Goal: Task Accomplishment & Management: Complete application form

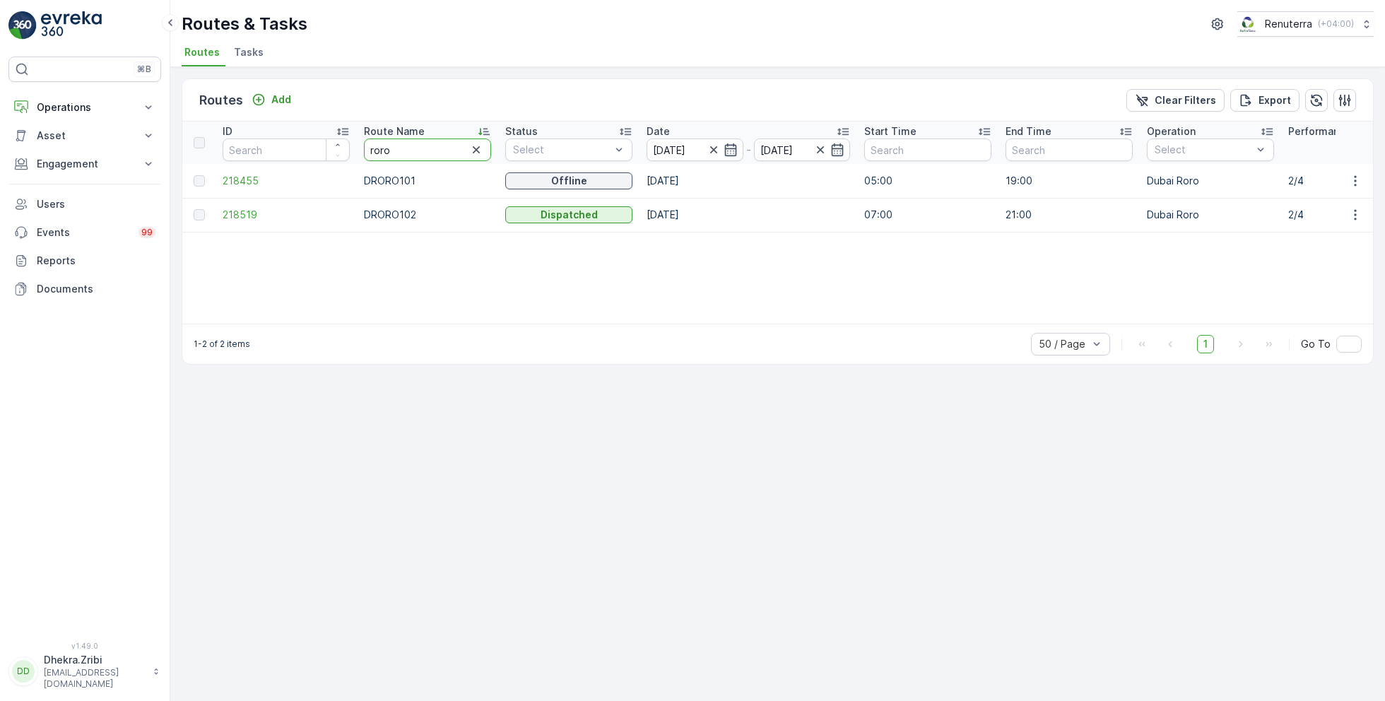
type input "hat"
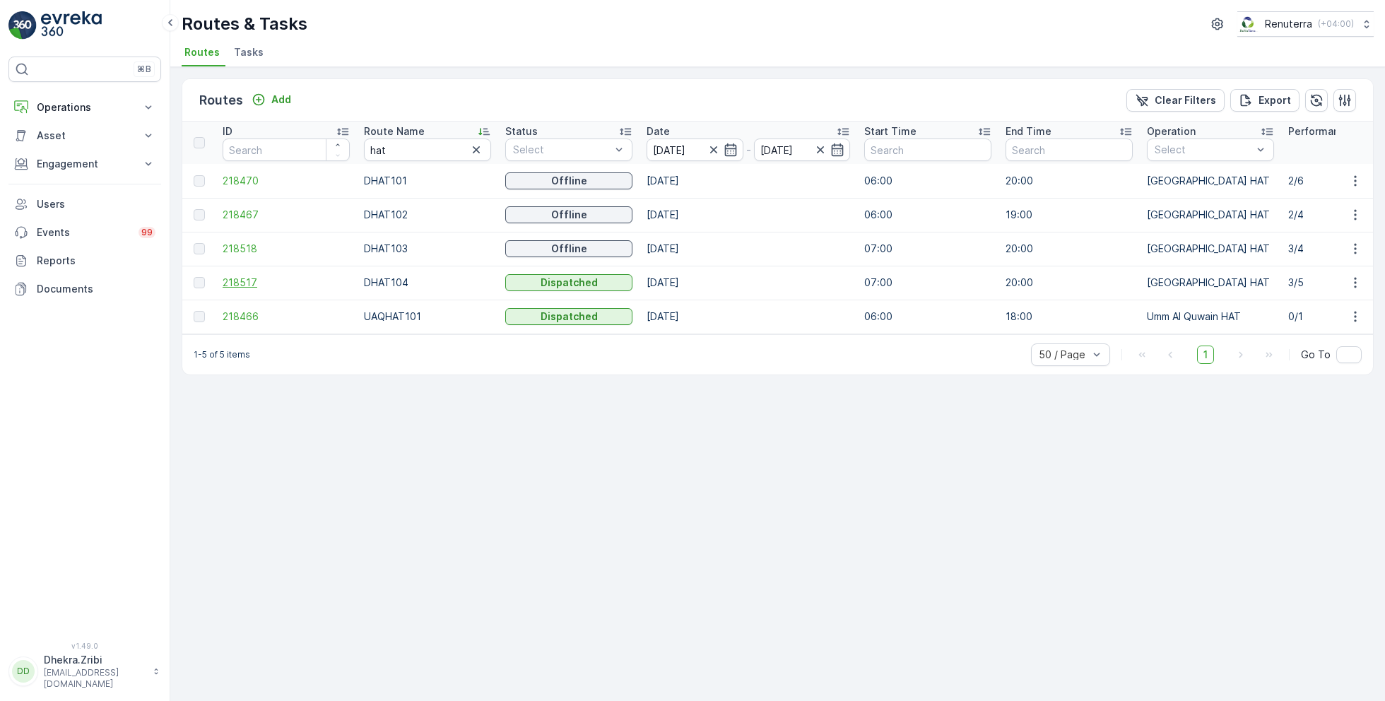
click at [246, 276] on span "218517" at bounding box center [286, 283] width 127 height 14
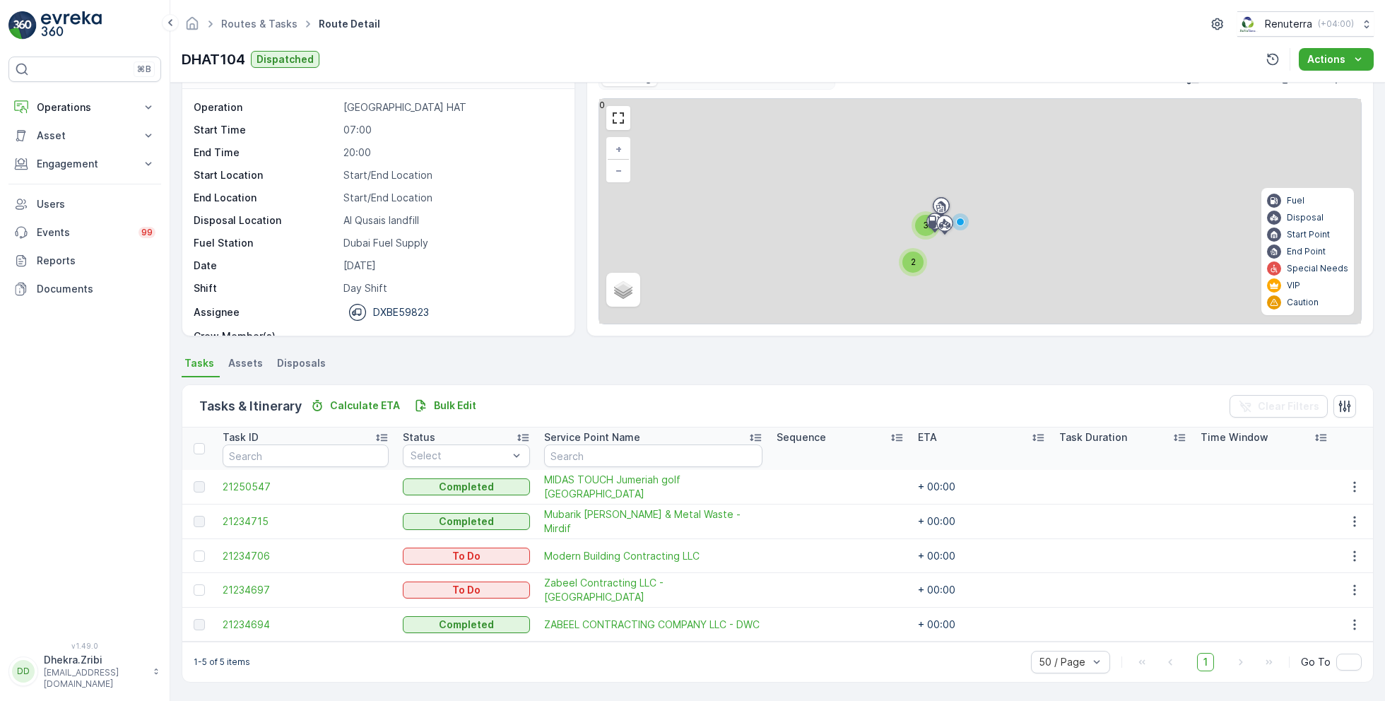
scroll to position [37, 0]
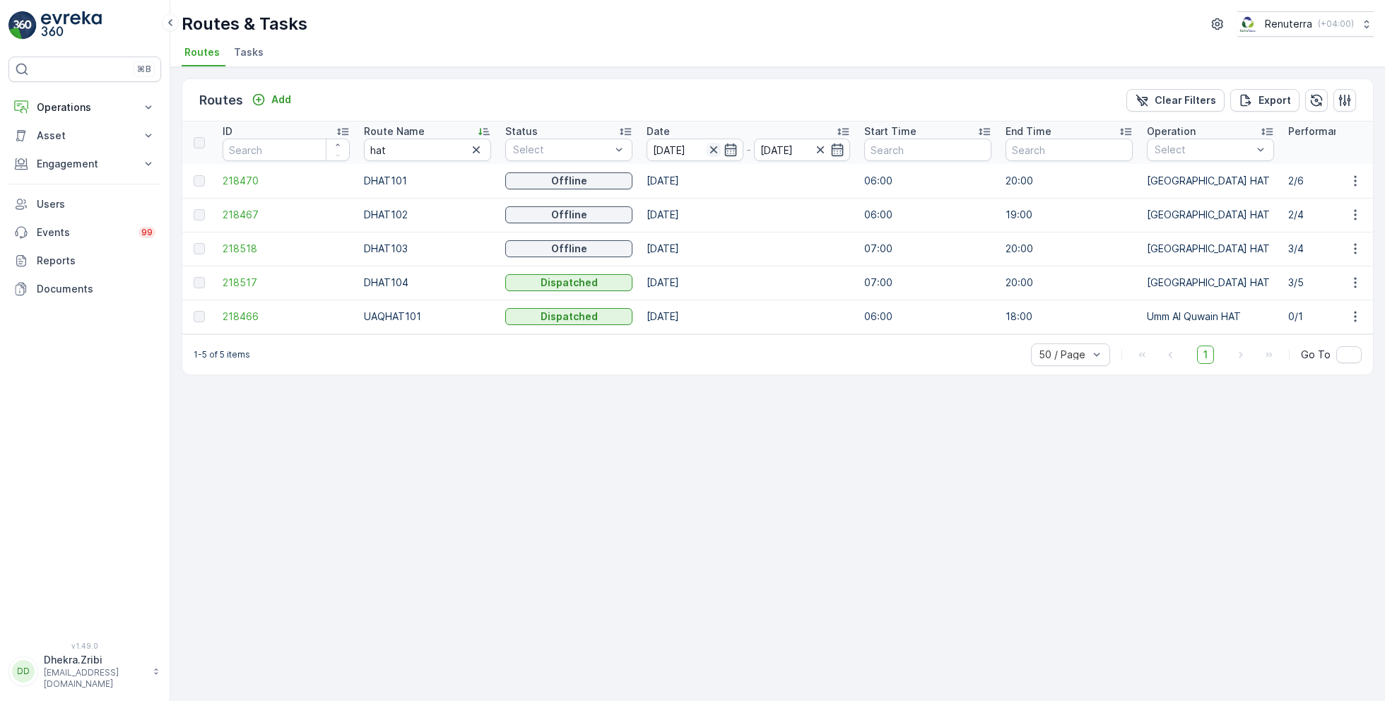
click at [715, 148] on icon "button" at bounding box center [714, 150] width 14 height 14
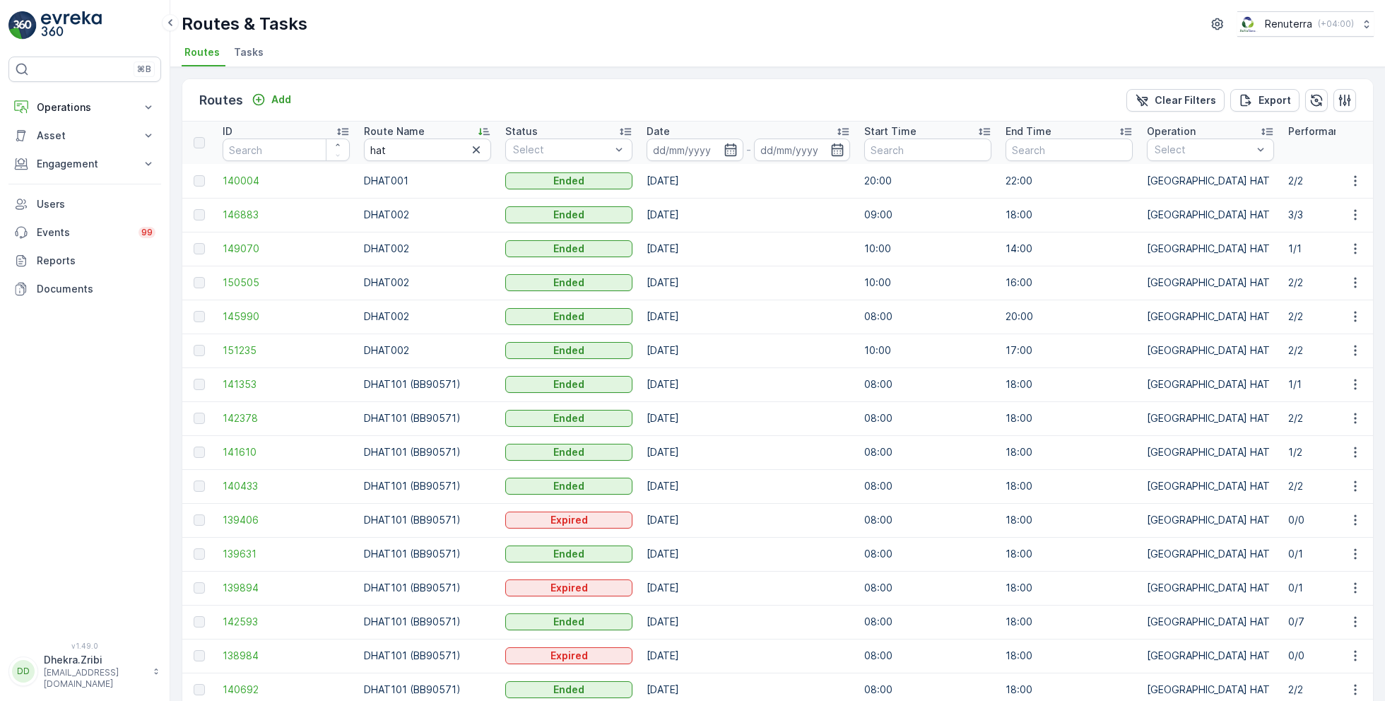
click at [715, 148] on input at bounding box center [694, 149] width 97 height 23
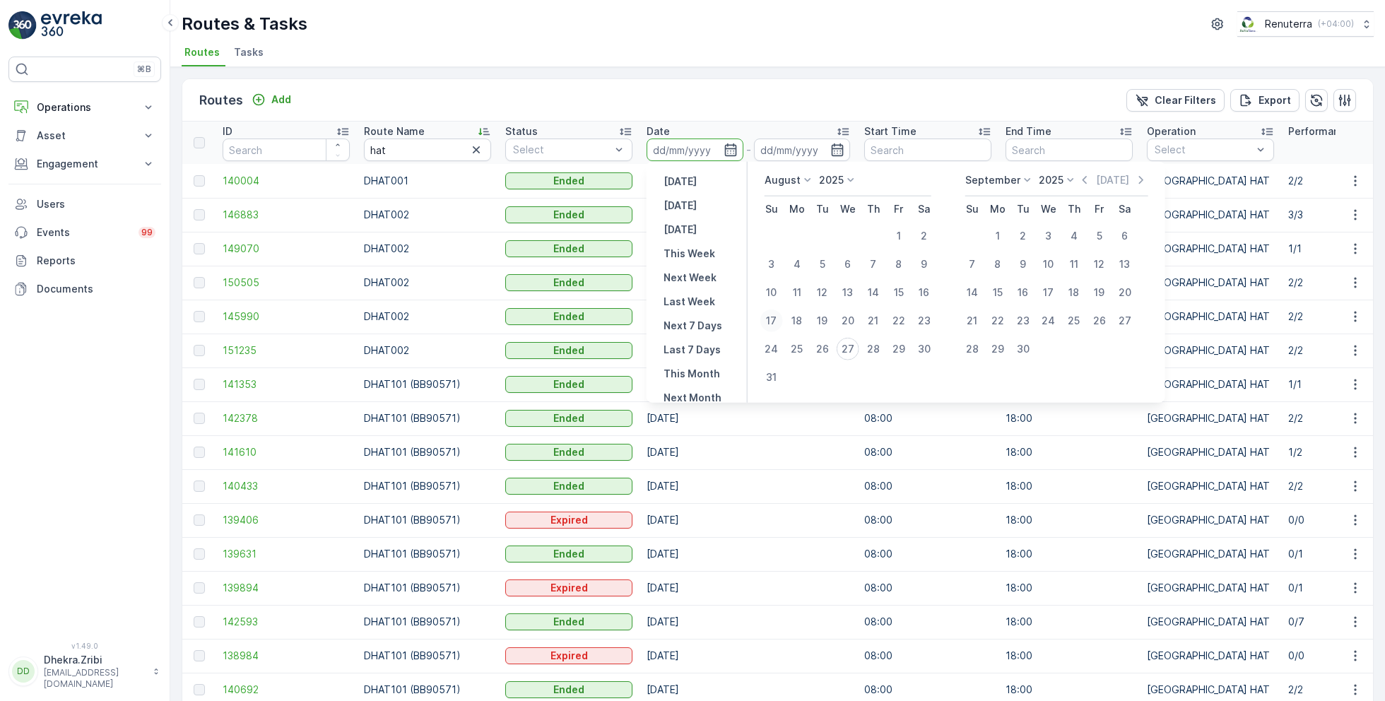
click at [779, 321] on div "17" at bounding box center [771, 320] width 23 height 23
type input "[DATE]"
click at [779, 321] on div "17" at bounding box center [771, 320] width 23 height 23
type input "[DATE]"
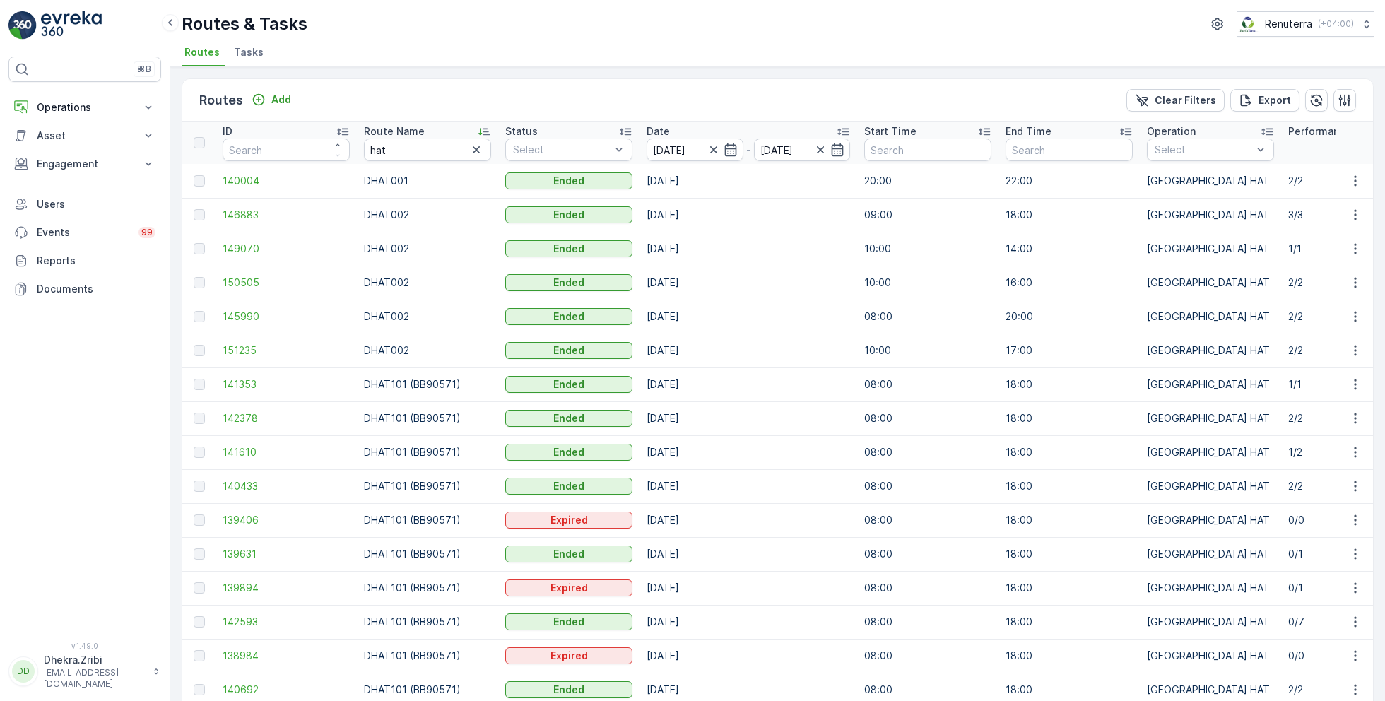
click at [671, 36] on div "Routes & Tasks Renuterra ( +04:00 ) Routes Tasks" at bounding box center [777, 33] width 1215 height 67
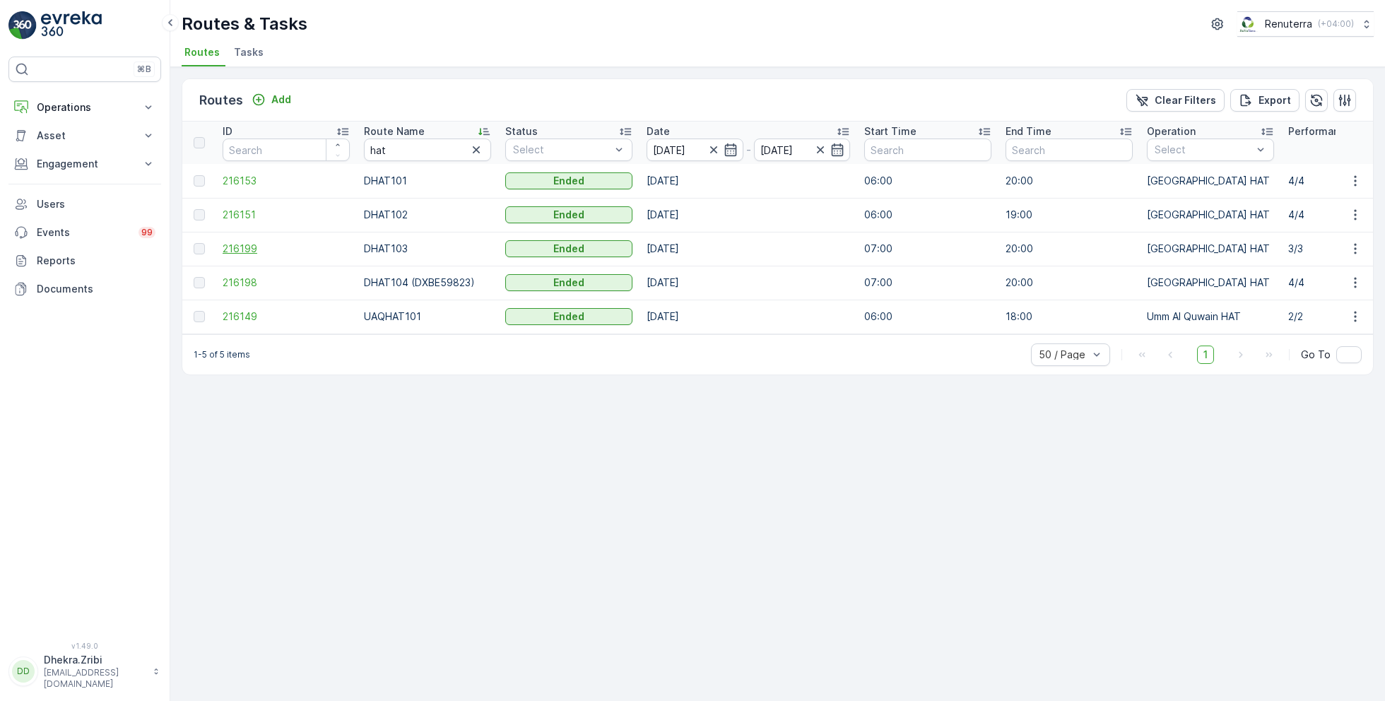
click at [244, 243] on span "216199" at bounding box center [286, 249] width 127 height 14
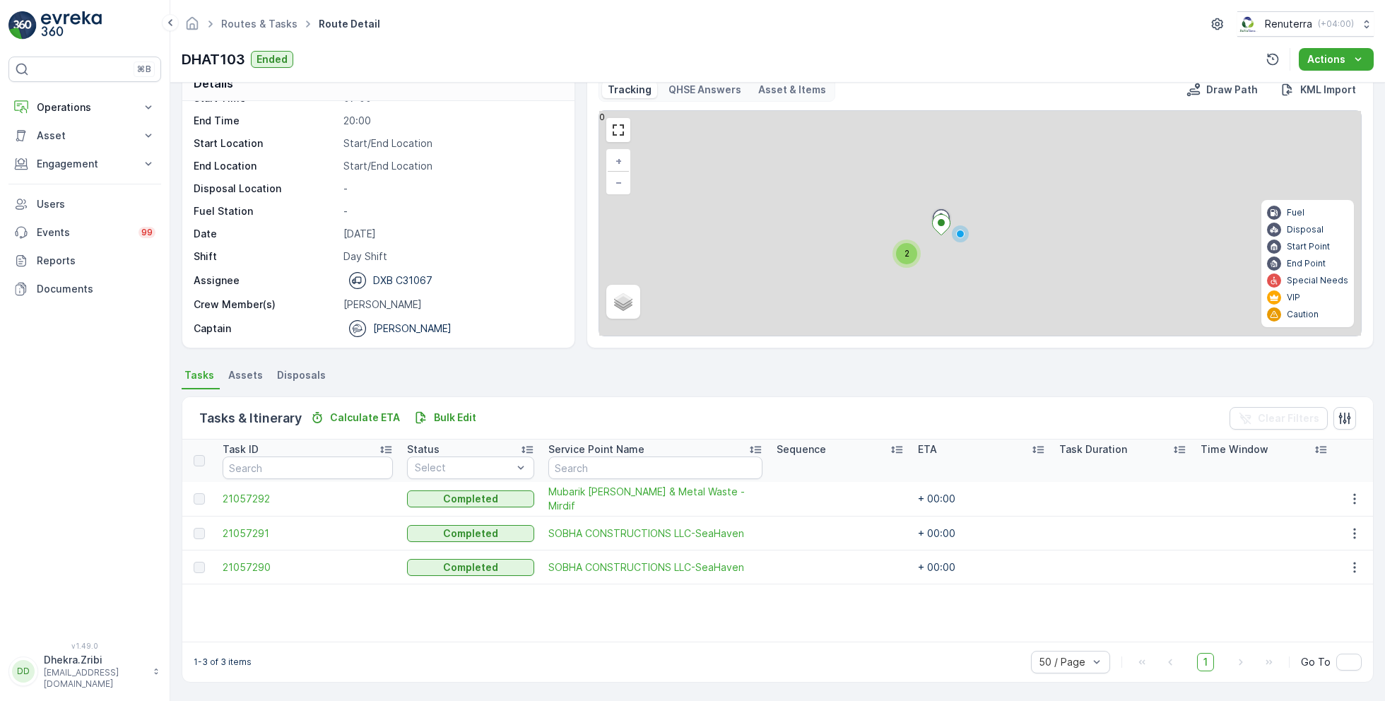
scroll to position [27, 0]
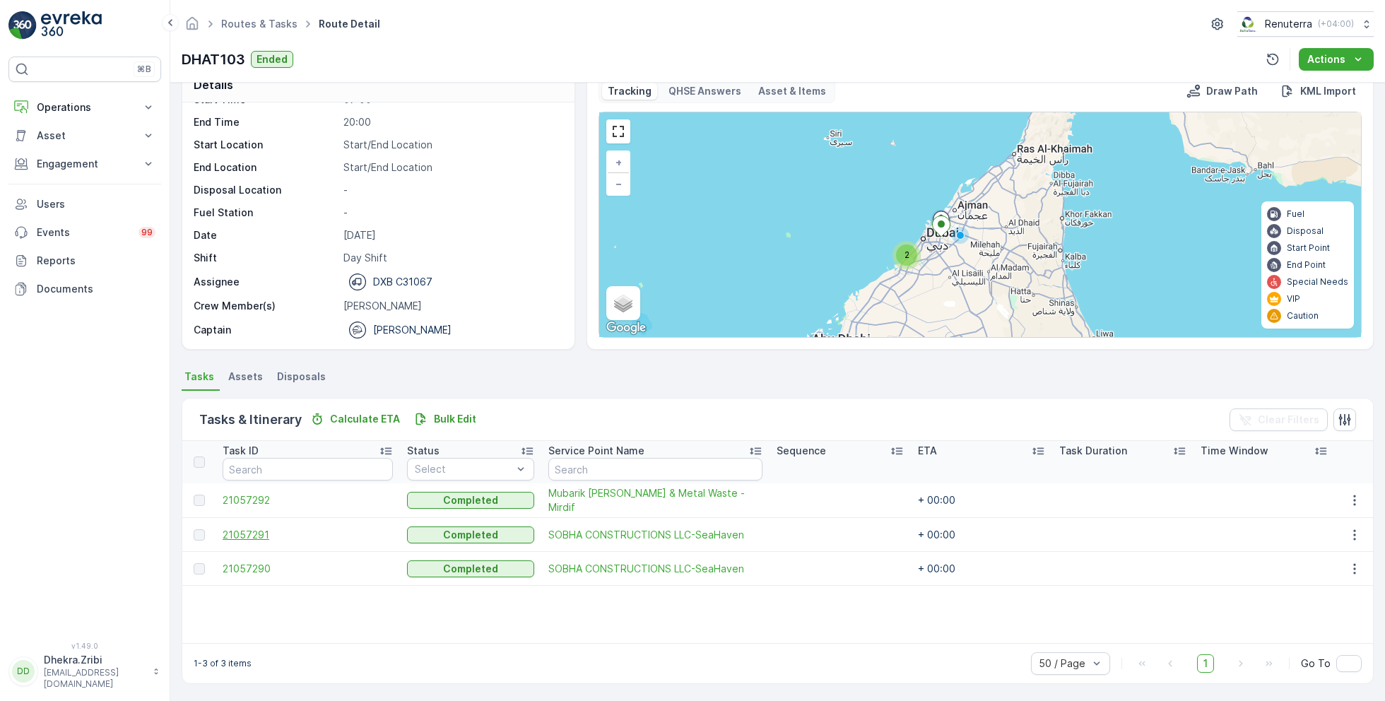
click at [259, 528] on span "21057291" at bounding box center [308, 535] width 170 height 14
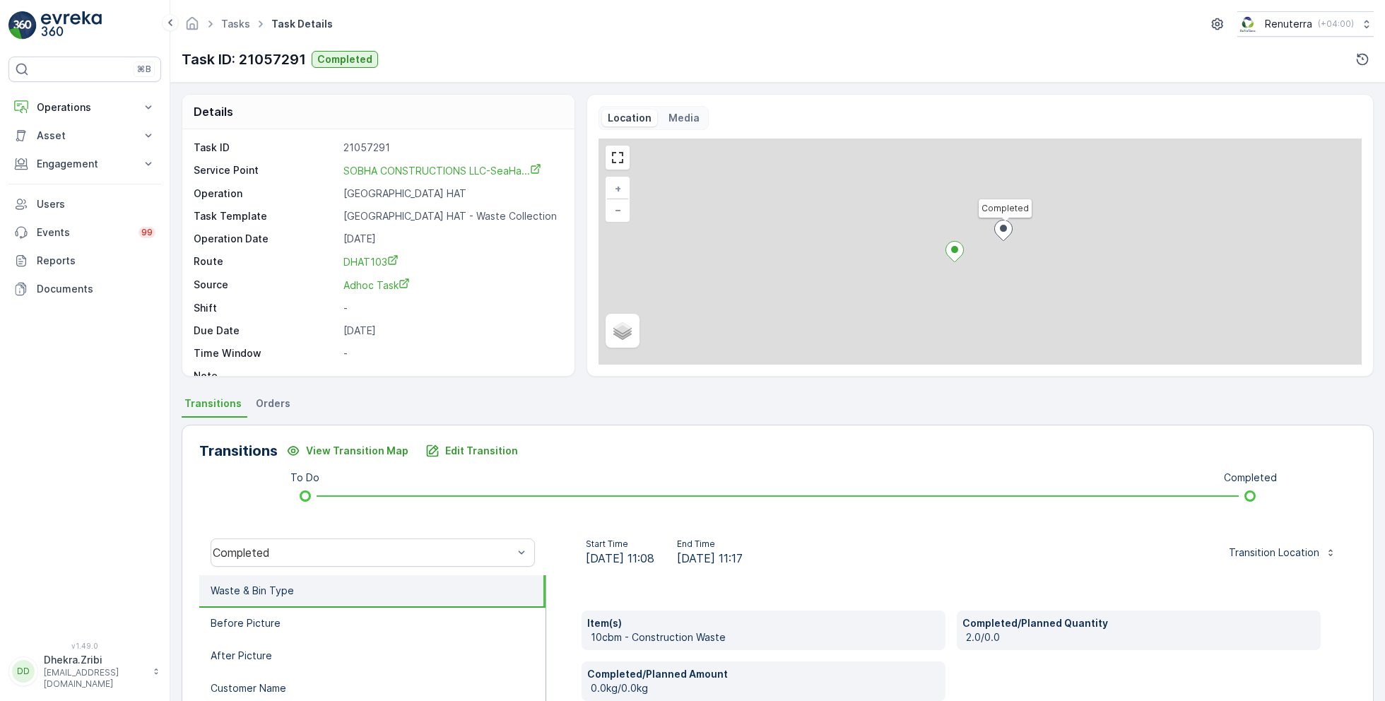
scroll to position [18, 0]
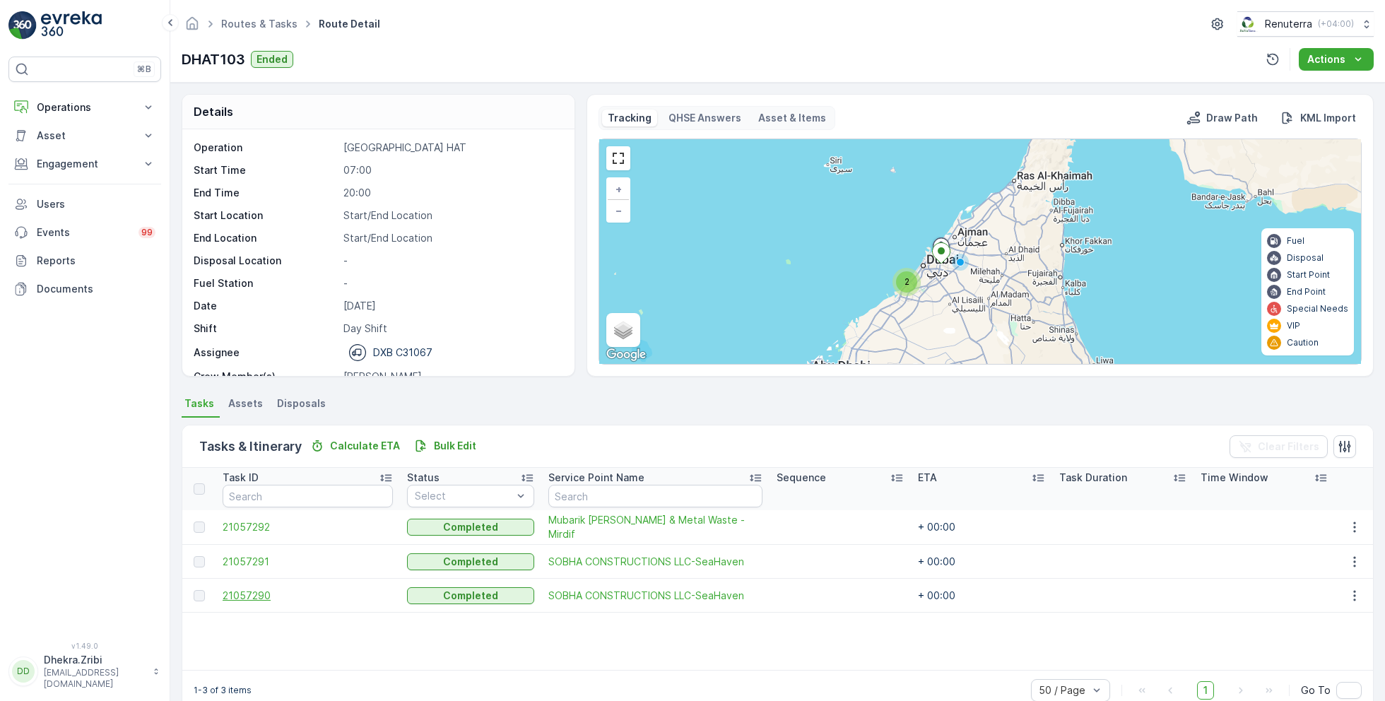
click at [260, 589] on span "21057290" at bounding box center [308, 596] width 170 height 14
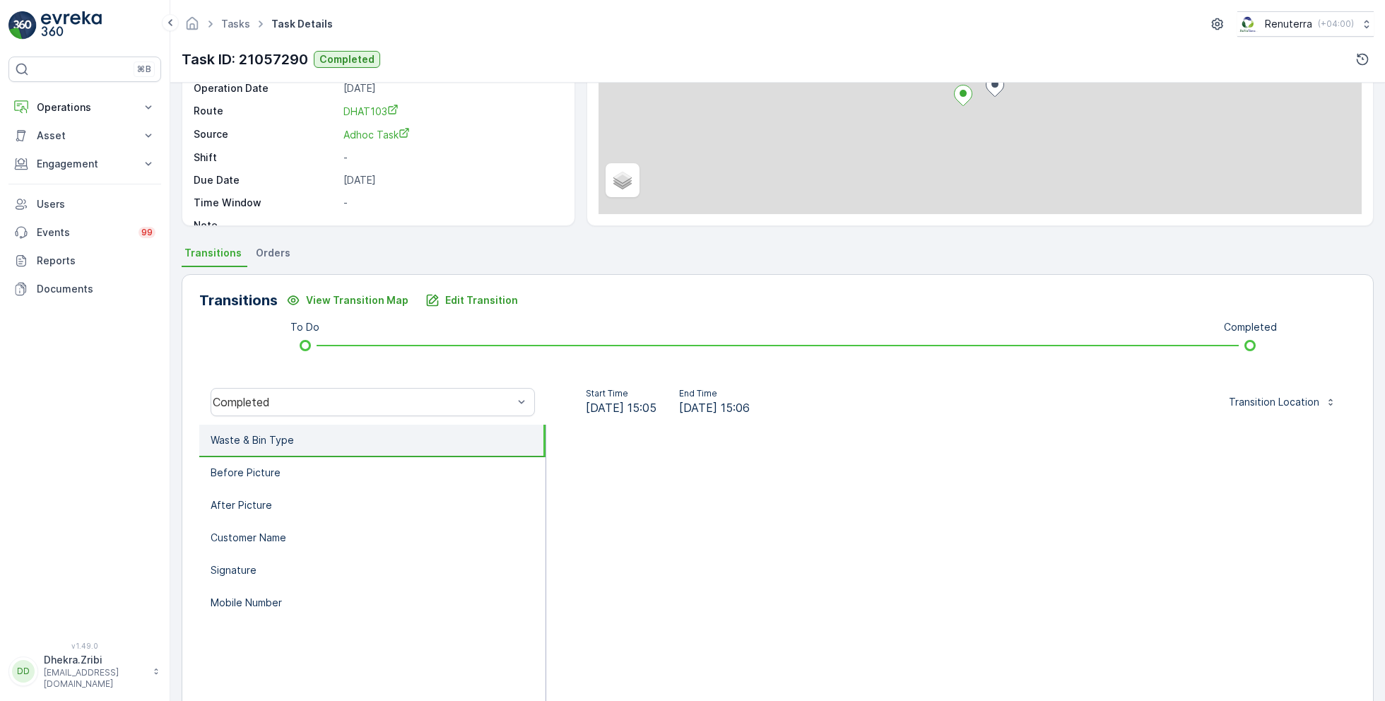
scroll to position [189, 0]
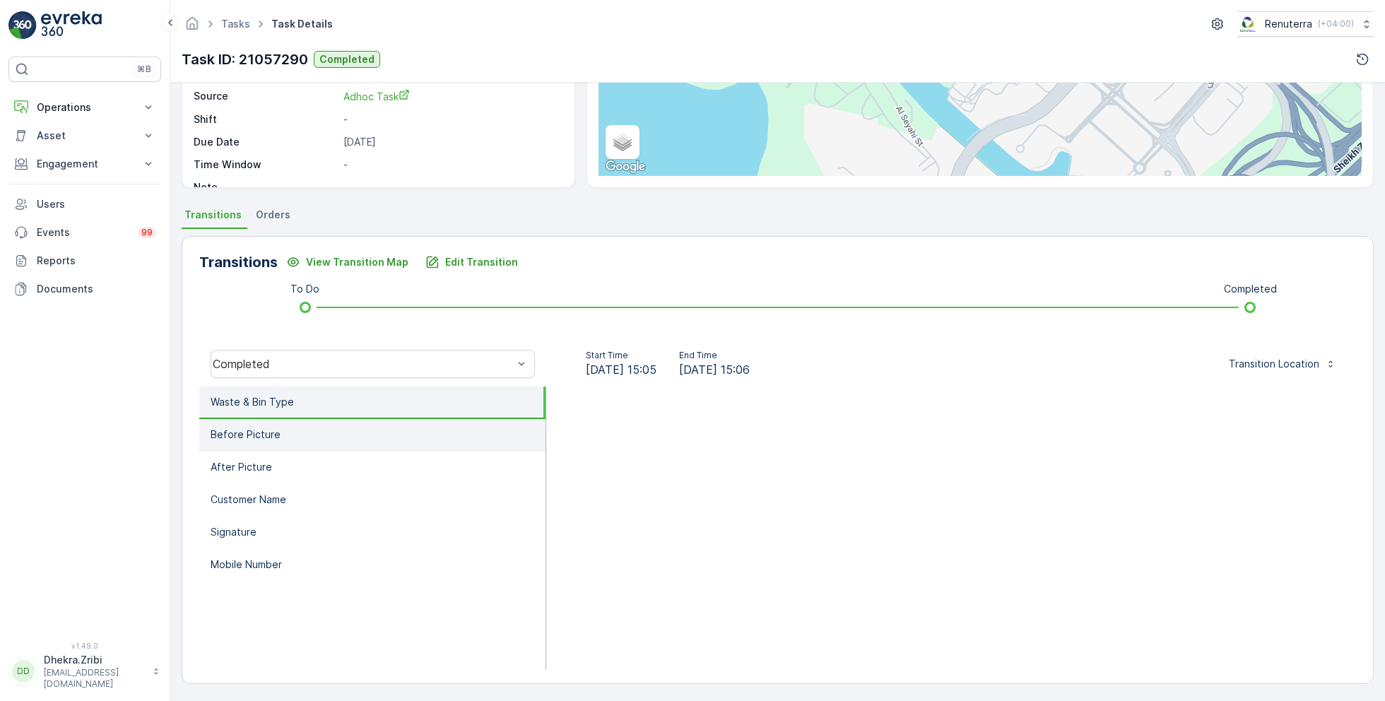
click at [315, 443] on li "Before Picture" at bounding box center [372, 435] width 346 height 33
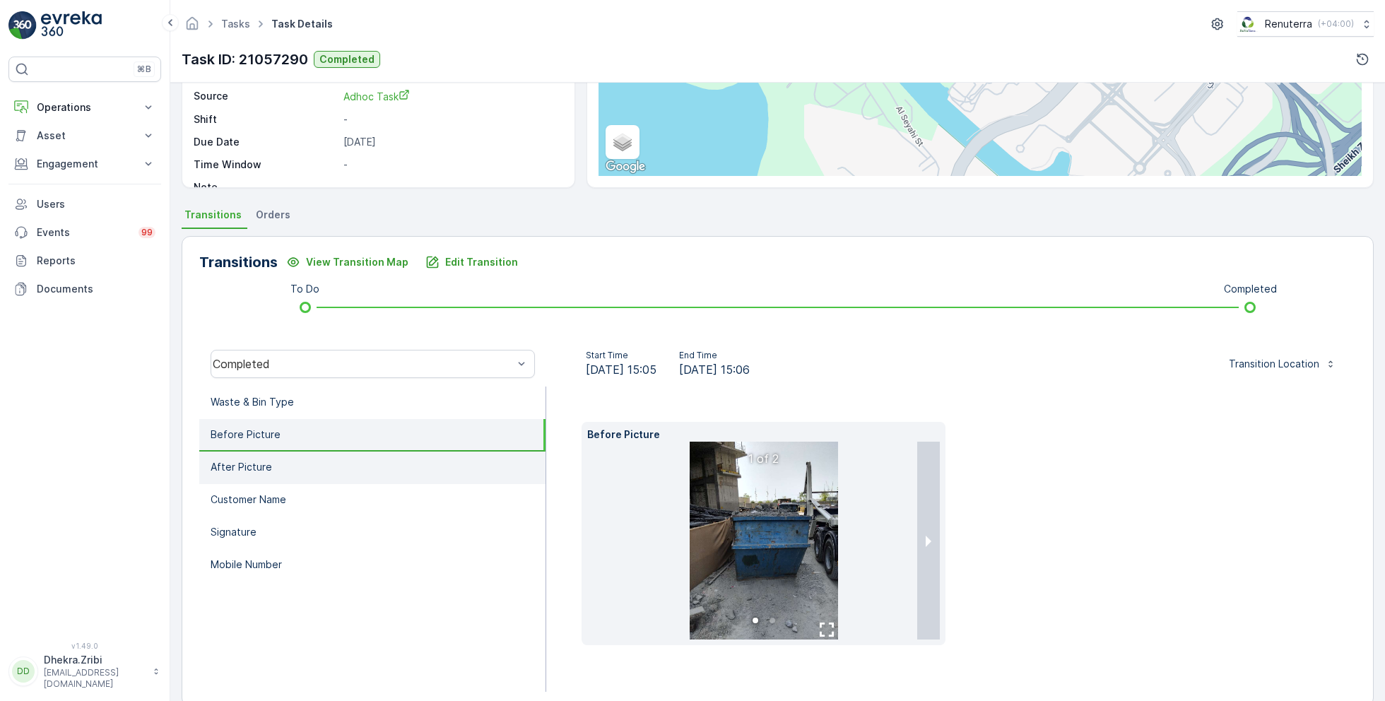
click at [302, 461] on li "After Picture" at bounding box center [372, 467] width 346 height 33
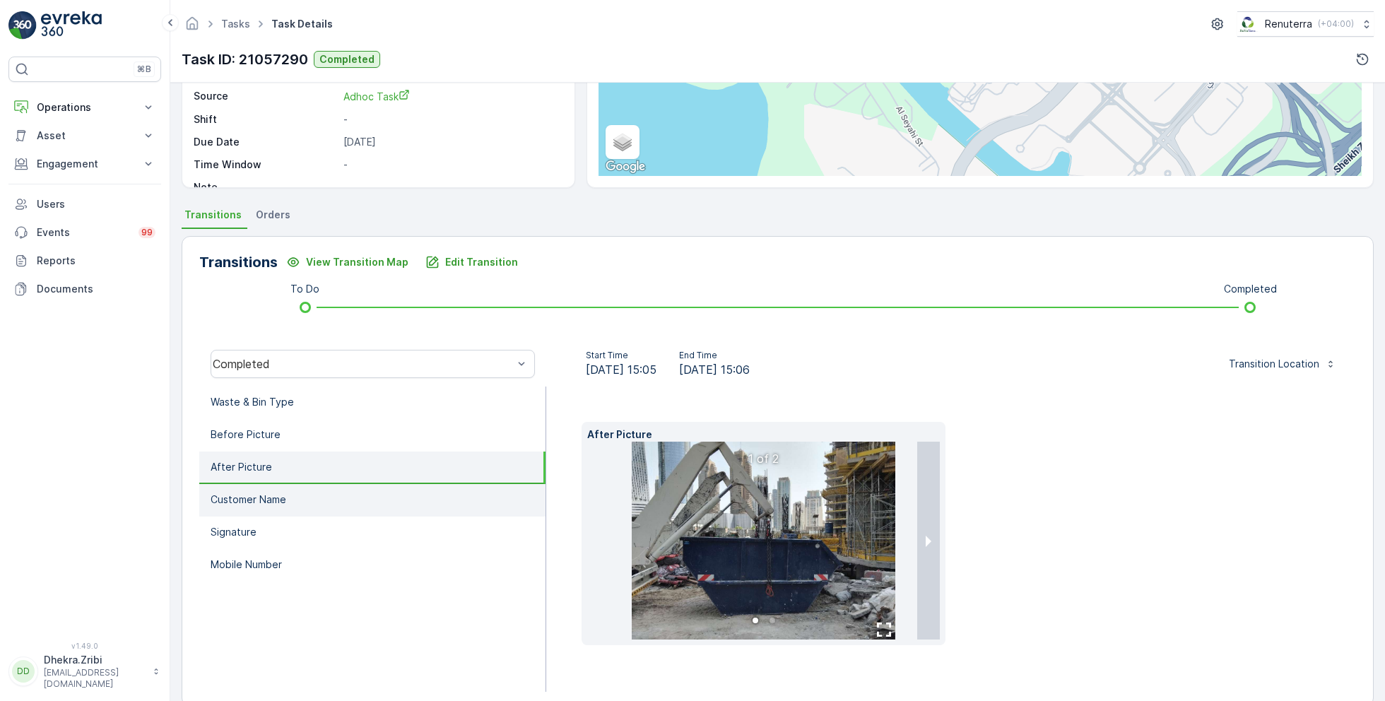
click at [291, 497] on li "Customer Name" at bounding box center [372, 500] width 346 height 33
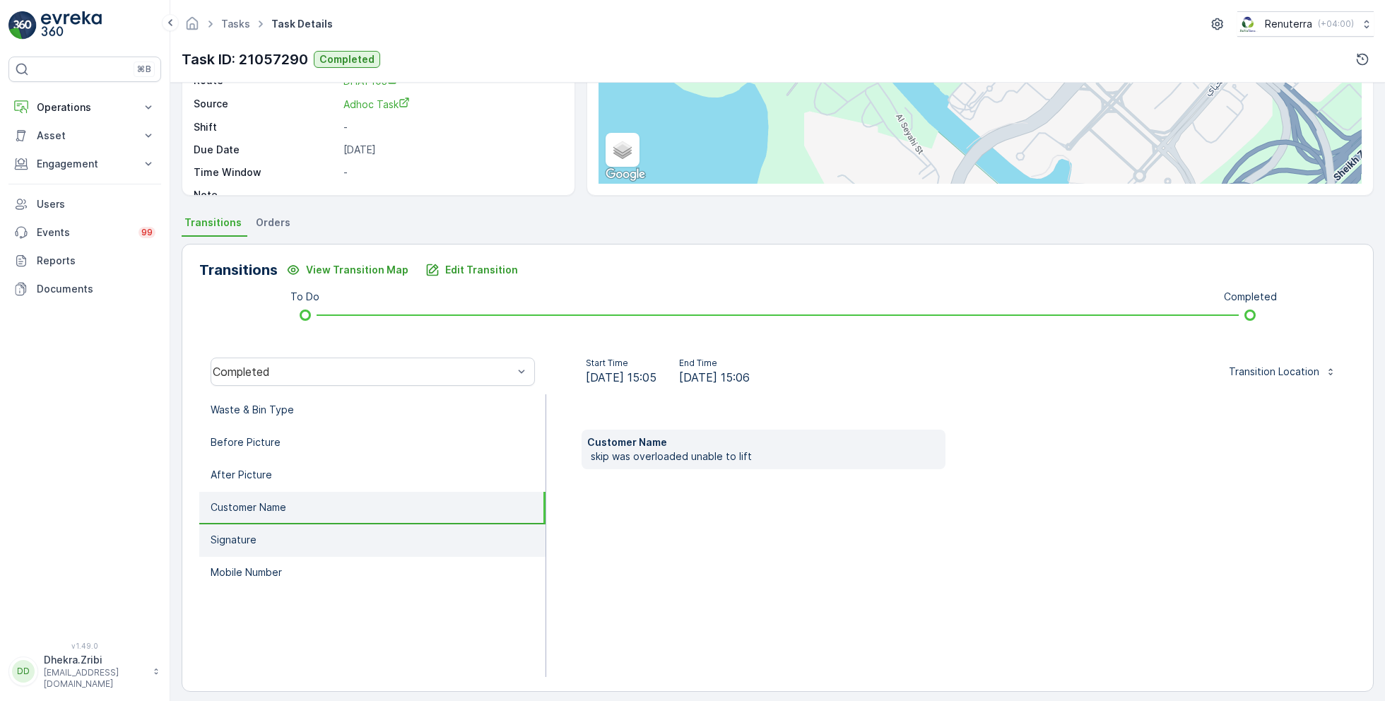
scroll to position [184, 0]
click at [264, 544] on li "Signature" at bounding box center [372, 537] width 346 height 33
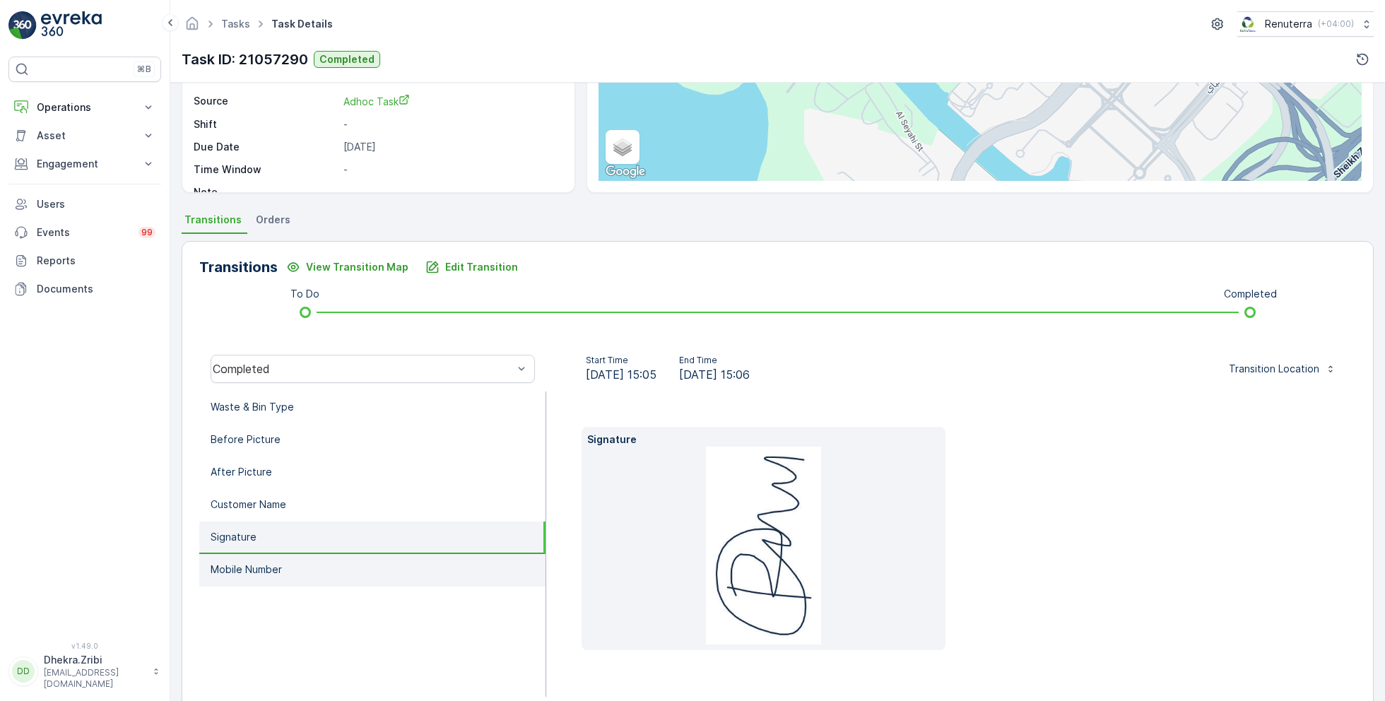
click at [271, 562] on p "Mobile Number" at bounding box center [246, 569] width 71 height 14
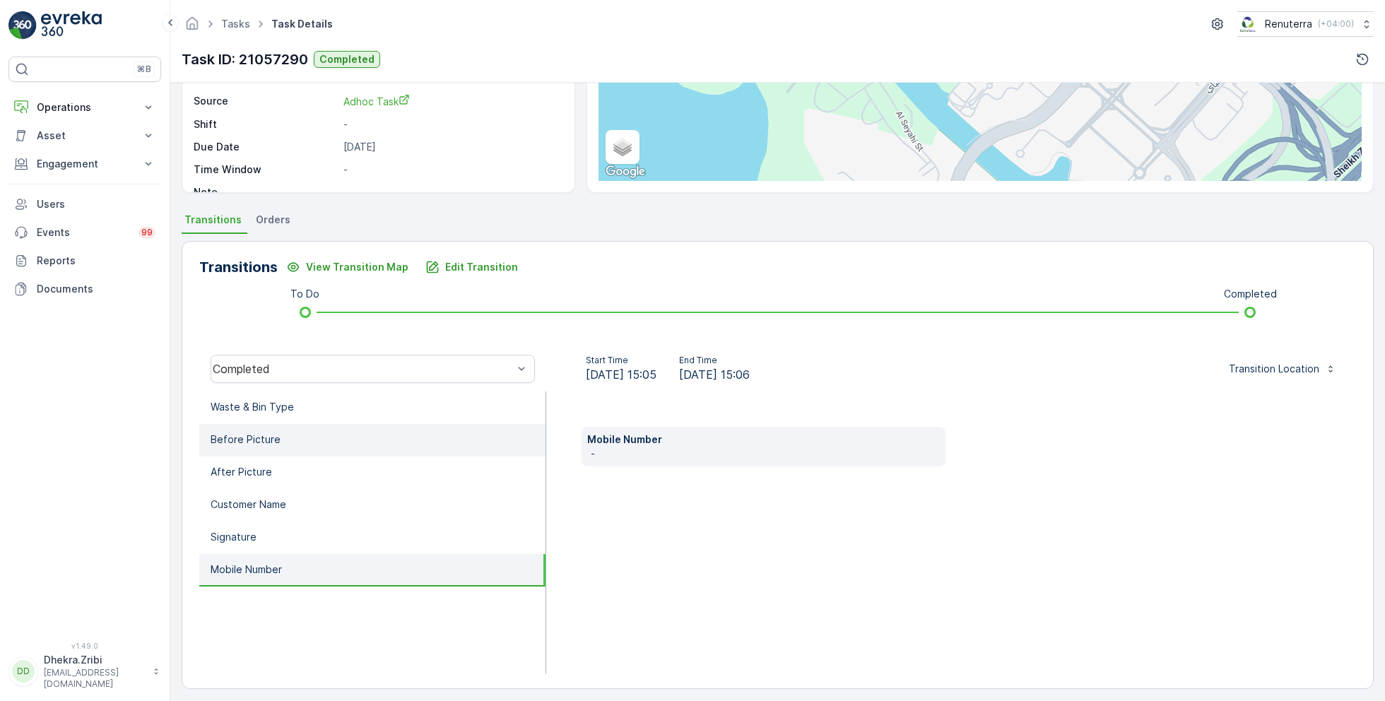
click at [276, 451] on li "Before Picture" at bounding box center [372, 440] width 346 height 33
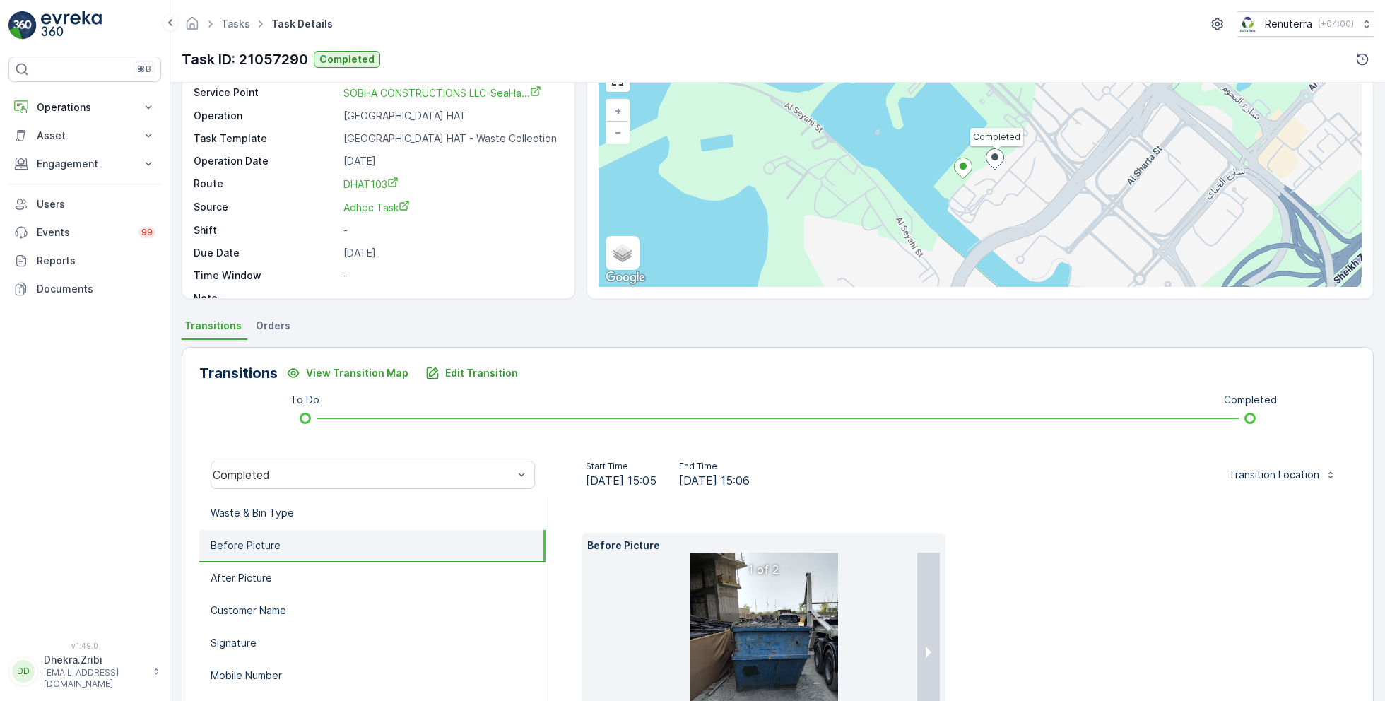
scroll to position [50, 0]
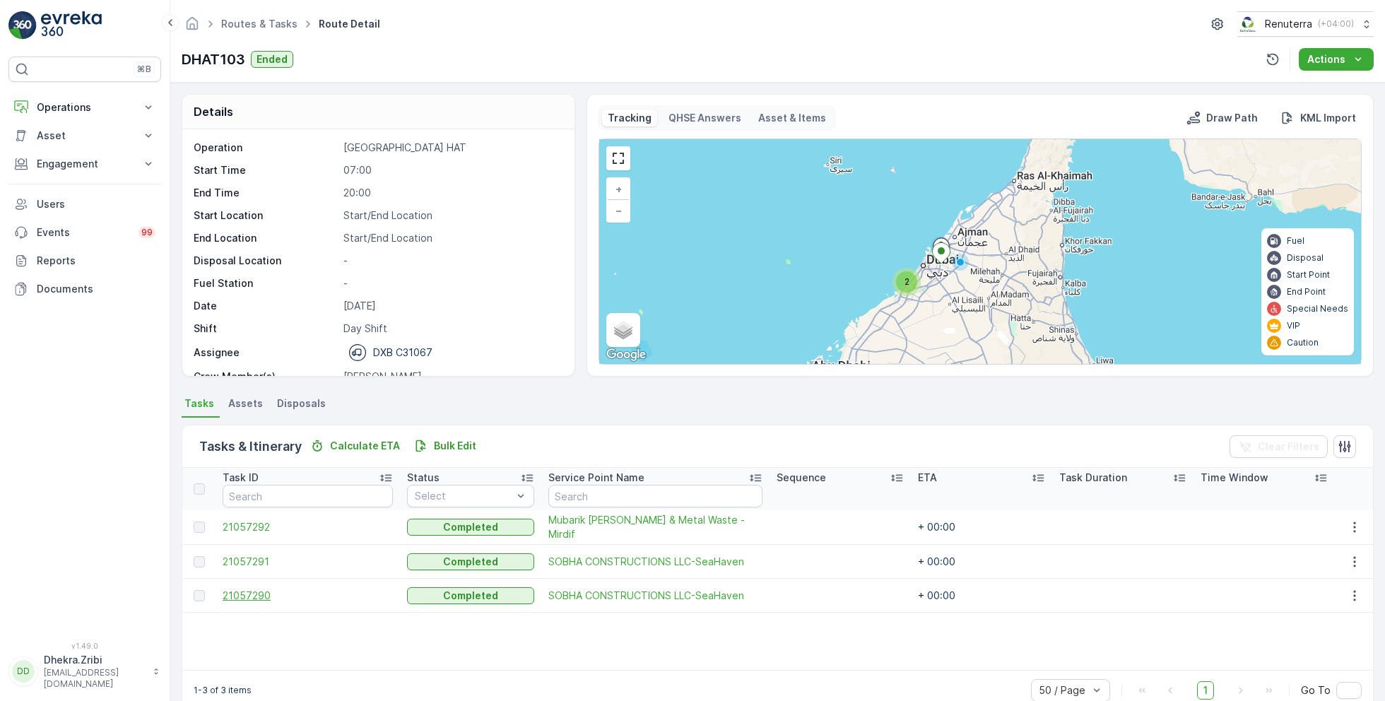
click at [262, 593] on span "21057290" at bounding box center [308, 596] width 170 height 14
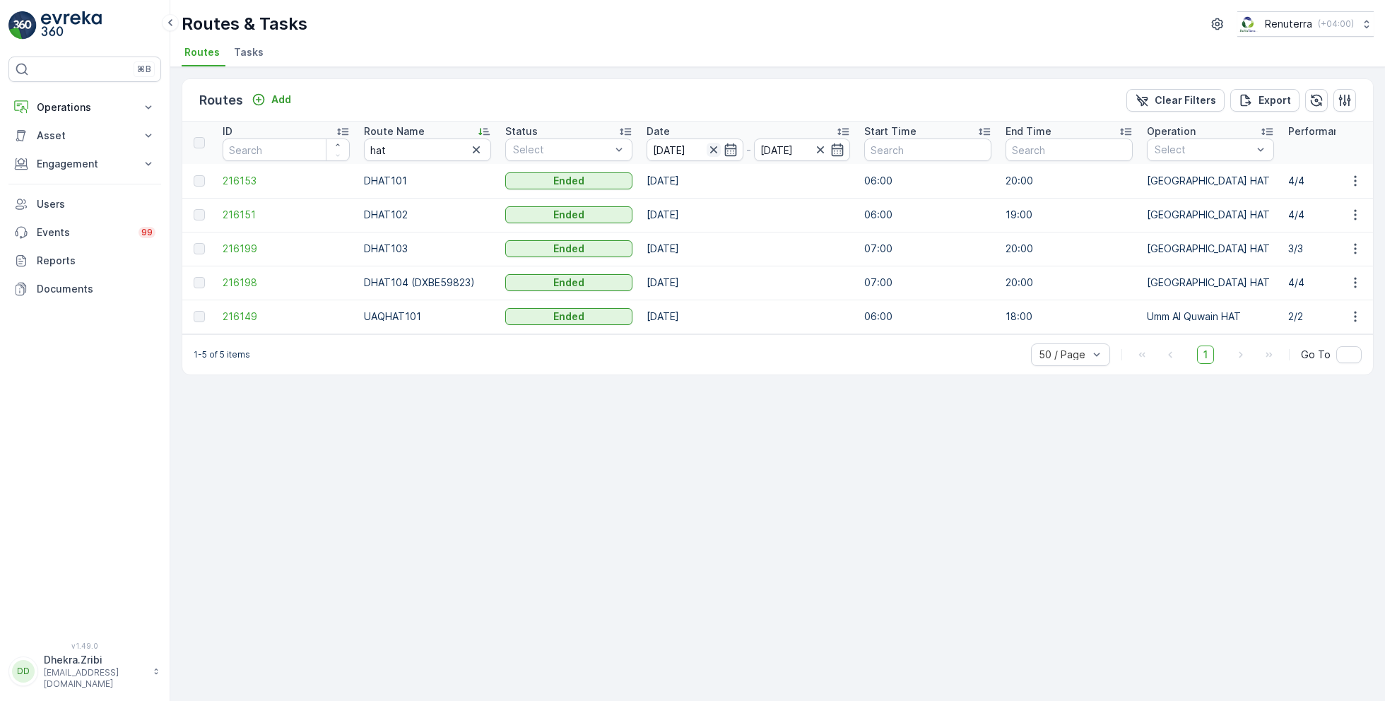
click at [714, 151] on icon "button" at bounding box center [714, 150] width 14 height 14
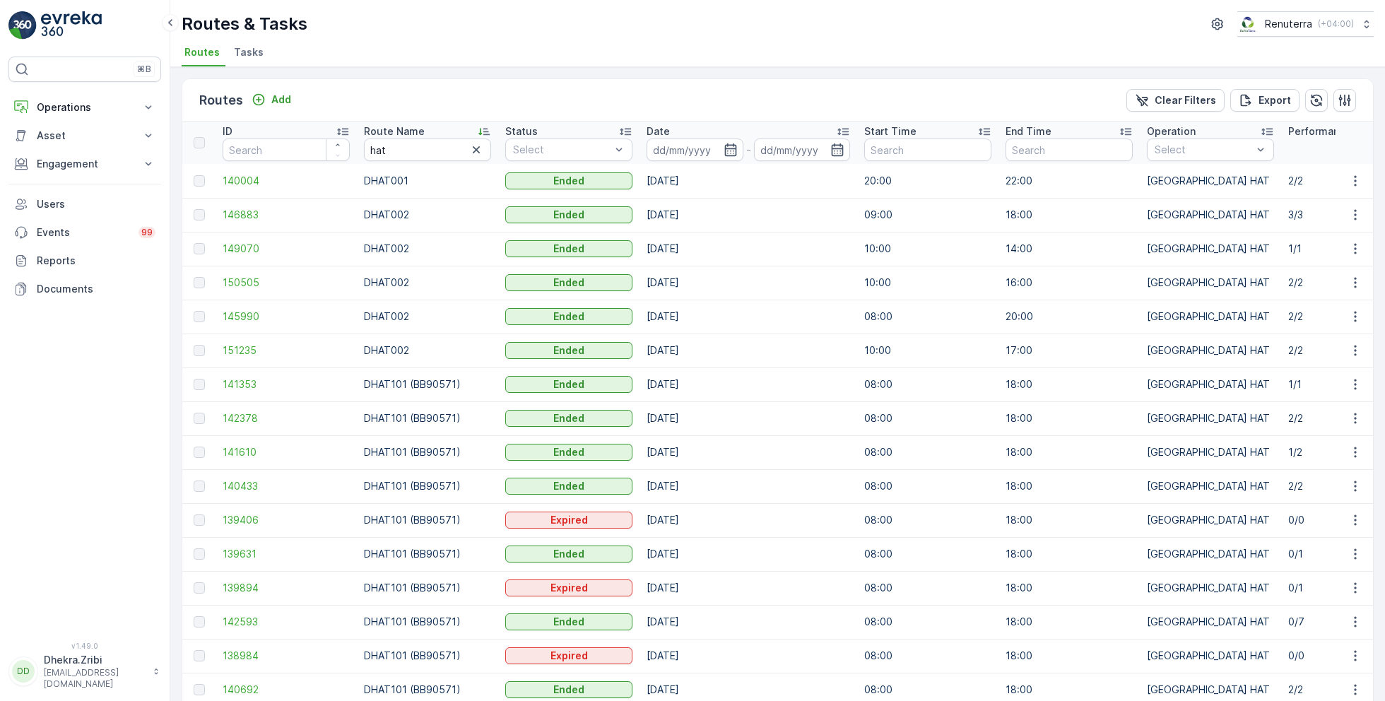
click at [714, 151] on input at bounding box center [694, 149] width 97 height 23
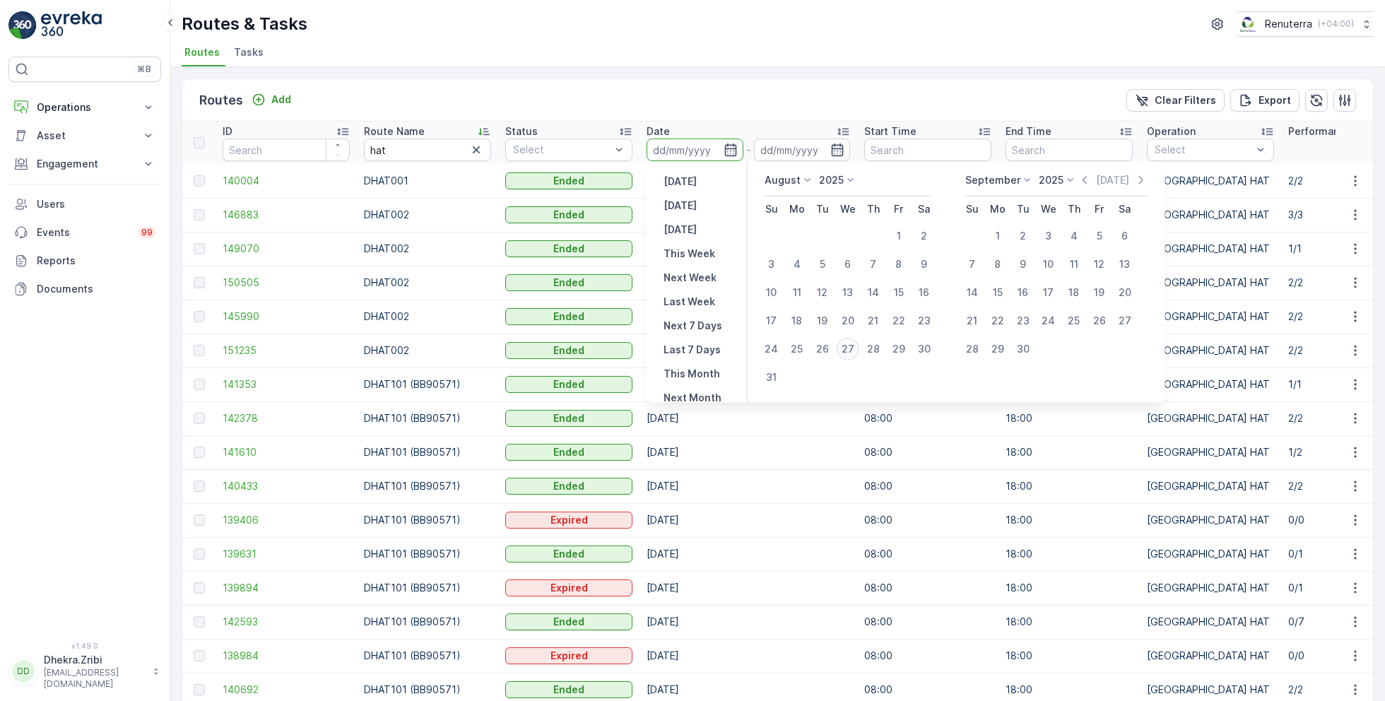
click at [848, 345] on div "27" at bounding box center [848, 349] width 23 height 23
type input "[DATE]"
click at [848, 345] on div "27" at bounding box center [848, 349] width 23 height 23
type input "[DATE]"
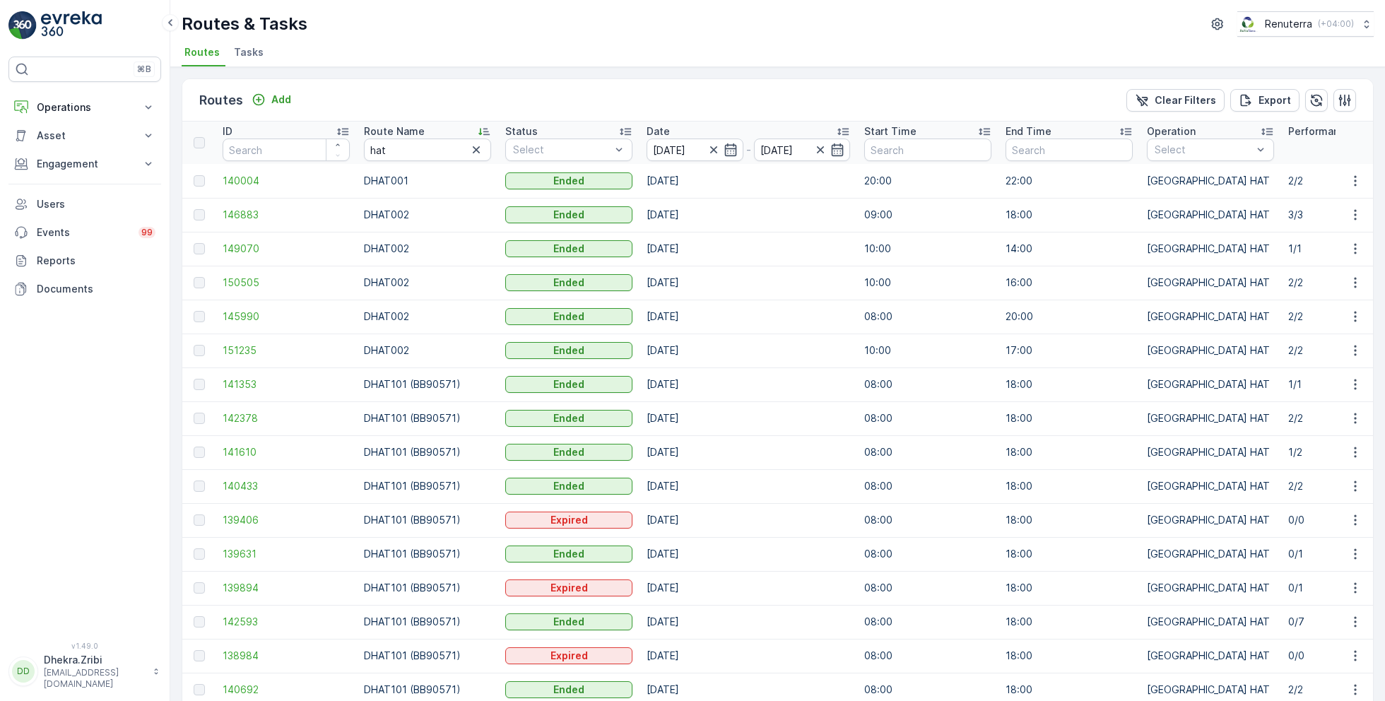
click at [697, 49] on ul "Routes Tasks" at bounding box center [772, 54] width 1181 height 24
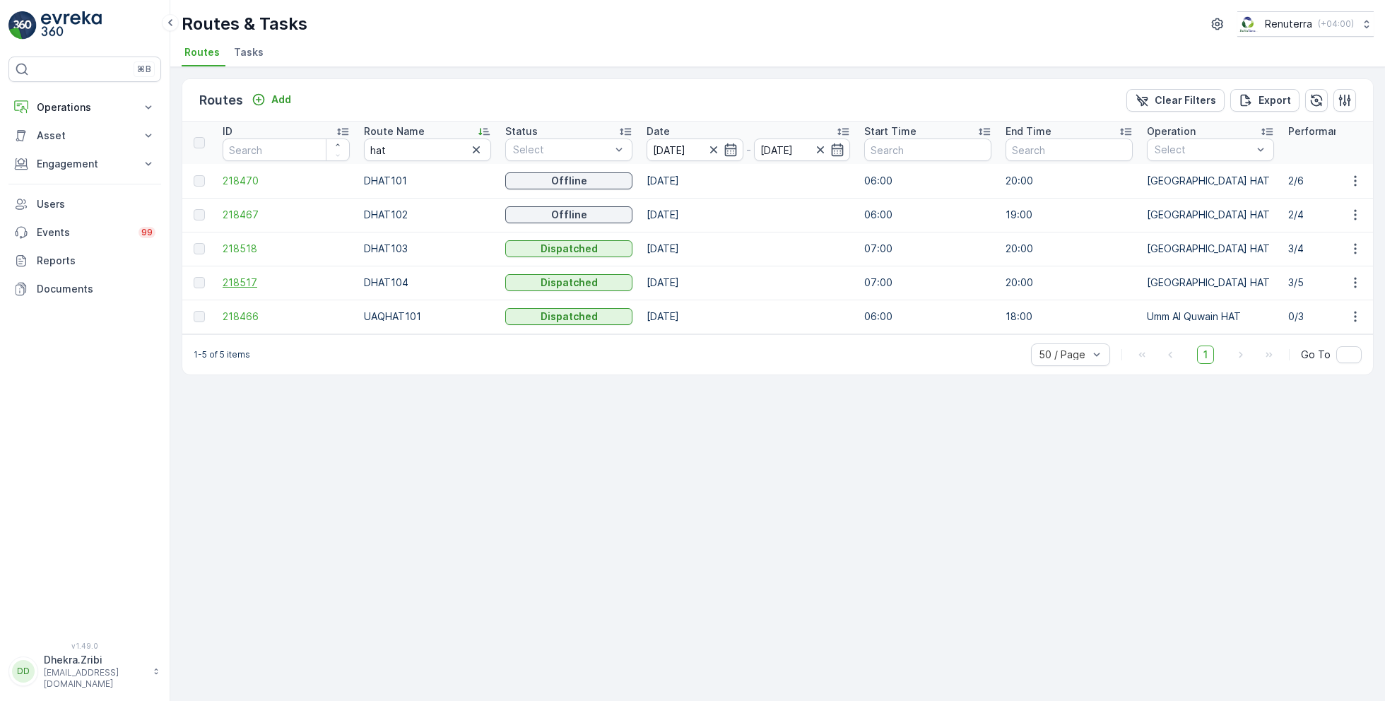
click at [244, 283] on span "218517" at bounding box center [286, 283] width 127 height 14
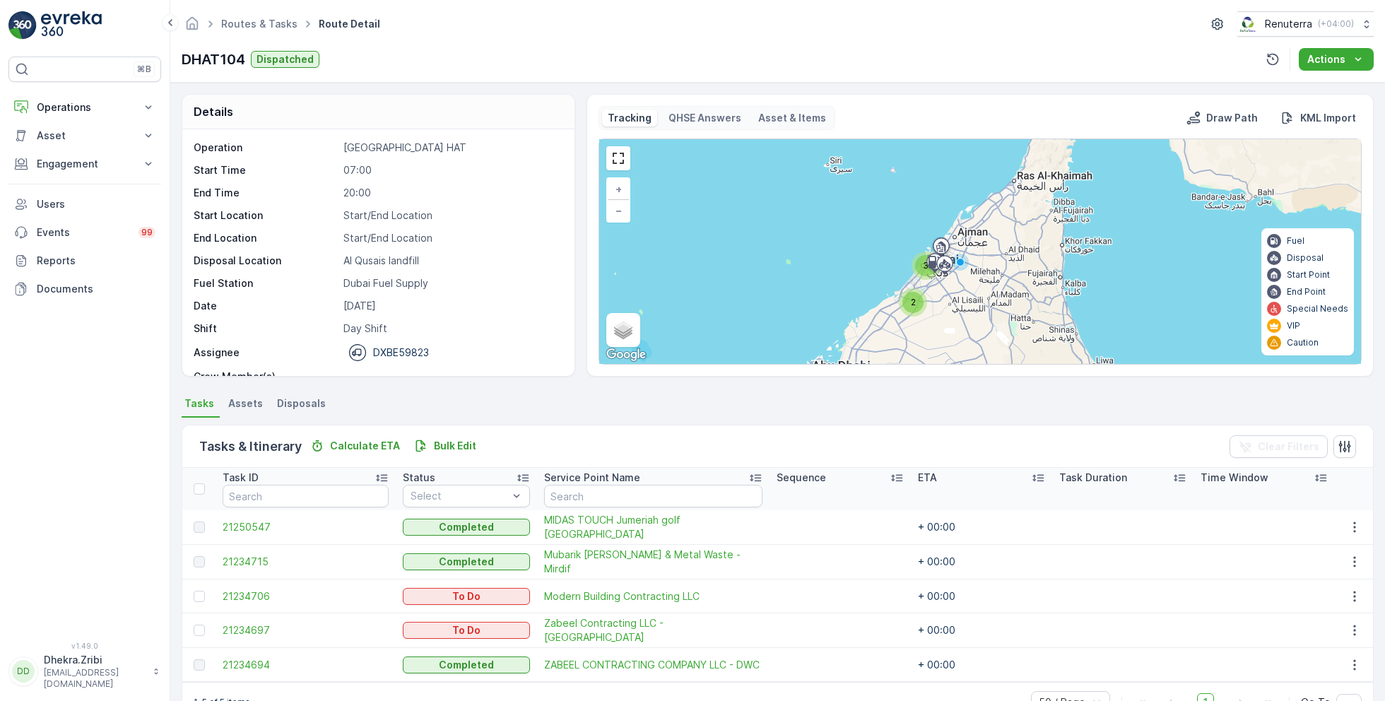
scroll to position [44, 0]
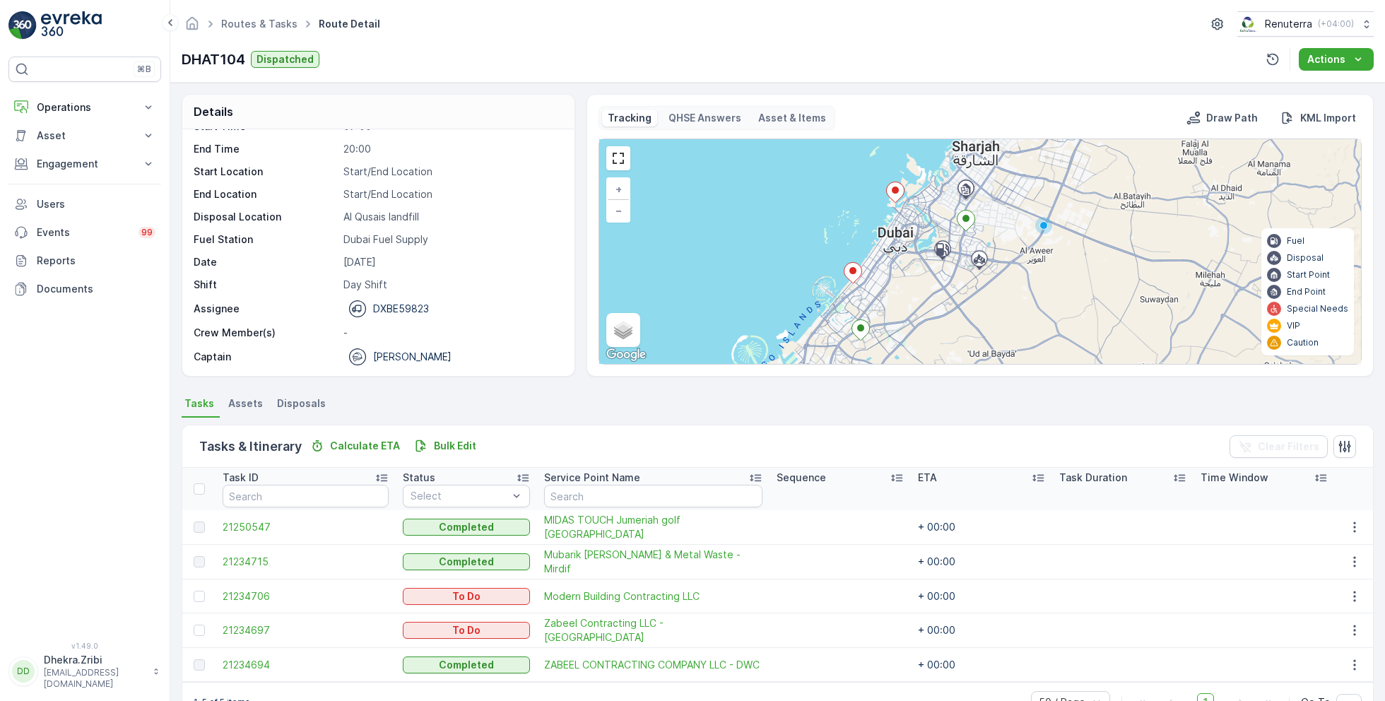
drag, startPoint x: 950, startPoint y: 237, endPoint x: 892, endPoint y: 330, distance: 109.6
click at [892, 331] on div "+ − Satellite Roadmap Terrain Hybrid Leaflet Keyboard shortcuts Map Data Map da…" at bounding box center [980, 251] width 762 height 225
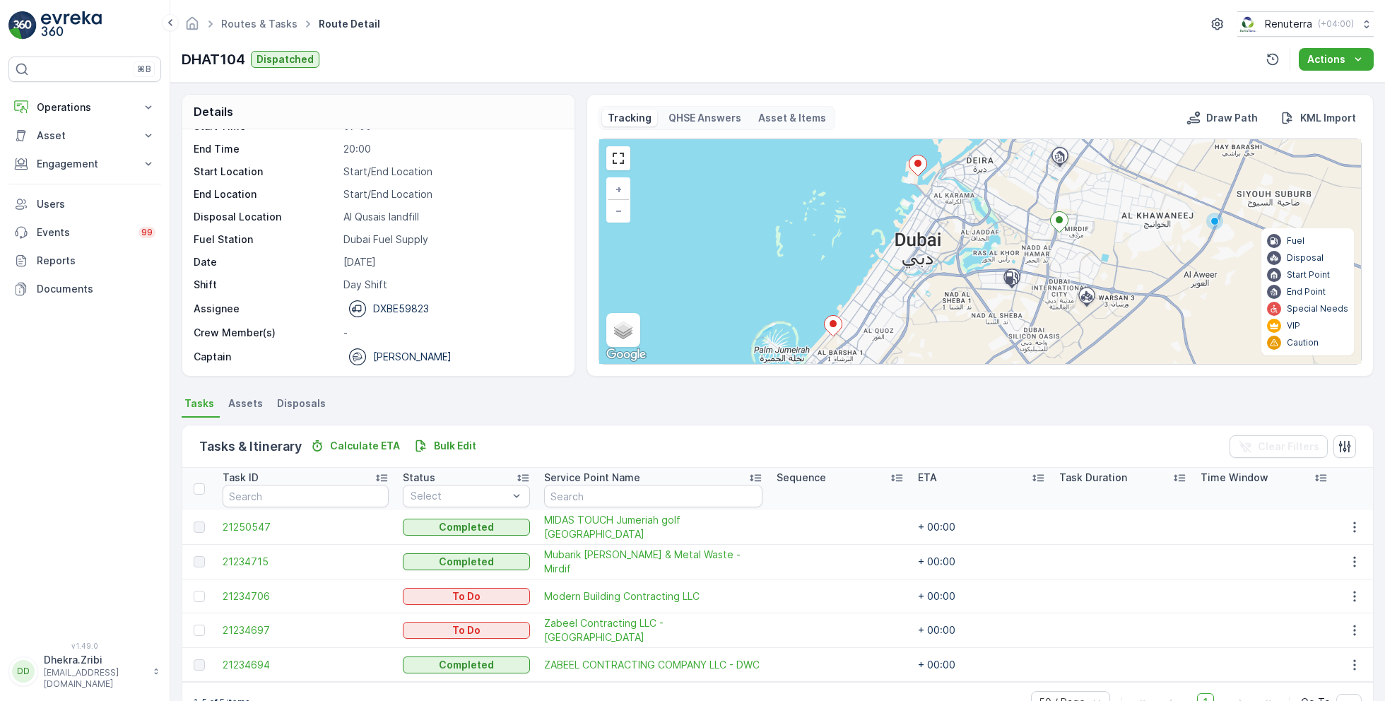
drag, startPoint x: 959, startPoint y: 223, endPoint x: 951, endPoint y: 277, distance: 55.0
click at [951, 278] on div "+ − Satellite Roadmap Terrain Hybrid Leaflet Keyboard shortcuts Map Data Map da…" at bounding box center [980, 251] width 762 height 225
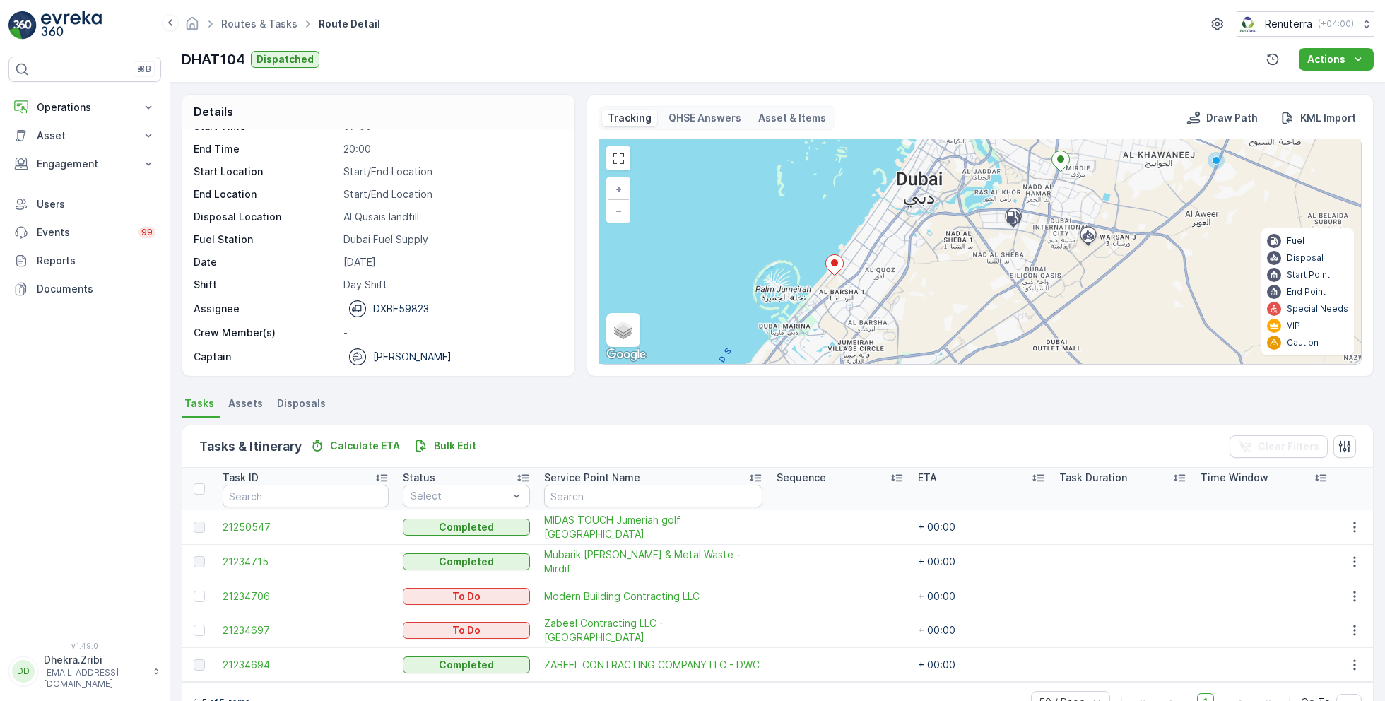
drag, startPoint x: 914, startPoint y: 342, endPoint x: 916, endPoint y: 279, distance: 62.9
click at [916, 279] on div "+ − Satellite Roadmap Terrain Hybrid Leaflet Keyboard shortcuts Map Data Map da…" at bounding box center [980, 251] width 762 height 225
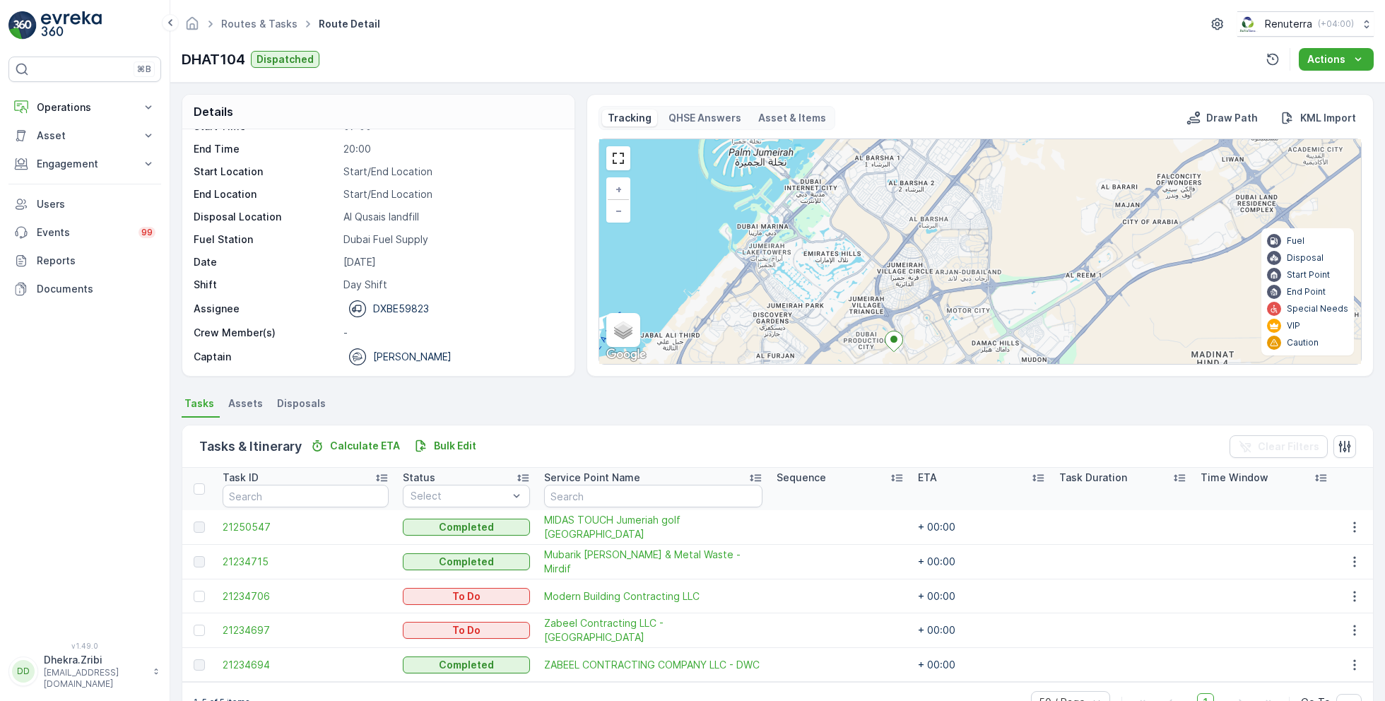
drag, startPoint x: 845, startPoint y: 305, endPoint x: 890, endPoint y: 165, distance: 146.8
click at [890, 165] on div "+ − Satellite Roadmap Terrain Hybrid Leaflet Keyboard shortcuts Map Data Map da…" at bounding box center [980, 251] width 762 height 225
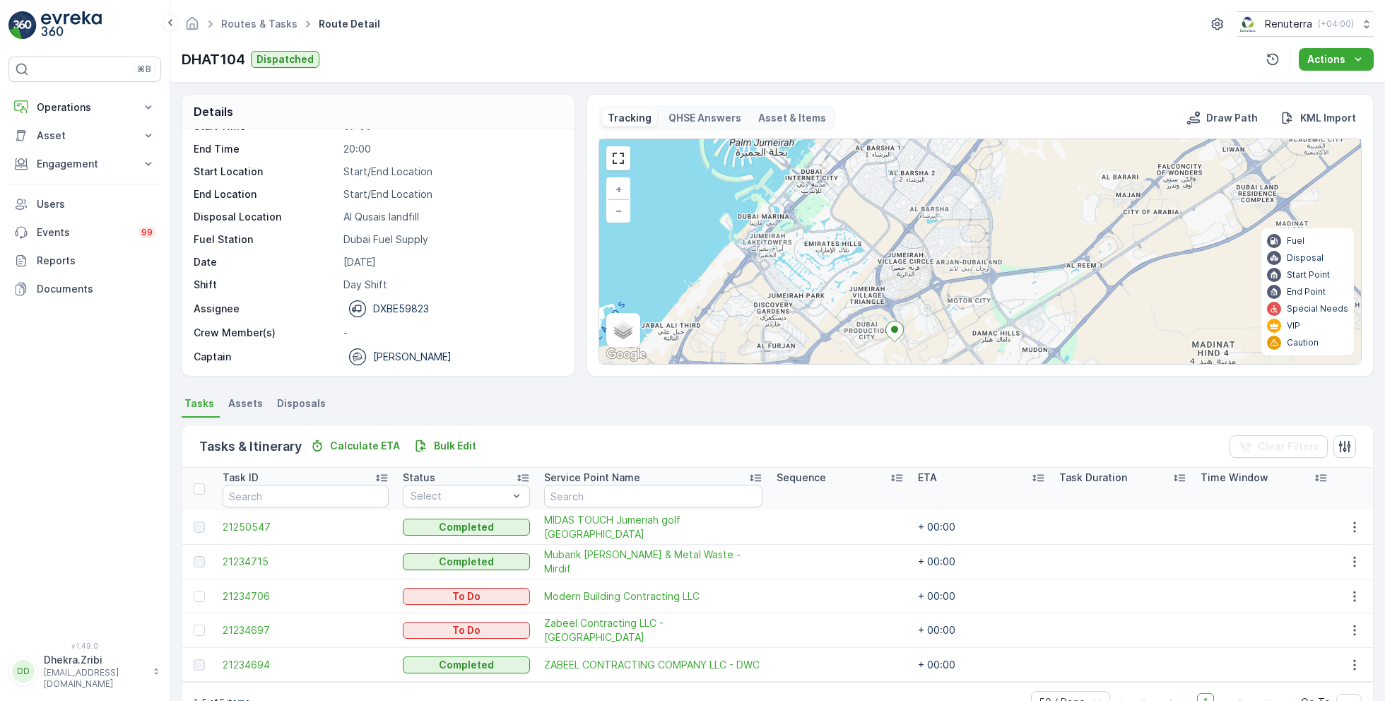
drag, startPoint x: 841, startPoint y: 310, endPoint x: 859, endPoint y: 235, distance: 77.8
click at [860, 235] on div "+ − Satellite Roadmap Terrain Hybrid Leaflet Keyboard shortcuts Map Data Map da…" at bounding box center [980, 251] width 762 height 225
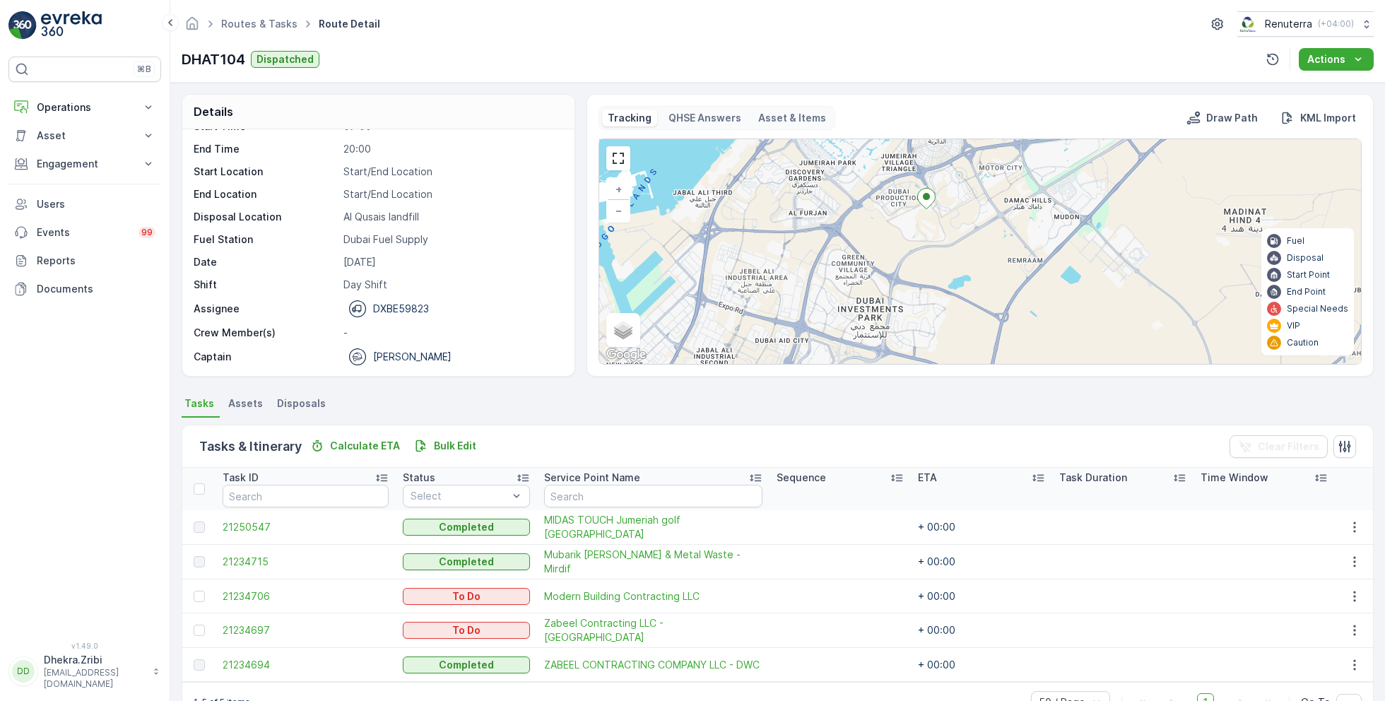
drag, startPoint x: 832, startPoint y: 308, endPoint x: 856, endPoint y: 218, distance: 92.7
click at [856, 218] on div "+ − Satellite Roadmap Terrain Hybrid Leaflet Keyboard shortcuts Map Data Map da…" at bounding box center [980, 251] width 762 height 225
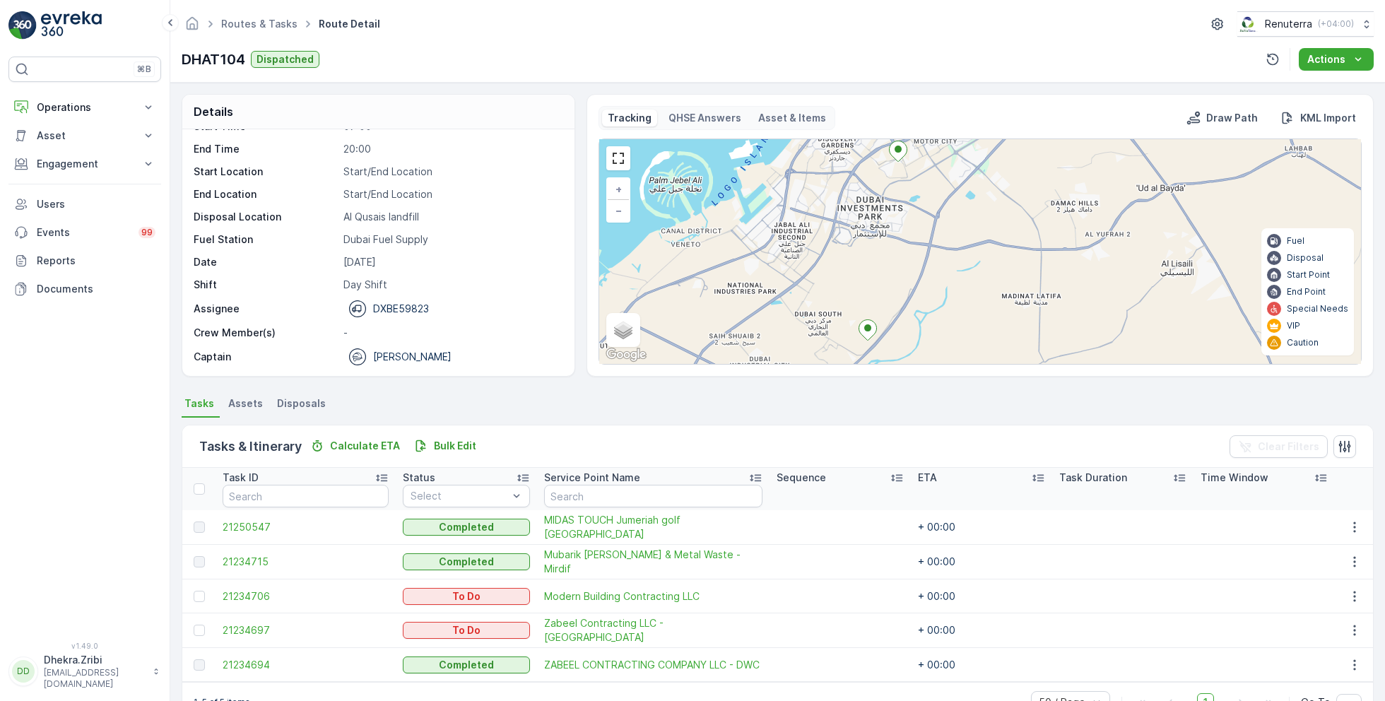
drag, startPoint x: 844, startPoint y: 291, endPoint x: 858, endPoint y: 182, distance: 110.5
click at [858, 182] on div "+ − Satellite Roadmap Terrain Hybrid Leaflet Keyboard shortcuts Map Data Map da…" at bounding box center [980, 251] width 762 height 225
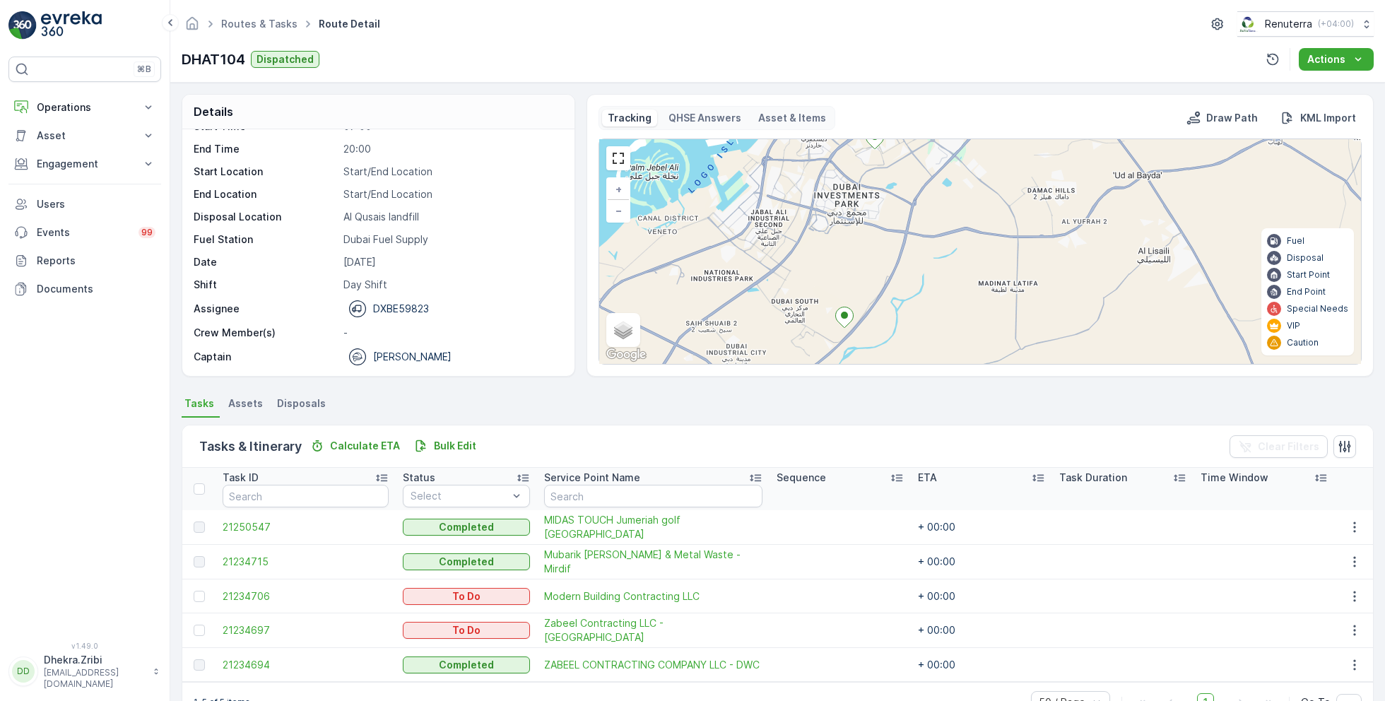
drag, startPoint x: 838, startPoint y: 280, endPoint x: 784, endPoint y: 374, distance: 108.2
click at [785, 374] on div "Tracking QHSE Answers Asset & Items Draw Path KML Import + − Satellite Roadmap …" at bounding box center [979, 235] width 787 height 283
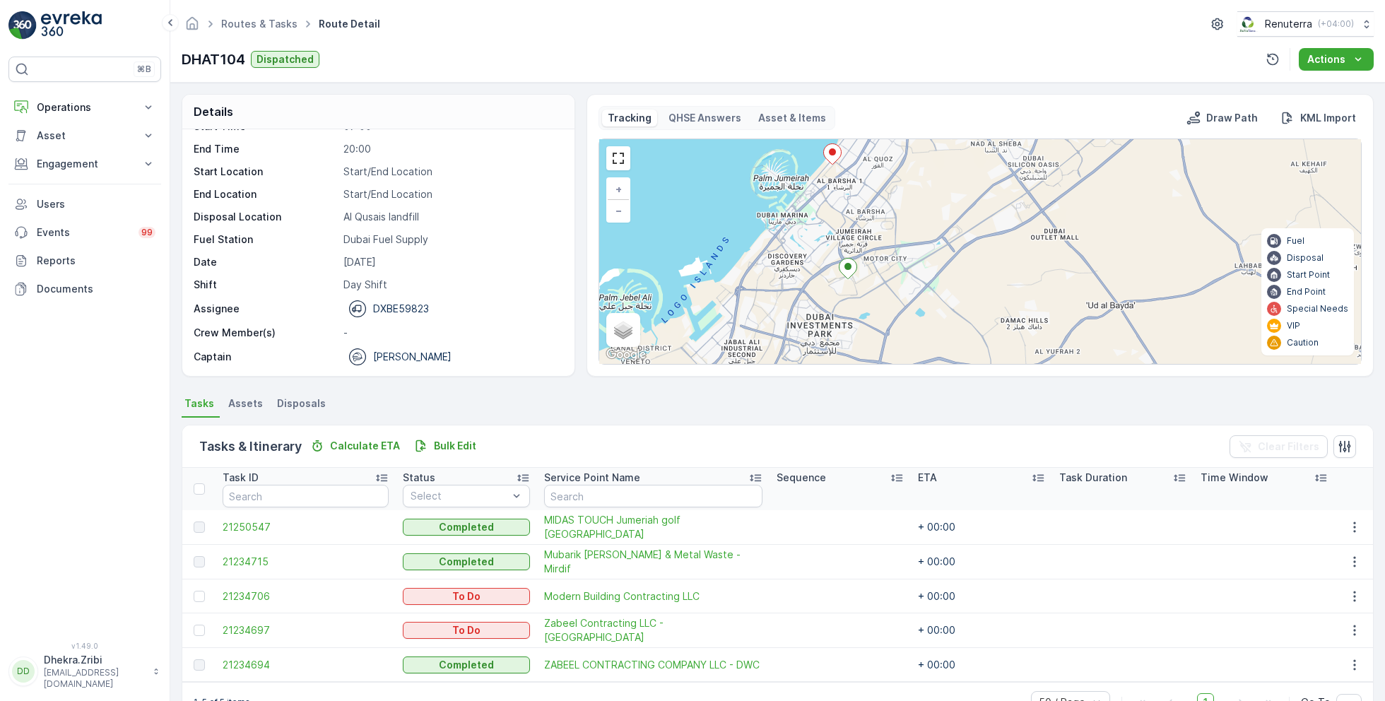
drag, startPoint x: 881, startPoint y: 252, endPoint x: 866, endPoint y: 353, distance: 102.2
click at [866, 353] on div "+ − Satellite Roadmap Terrain Hybrid Leaflet Keyboard shortcuts Map Data Map da…" at bounding box center [980, 251] width 762 height 225
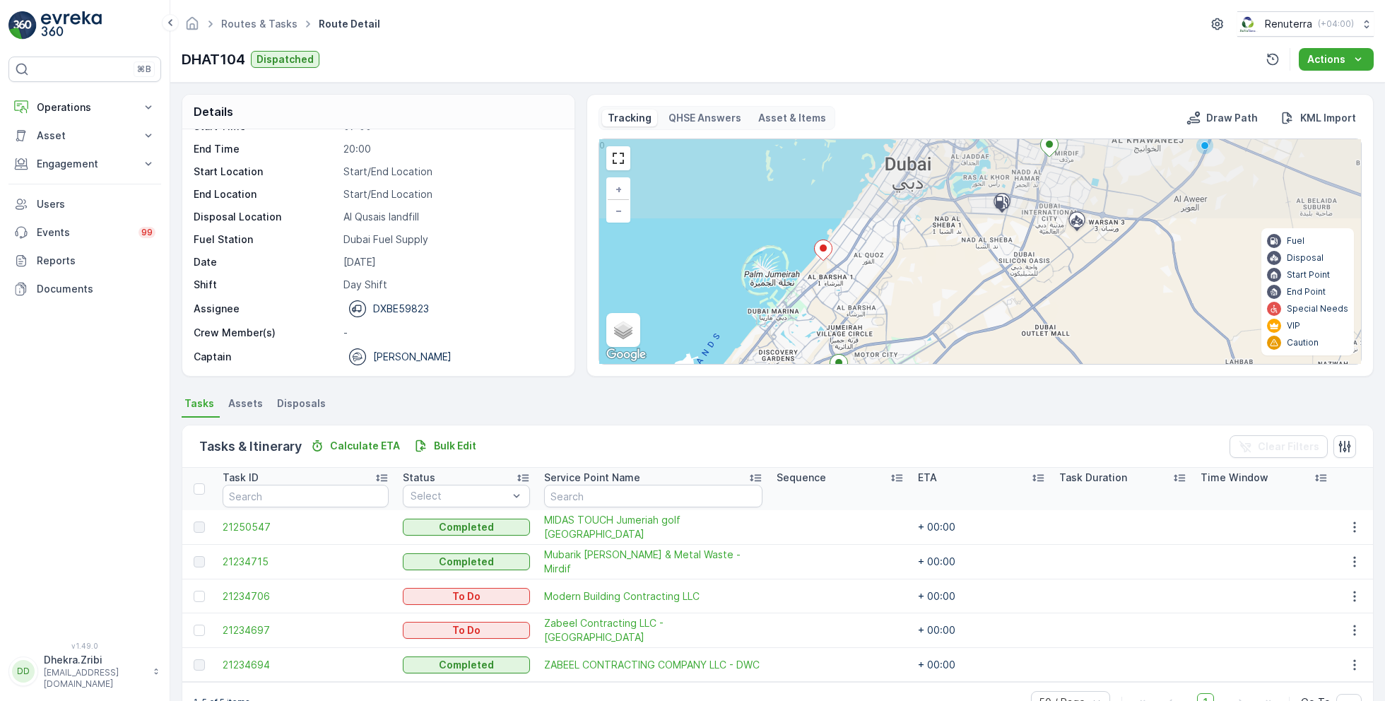
drag, startPoint x: 911, startPoint y: 199, endPoint x: 904, endPoint y: 288, distance: 89.3
click at [905, 288] on div "+ − Satellite Roadmap Terrain Hybrid Leaflet Keyboard shortcuts Map Data Map da…" at bounding box center [980, 251] width 762 height 225
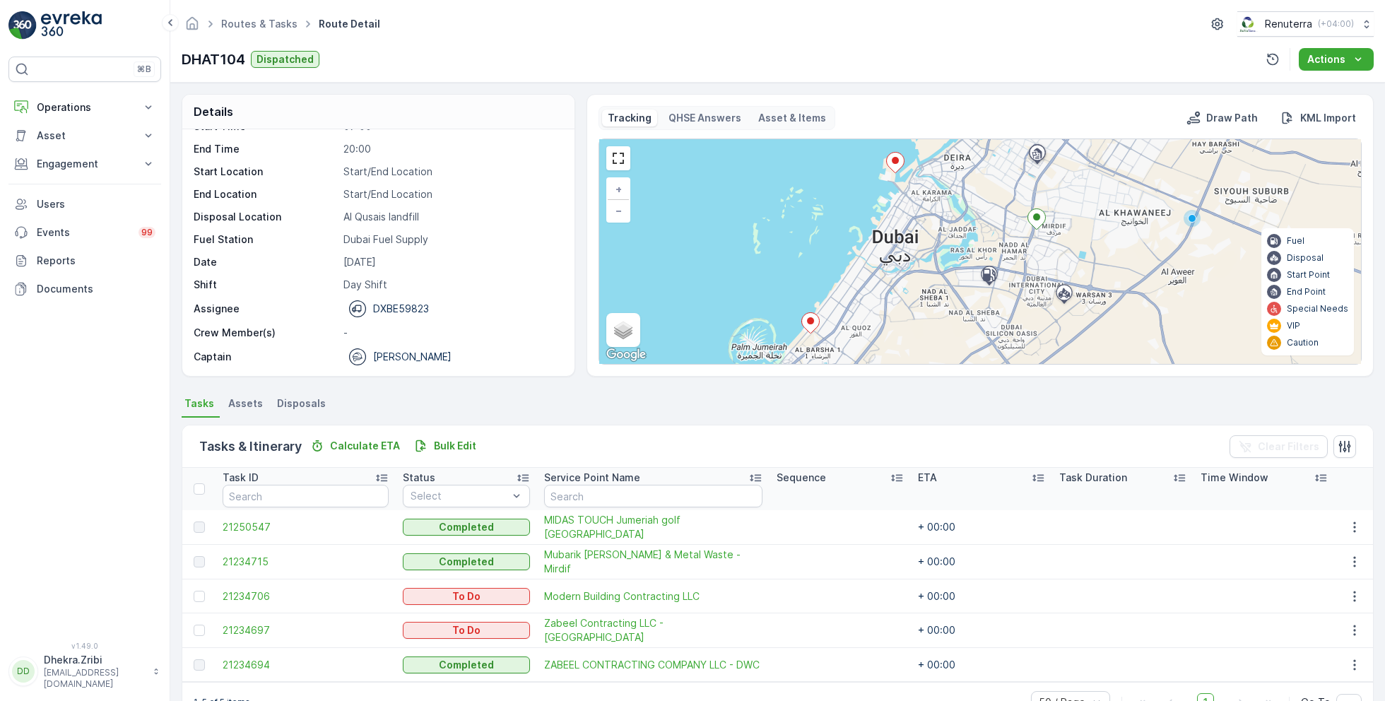
drag, startPoint x: 914, startPoint y: 219, endPoint x: 902, endPoint y: 291, distance: 73.2
click at [902, 291] on div "+ − Satellite Roadmap Terrain Hybrid Leaflet Keyboard shortcuts Map Data Map da…" at bounding box center [980, 251] width 762 height 225
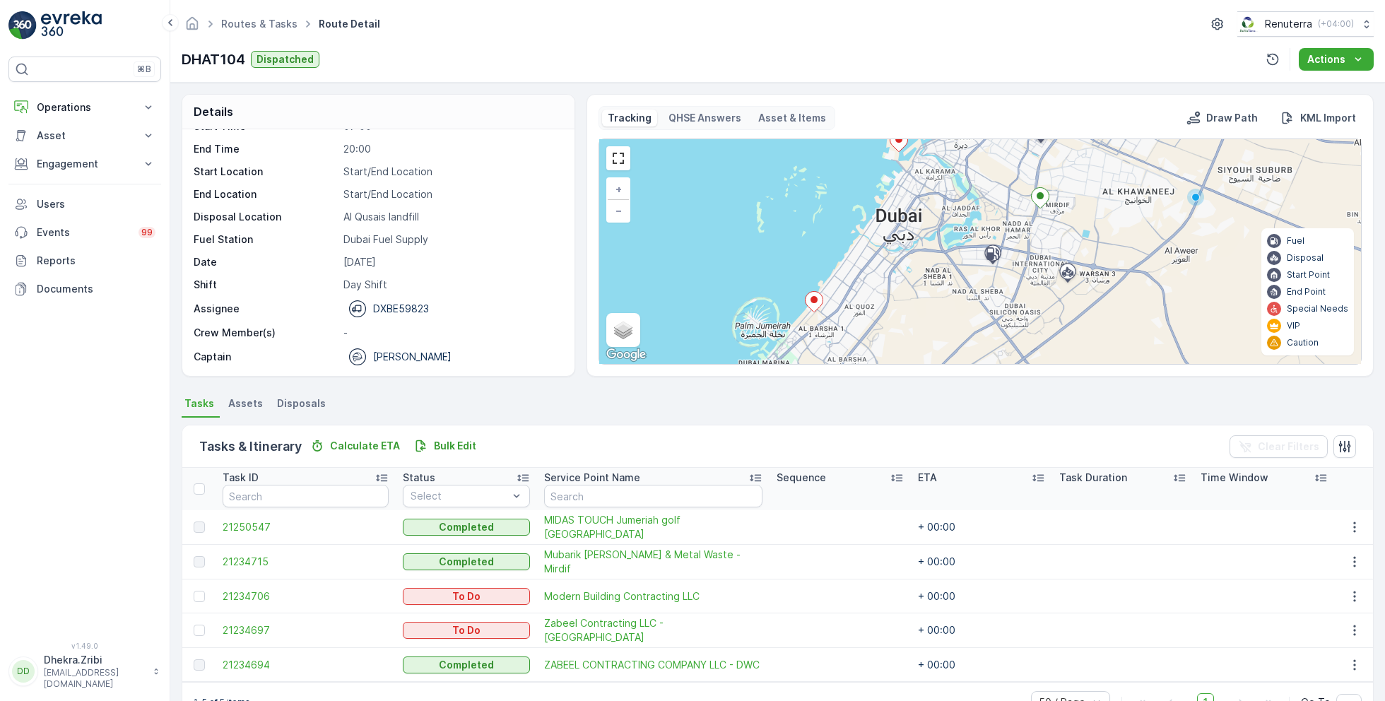
drag, startPoint x: 868, startPoint y: 314, endPoint x: 874, endPoint y: 286, distance: 28.3
click at [874, 286] on div "+ − Satellite Roadmap Terrain Hybrid Leaflet Keyboard shortcuts Map Data Map da…" at bounding box center [980, 251] width 762 height 225
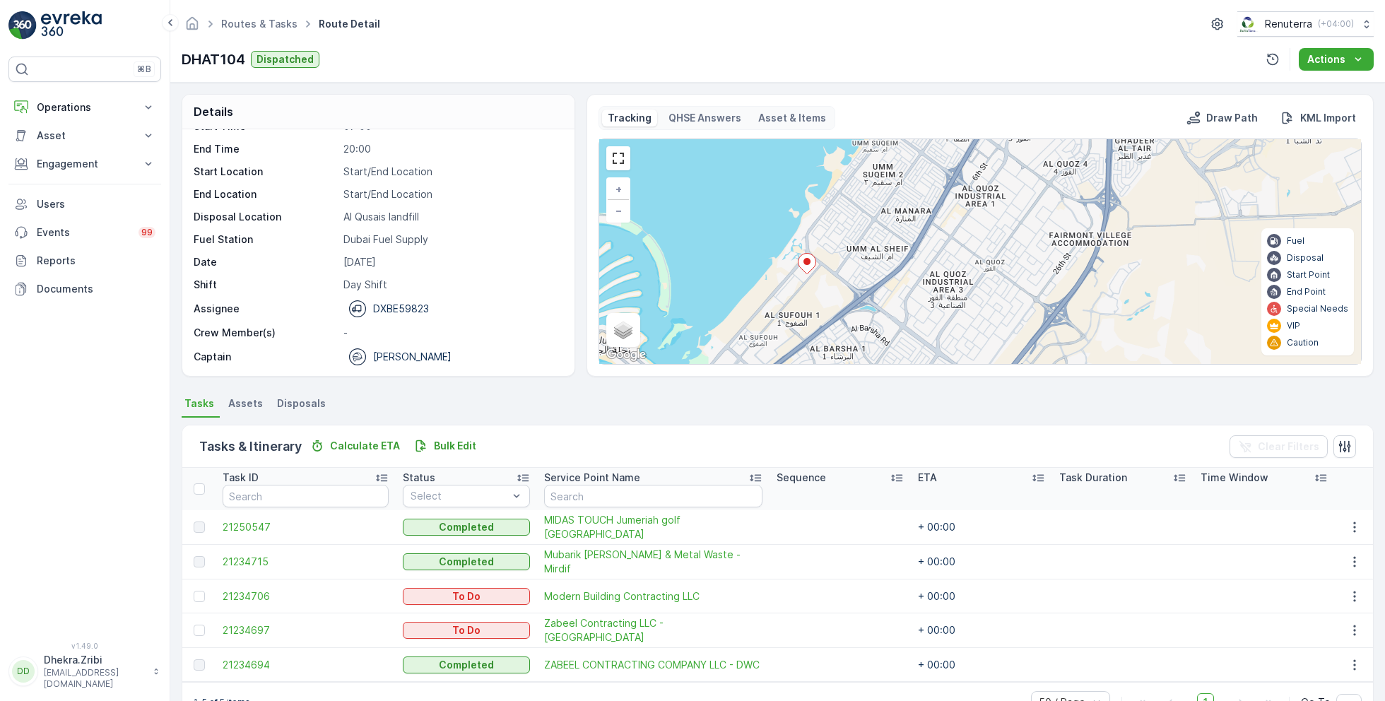
drag, startPoint x: 933, startPoint y: 305, endPoint x: 834, endPoint y: 284, distance: 101.2
click at [834, 284] on div "+ − Satellite Roadmap Terrain Hybrid Leaflet Keyboard shortcuts Map Data Map da…" at bounding box center [980, 251] width 762 height 225
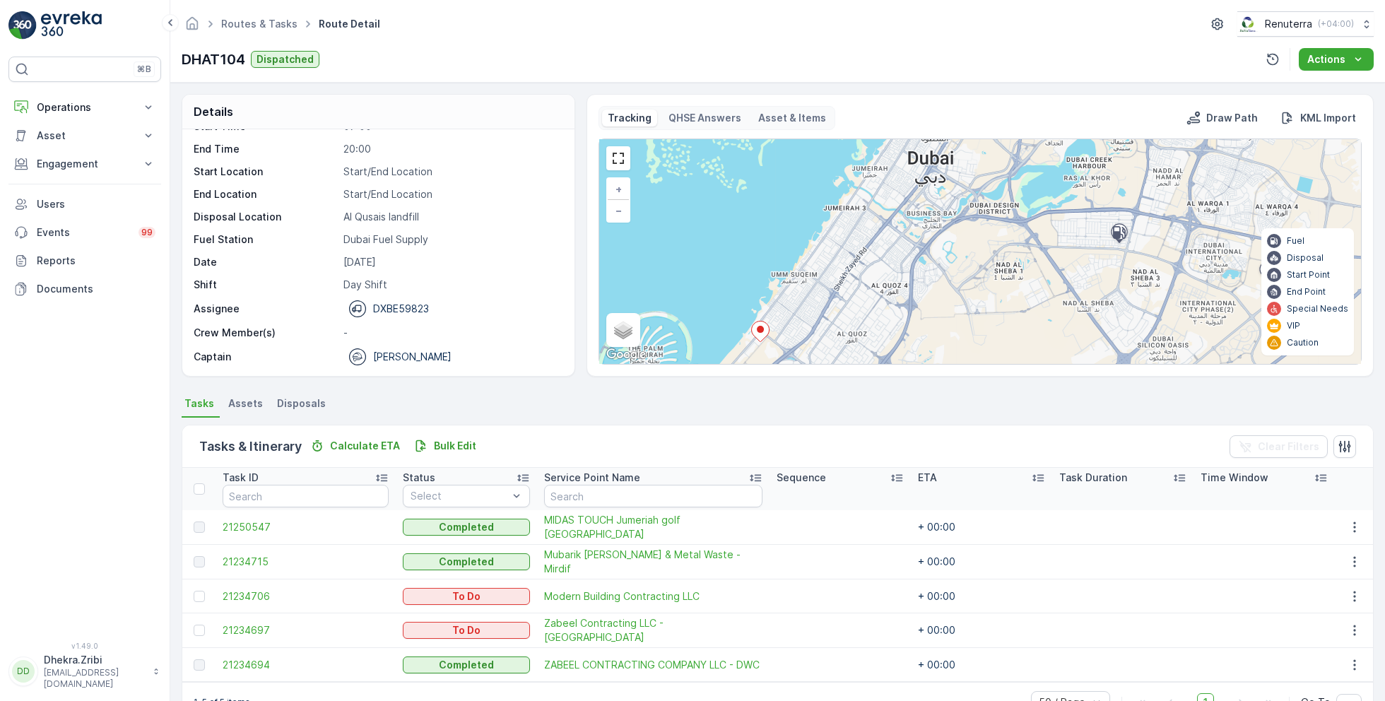
drag, startPoint x: 868, startPoint y: 247, endPoint x: 813, endPoint y: 312, distance: 85.2
click at [813, 312] on div "+ − Satellite Roadmap Terrain Hybrid Leaflet Keyboard shortcuts Map Data Map da…" at bounding box center [980, 251] width 762 height 225
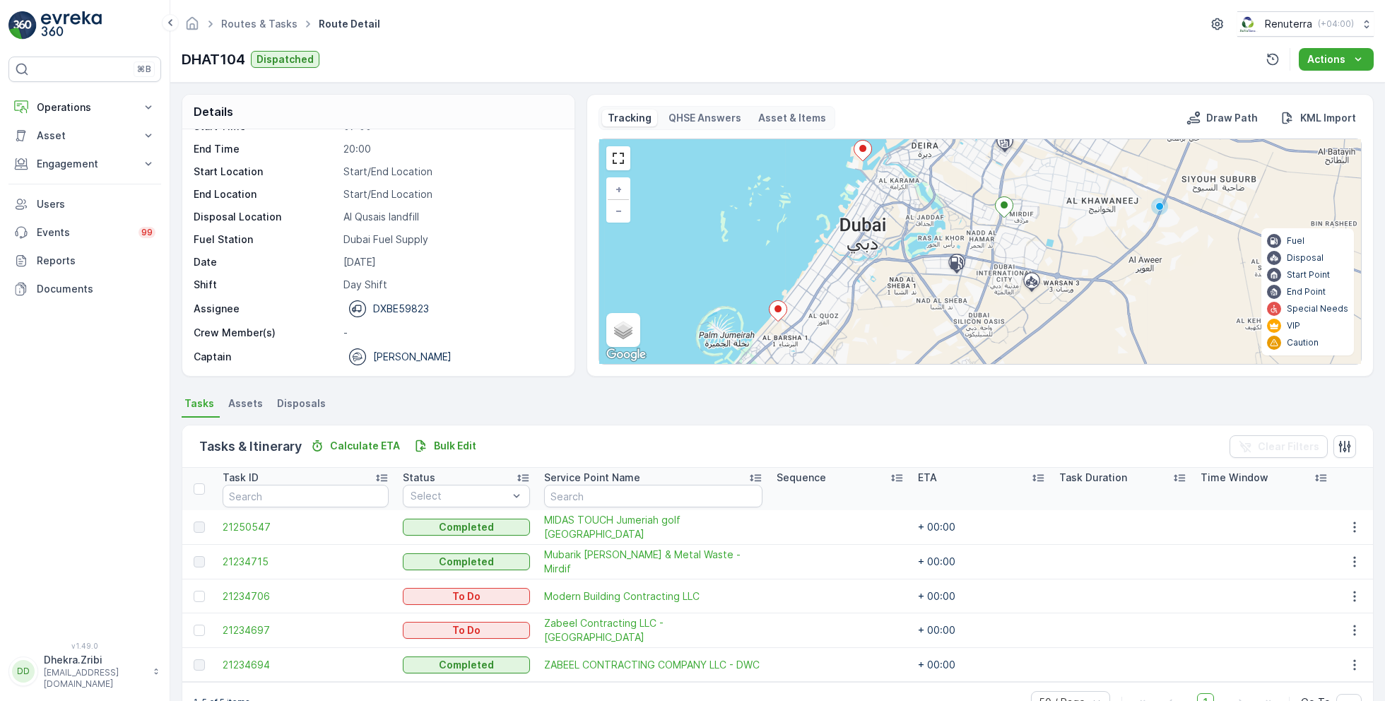
drag, startPoint x: 854, startPoint y: 341, endPoint x: 842, endPoint y: 333, distance: 14.3
click at [842, 333] on div "+ − Satellite Roadmap Terrain Hybrid Leaflet Keyboard shortcuts Map Data Map da…" at bounding box center [980, 251] width 762 height 225
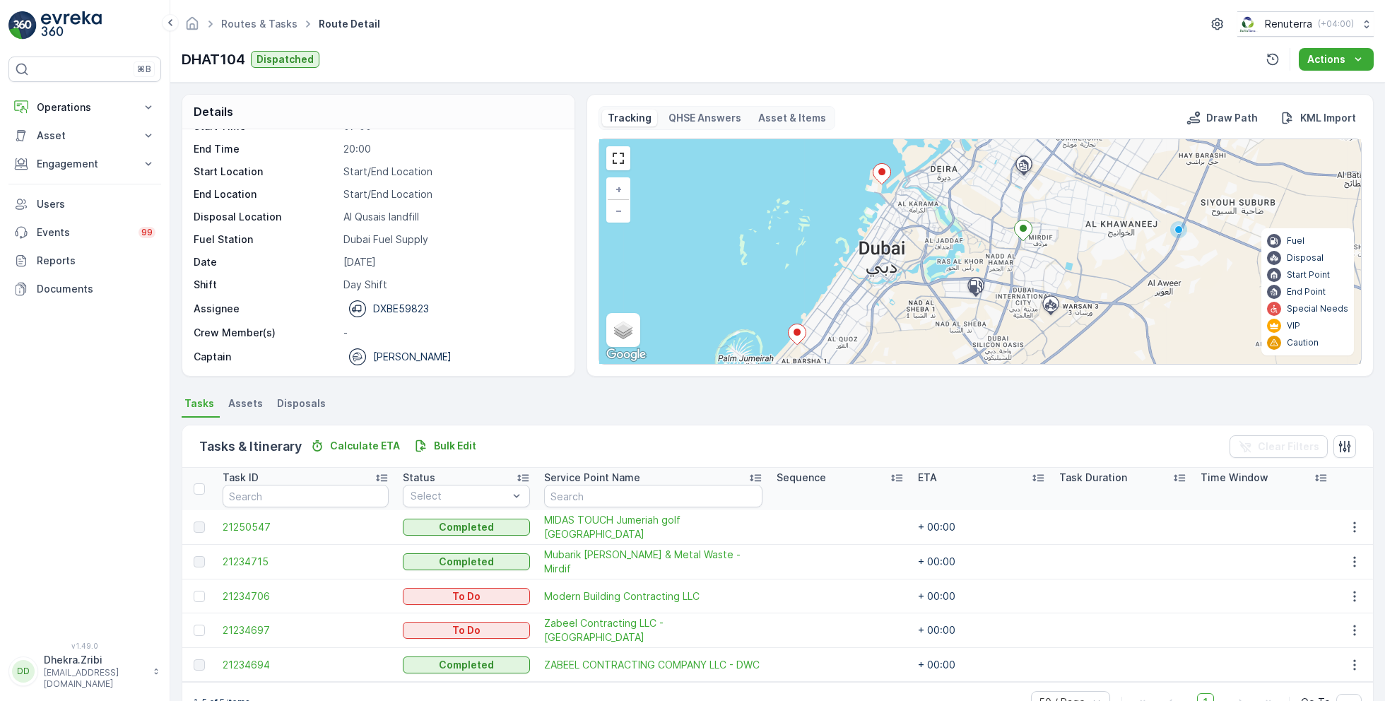
drag, startPoint x: 844, startPoint y: 313, endPoint x: 861, endPoint y: 336, distance: 28.3
click at [861, 336] on div "+ − Satellite Roadmap Terrain Hybrid Leaflet Keyboard shortcuts Map Data Map da…" at bounding box center [980, 251] width 762 height 225
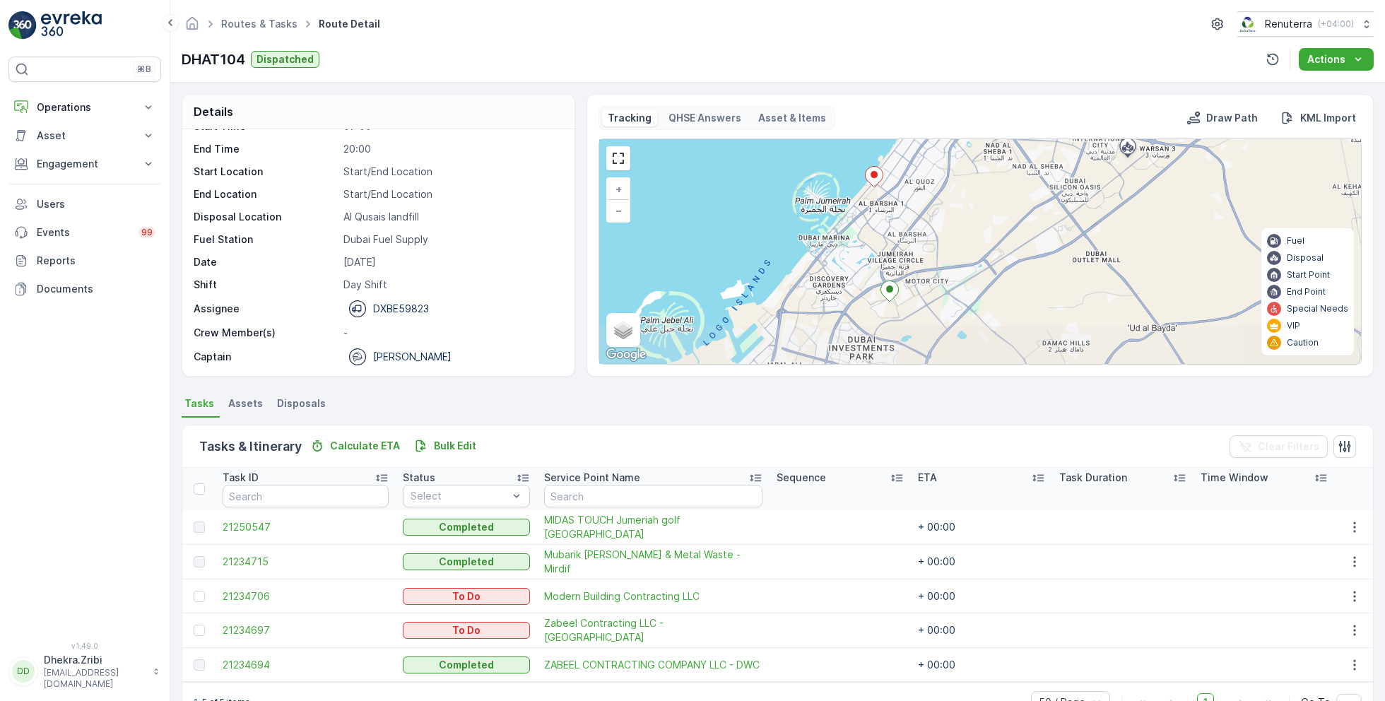
drag, startPoint x: 841, startPoint y: 301, endPoint x: 925, endPoint y: 138, distance: 183.3
click at [925, 139] on div "+ − Satellite Roadmap Terrain Hybrid Leaflet Keyboard shortcuts Map Data Map da…" at bounding box center [980, 251] width 762 height 225
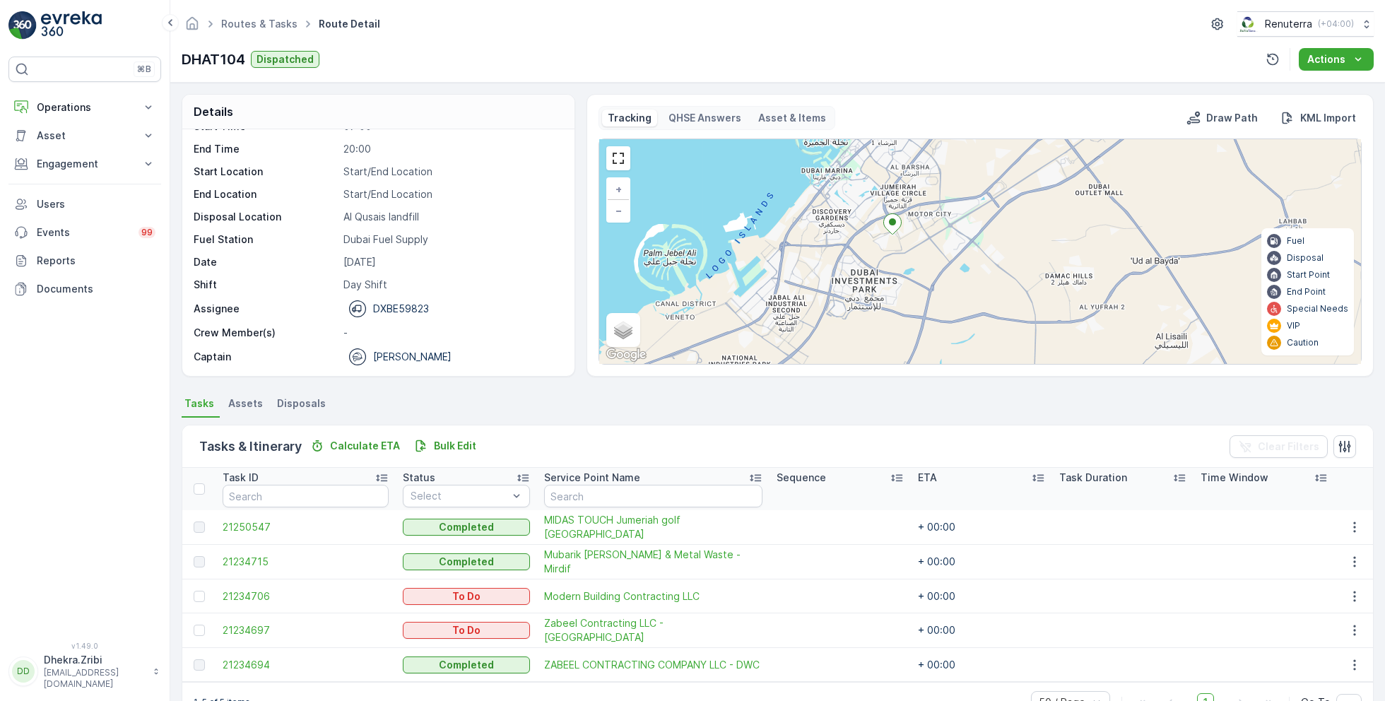
drag, startPoint x: 868, startPoint y: 276, endPoint x: 868, endPoint y: 215, distance: 60.1
click at [868, 215] on div "+ − Satellite Roadmap Terrain Hybrid Leaflet Keyboard shortcuts Map Data Map da…" at bounding box center [980, 251] width 762 height 225
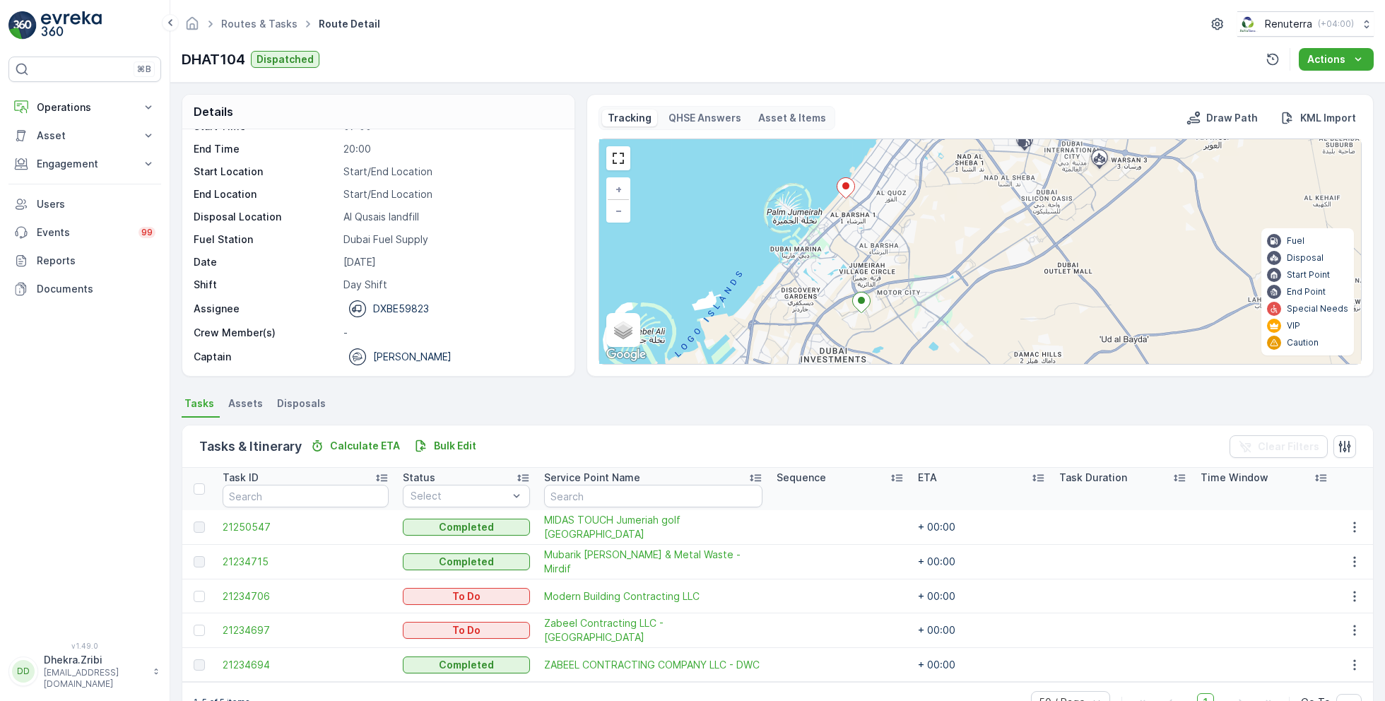
drag, startPoint x: 943, startPoint y: 179, endPoint x: 913, endPoint y: 257, distance: 83.4
click at [913, 257] on div "+ − Satellite Roadmap Terrain Hybrid Leaflet Keyboard shortcuts Map Data Map da…" at bounding box center [980, 251] width 762 height 225
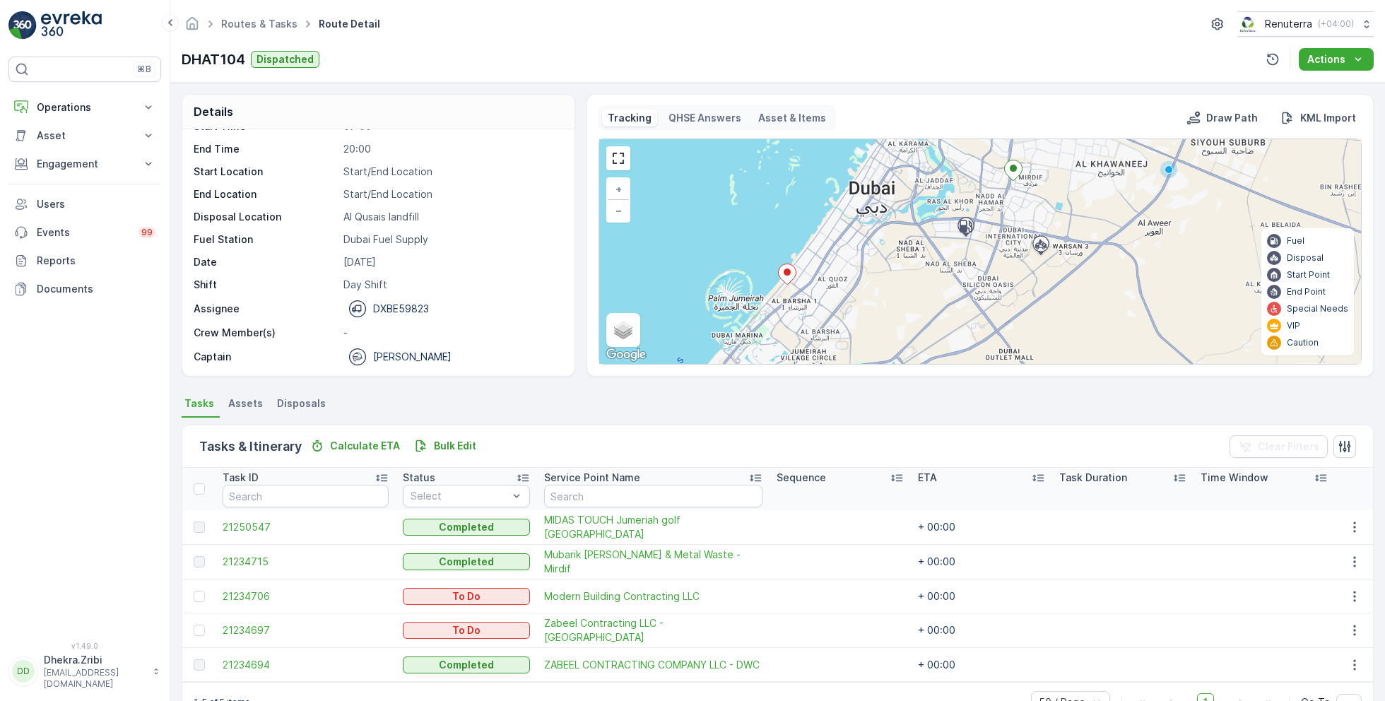
drag, startPoint x: 934, startPoint y: 225, endPoint x: 844, endPoint y: 358, distance: 160.7
click at [844, 357] on div "+ − Satellite Roadmap Terrain Hybrid Leaflet Keyboard shortcuts Map Data Map da…" at bounding box center [980, 251] width 762 height 225
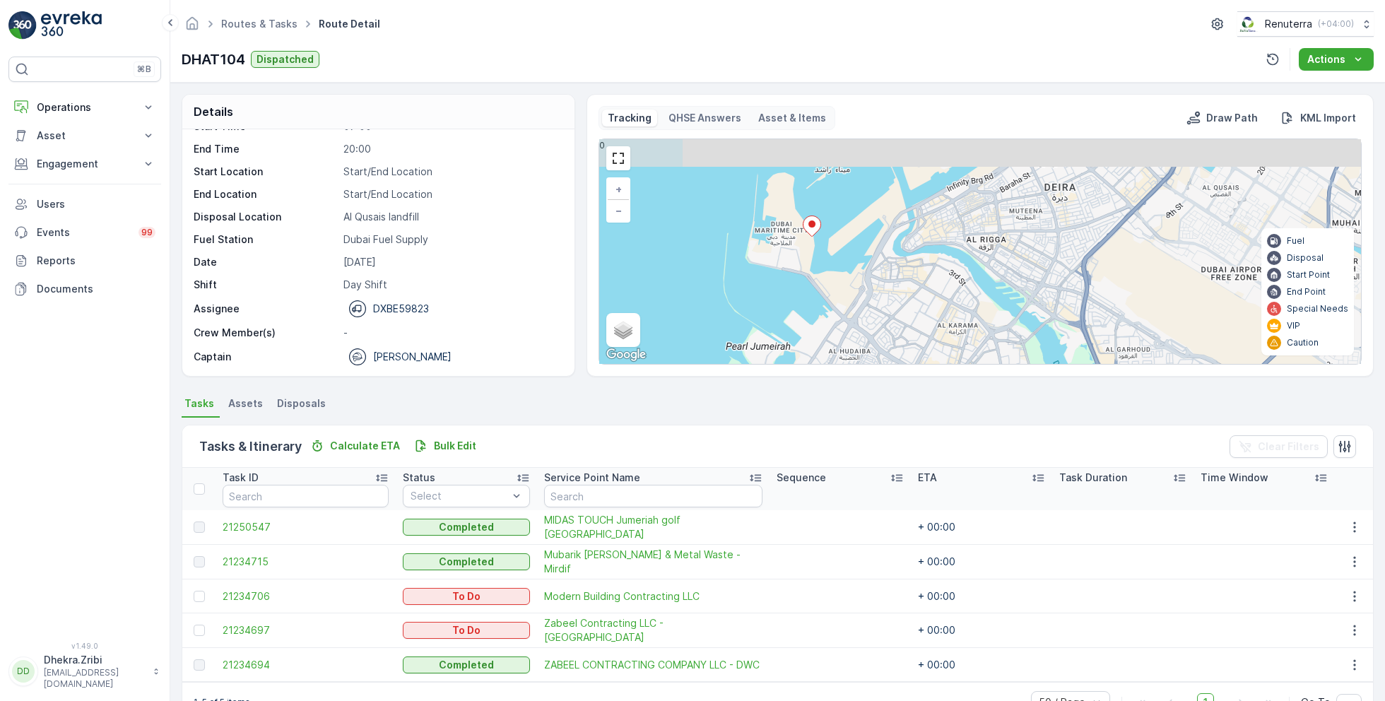
drag, startPoint x: 841, startPoint y: 177, endPoint x: 824, endPoint y: 277, distance: 101.9
click at [825, 277] on div "+ − Satellite Roadmap Terrain Hybrid Leaflet Keyboard shortcuts Map Data Map da…" at bounding box center [980, 251] width 762 height 225
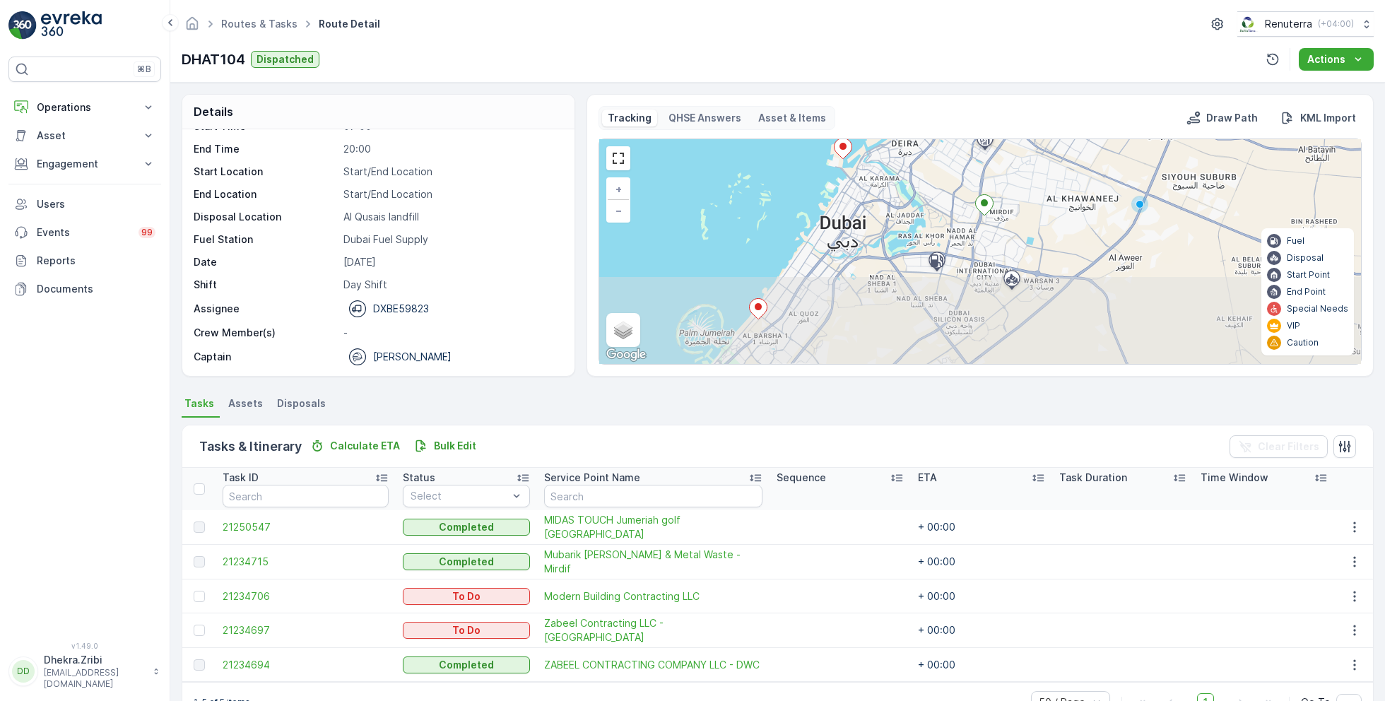
drag, startPoint x: 816, startPoint y: 312, endPoint x: 837, endPoint y: 198, distance: 115.7
click at [837, 198] on div "+ − Satellite Roadmap Terrain Hybrid Leaflet Keyboard shortcuts Map Data Map da…" at bounding box center [980, 251] width 762 height 225
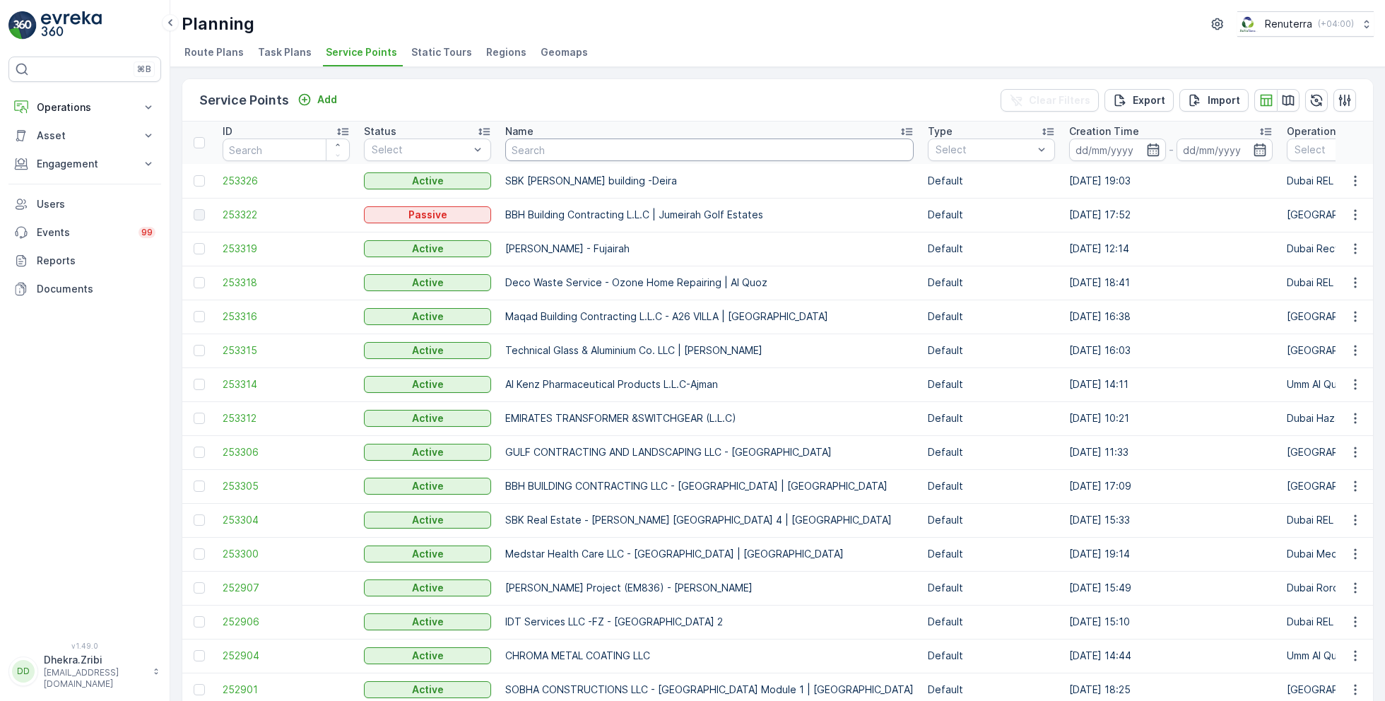
click at [519, 147] on input "text" at bounding box center [709, 149] width 408 height 23
type input "n"
type input "can"
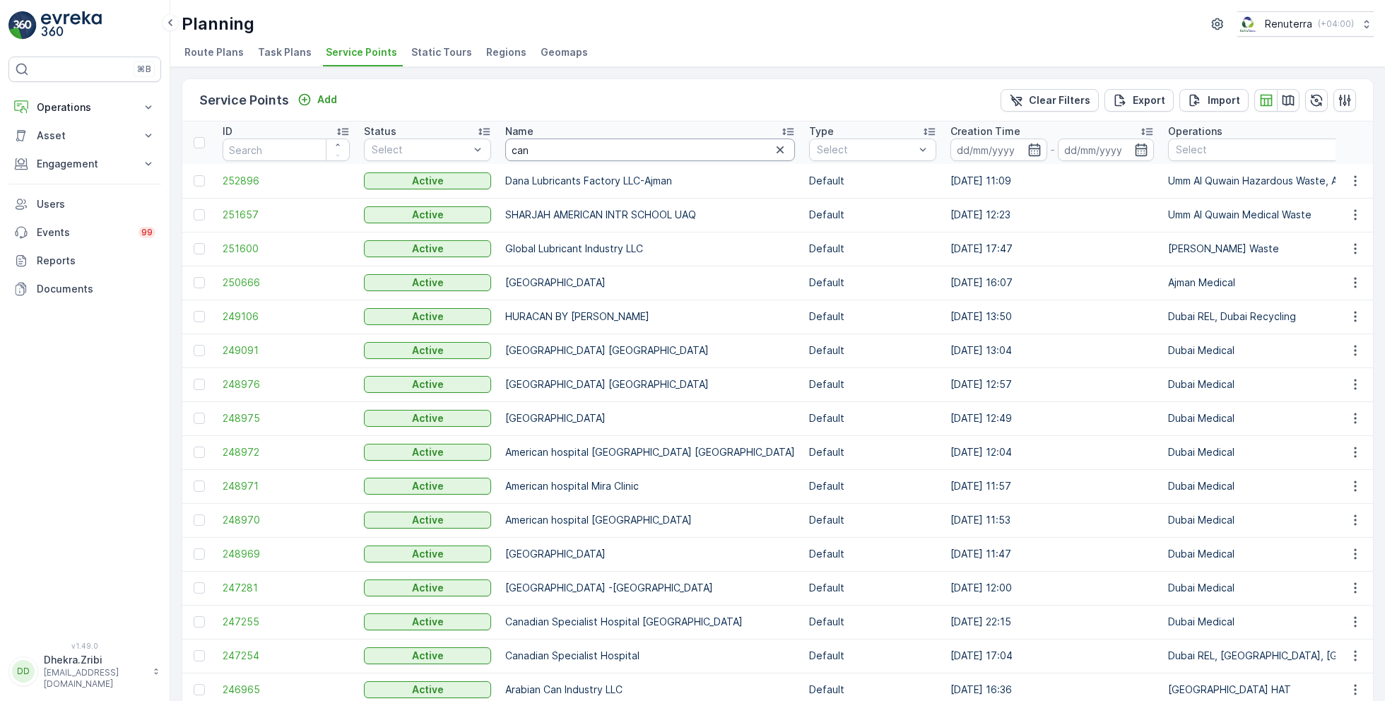
click at [559, 153] on input "can" at bounding box center [650, 149] width 290 height 23
type input "c"
type input "nomac"
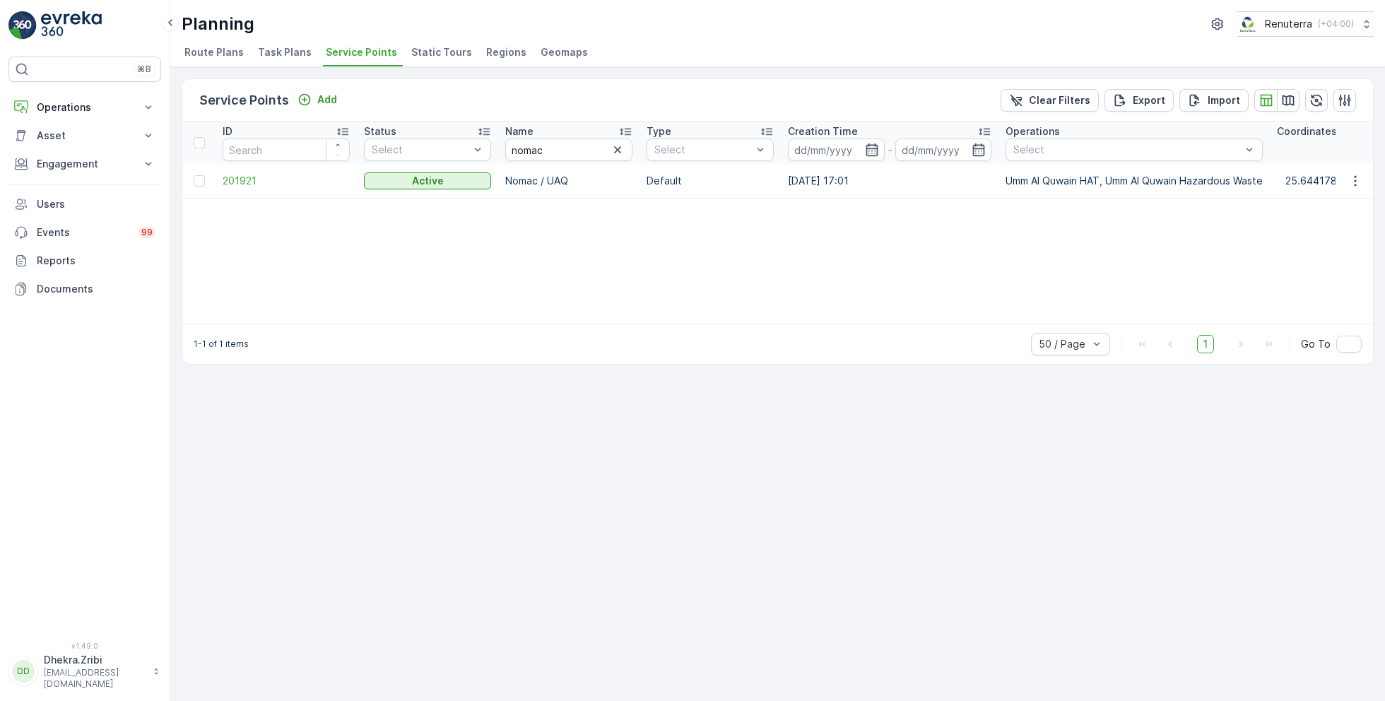
click at [241, 170] on td "201921" at bounding box center [285, 181] width 141 height 34
click at [243, 181] on span "201921" at bounding box center [286, 181] width 127 height 14
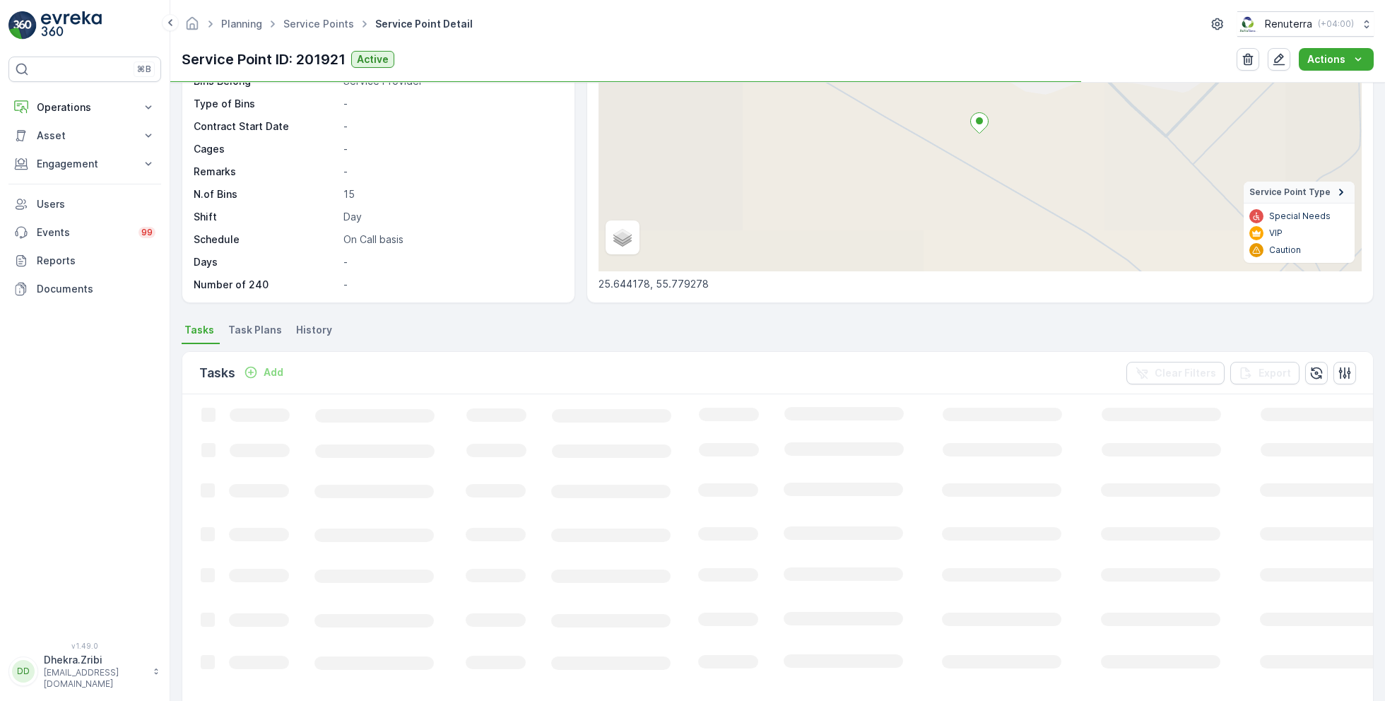
scroll to position [146, 0]
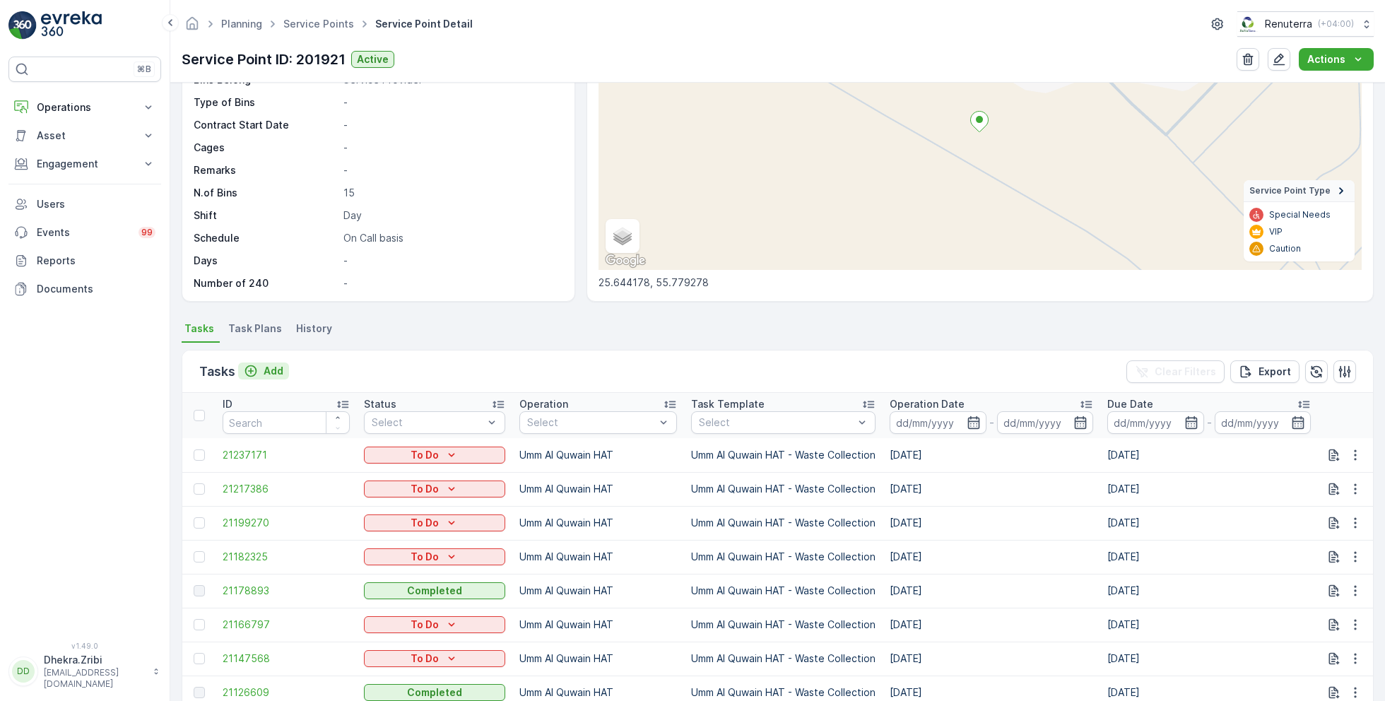
click at [269, 370] on p "Add" at bounding box center [274, 371] width 20 height 14
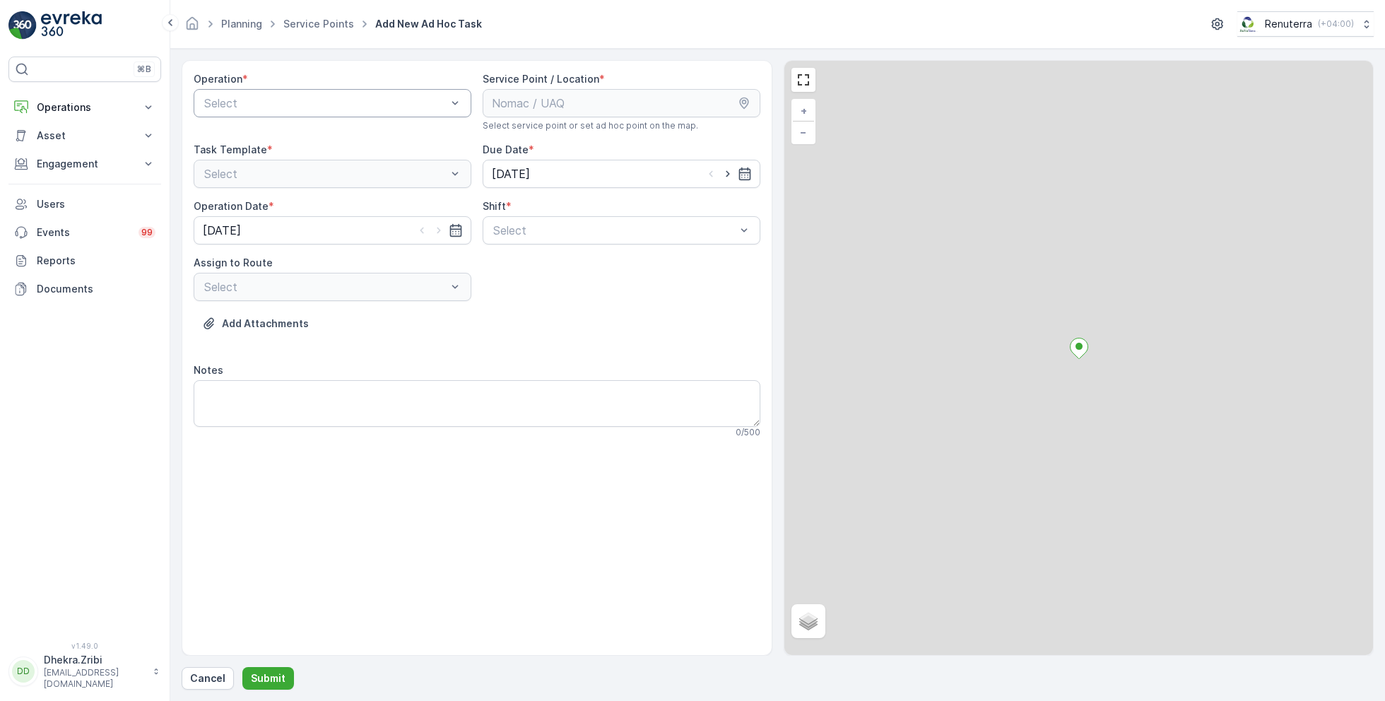
click at [353, 105] on div at bounding box center [325, 103] width 245 height 13
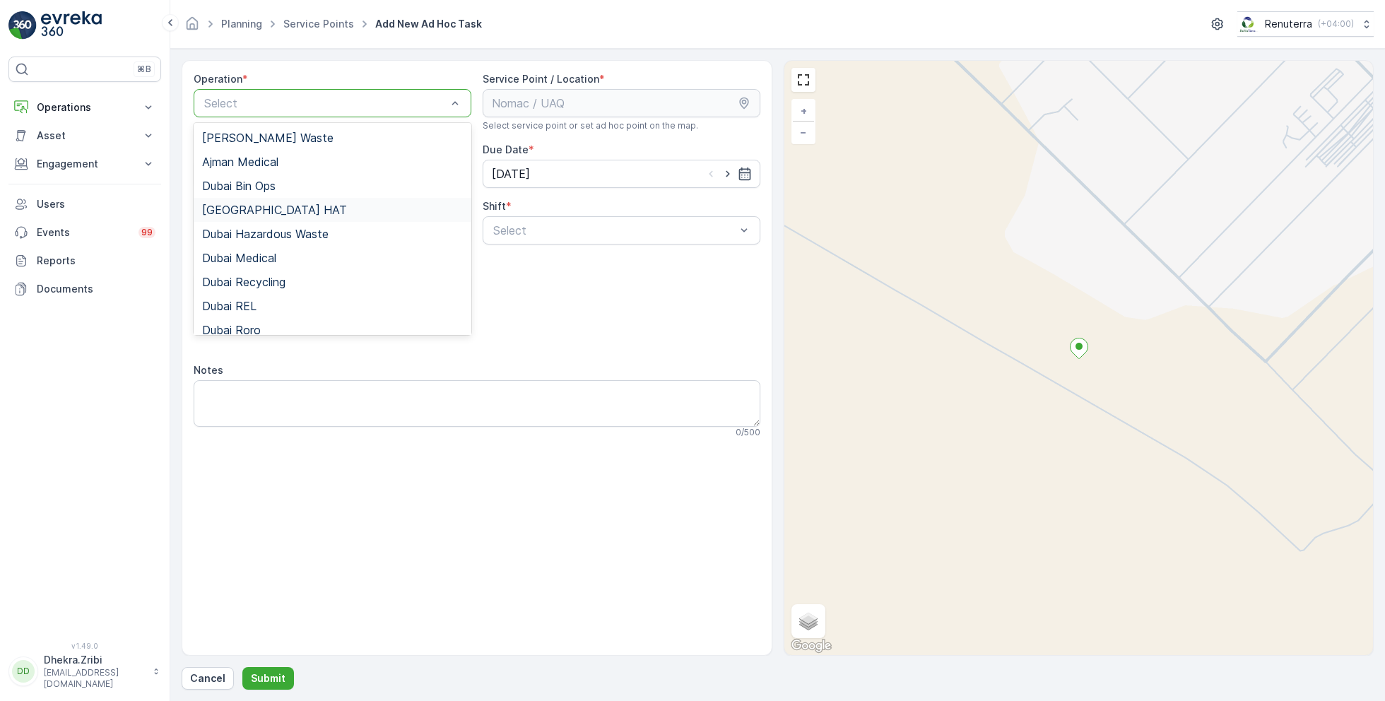
click at [268, 211] on div "[GEOGRAPHIC_DATA] HAT" at bounding box center [332, 209] width 261 height 13
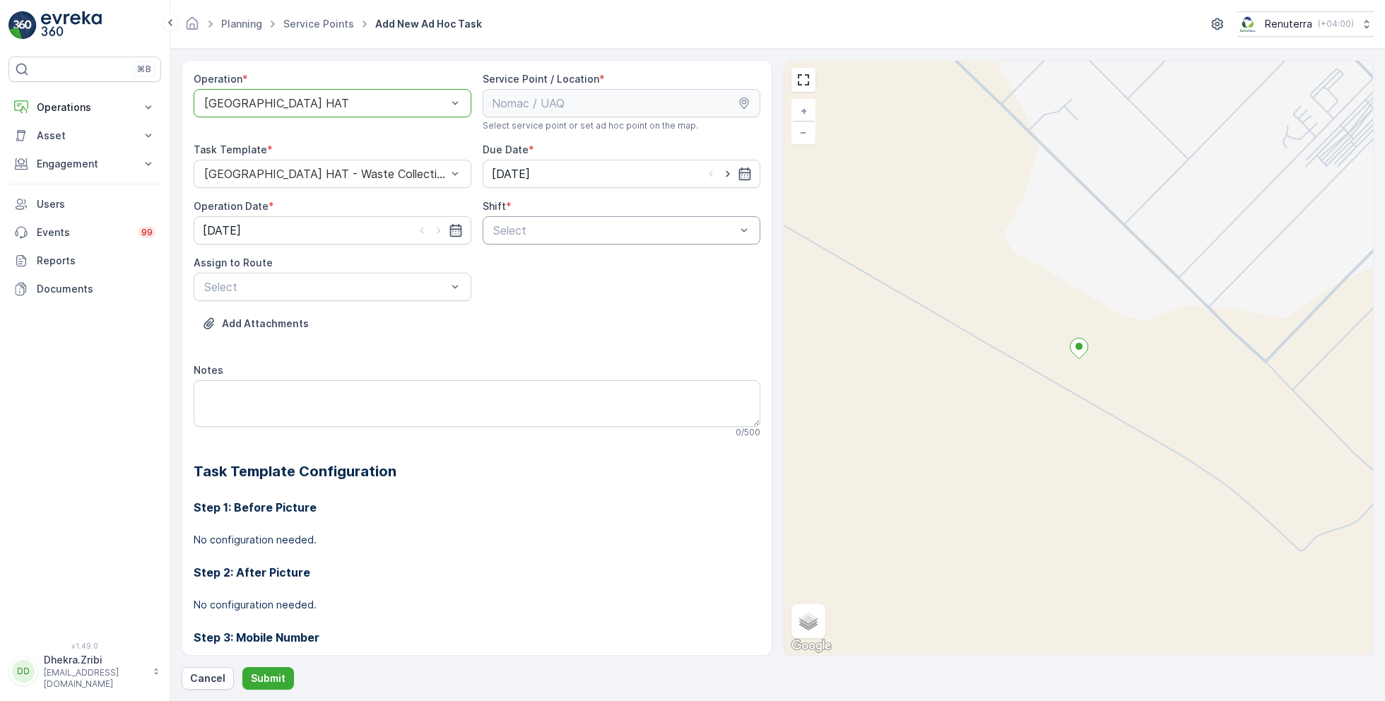
click at [591, 234] on div at bounding box center [614, 230] width 245 height 13
click at [508, 266] on span "Day Shift" at bounding box center [516, 265] width 50 height 13
click at [373, 276] on div "Select" at bounding box center [333, 287] width 278 height 28
click at [352, 175] on div at bounding box center [325, 173] width 245 height 13
click at [361, 95] on div "[GEOGRAPHIC_DATA] HAT" at bounding box center [333, 103] width 278 height 28
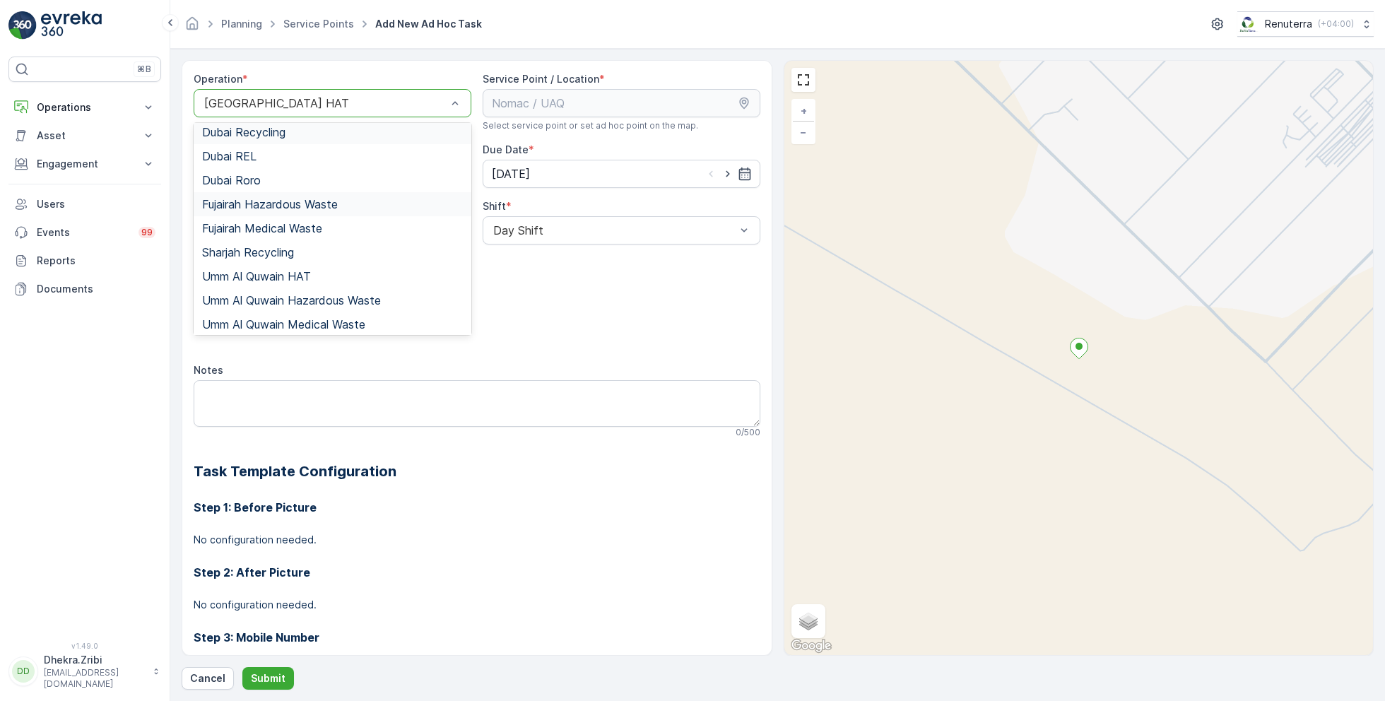
scroll to position [150, 0]
click at [279, 276] on span "Umm Al Quwain HAT" at bounding box center [256, 275] width 109 height 13
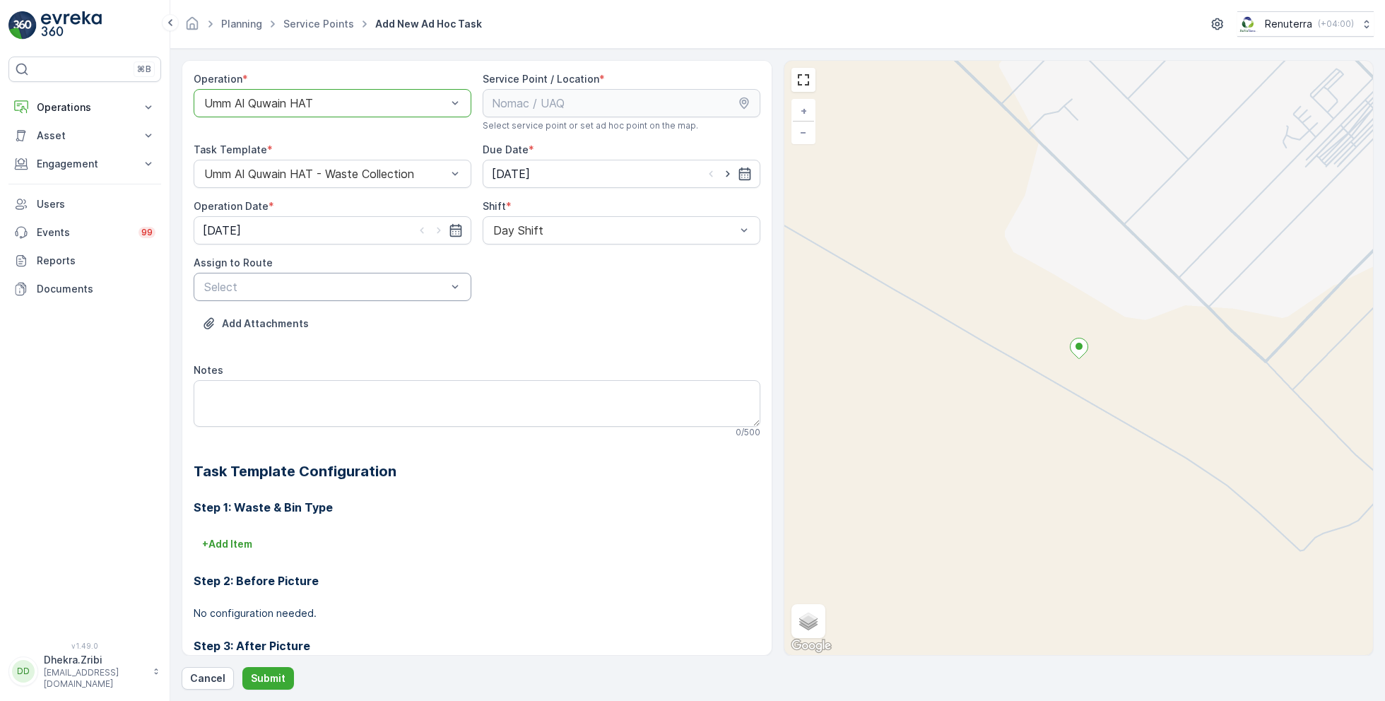
click at [415, 288] on div at bounding box center [325, 286] width 245 height 13
click at [360, 317] on span "UAQHAT101 (Dispatched) - DXBE24553" at bounding box center [308, 321] width 213 height 13
click at [269, 668] on button "Submit" at bounding box center [268, 678] width 52 height 23
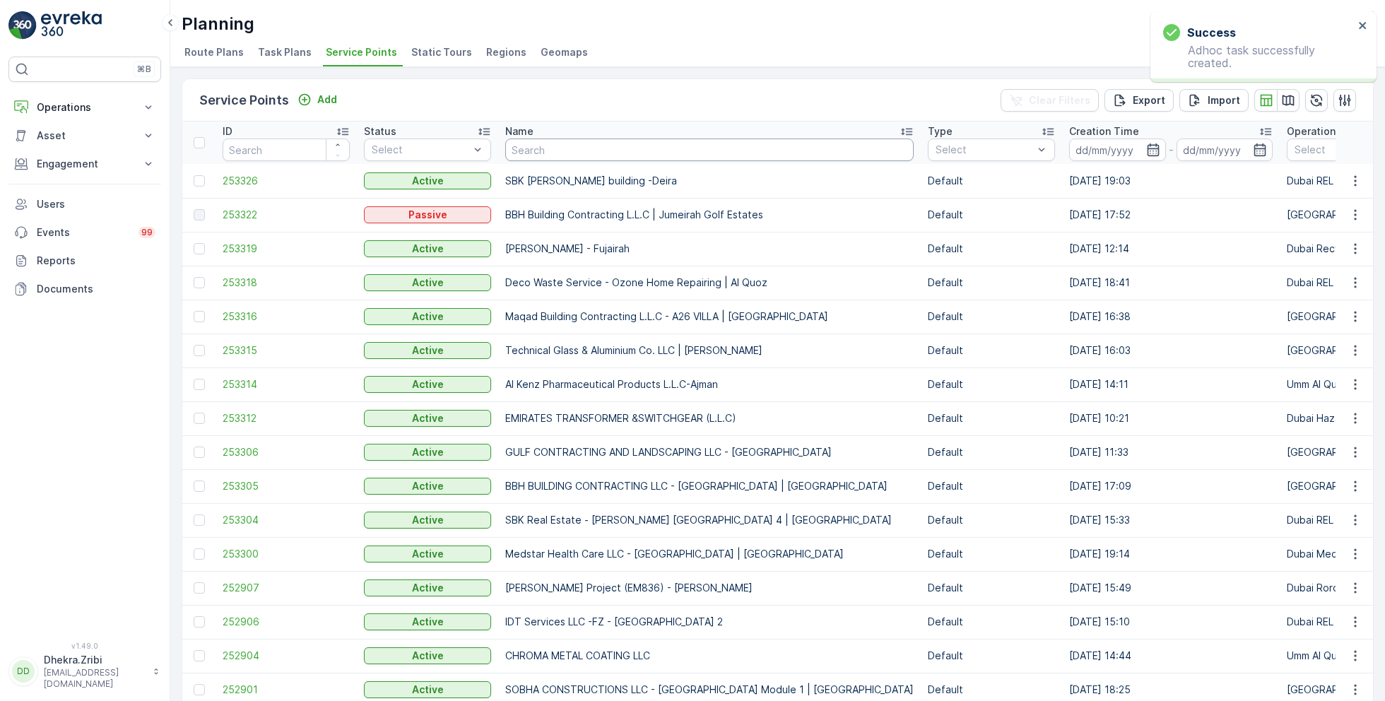
click at [550, 148] on input "text" at bounding box center [709, 149] width 408 height 23
type input "can"
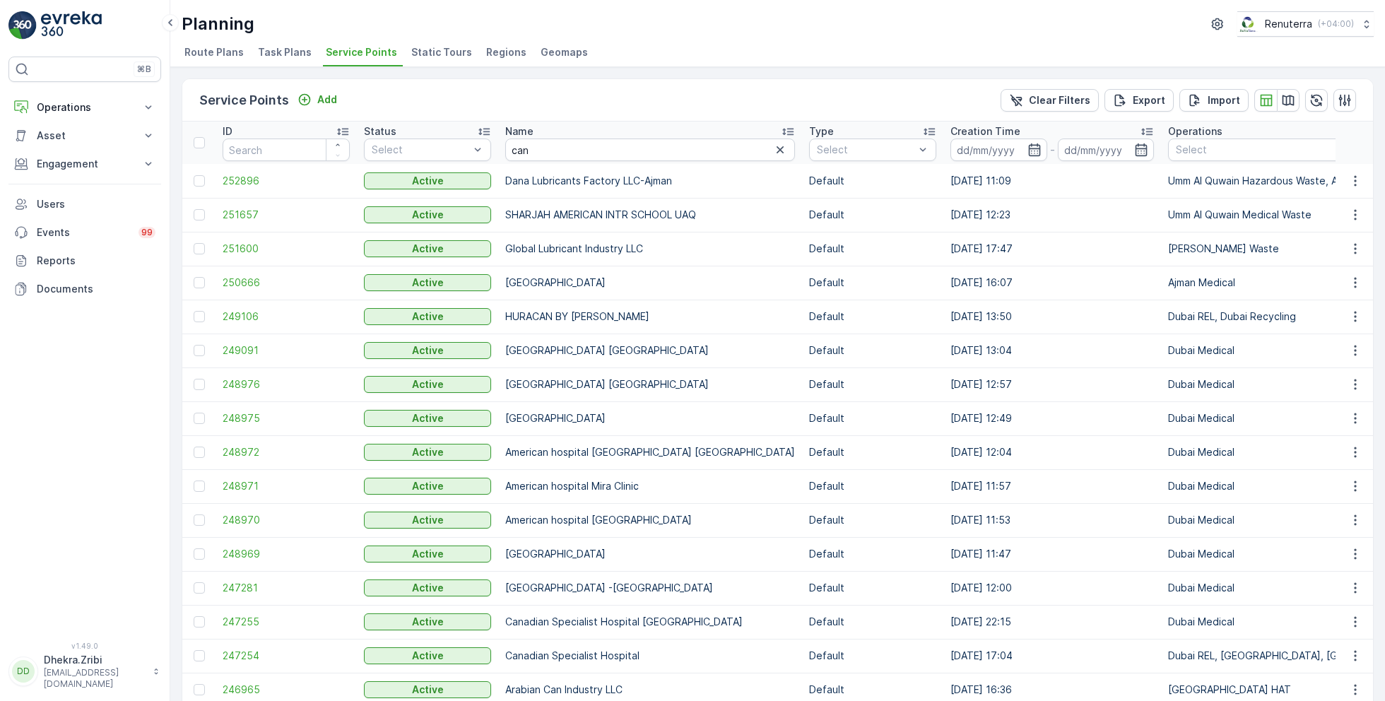
click at [851, 52] on ul "Route Plans Task Plans Service Points Static Tours Regions Geomaps" at bounding box center [772, 54] width 1181 height 24
drag, startPoint x: 557, startPoint y: 148, endPoint x: 475, endPoint y: 148, distance: 82.0
type input "arabian"
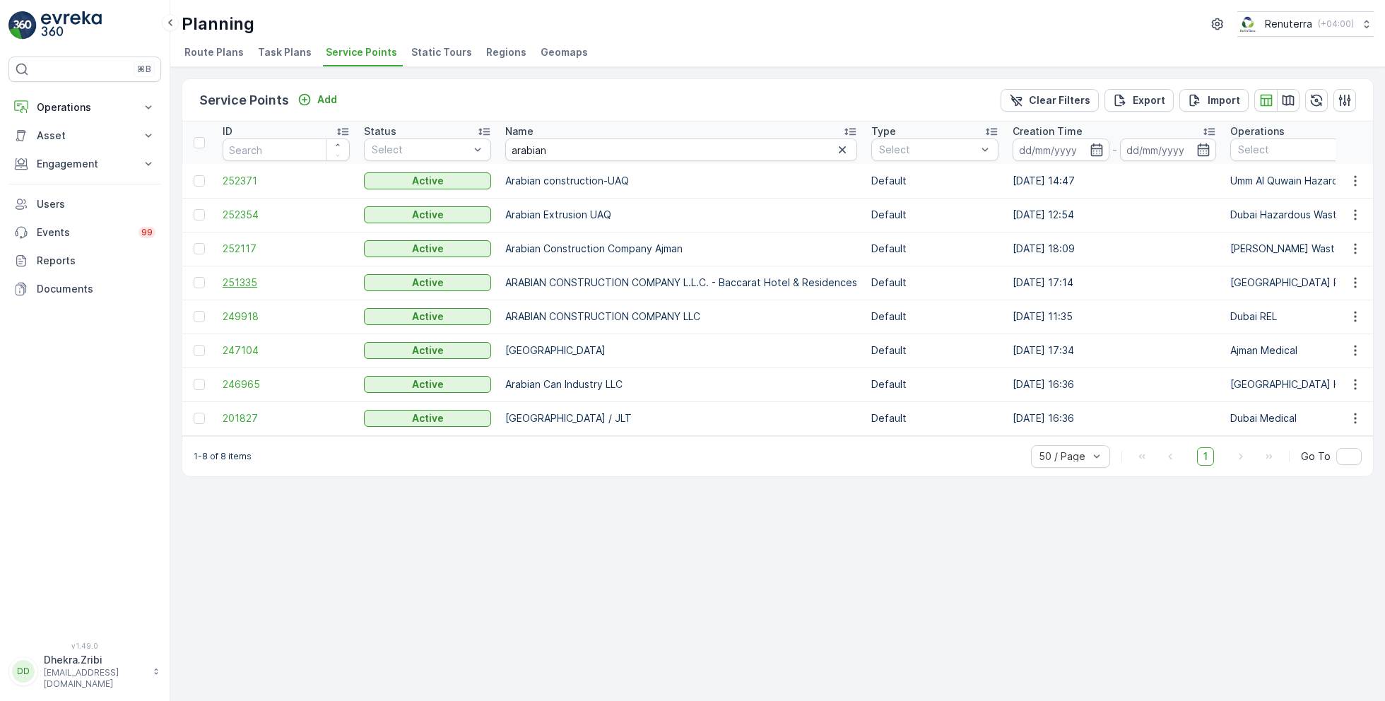
click at [247, 280] on span "251335" at bounding box center [286, 283] width 127 height 14
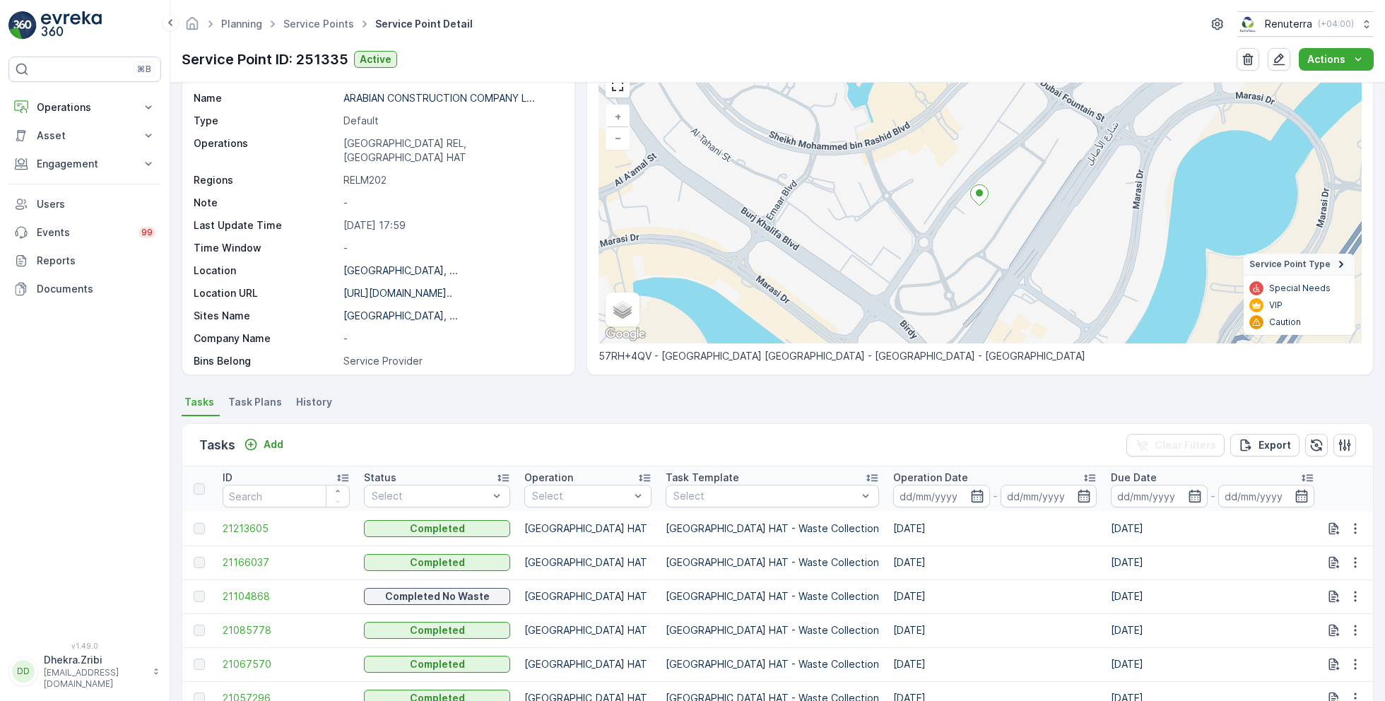
scroll to position [194, 0]
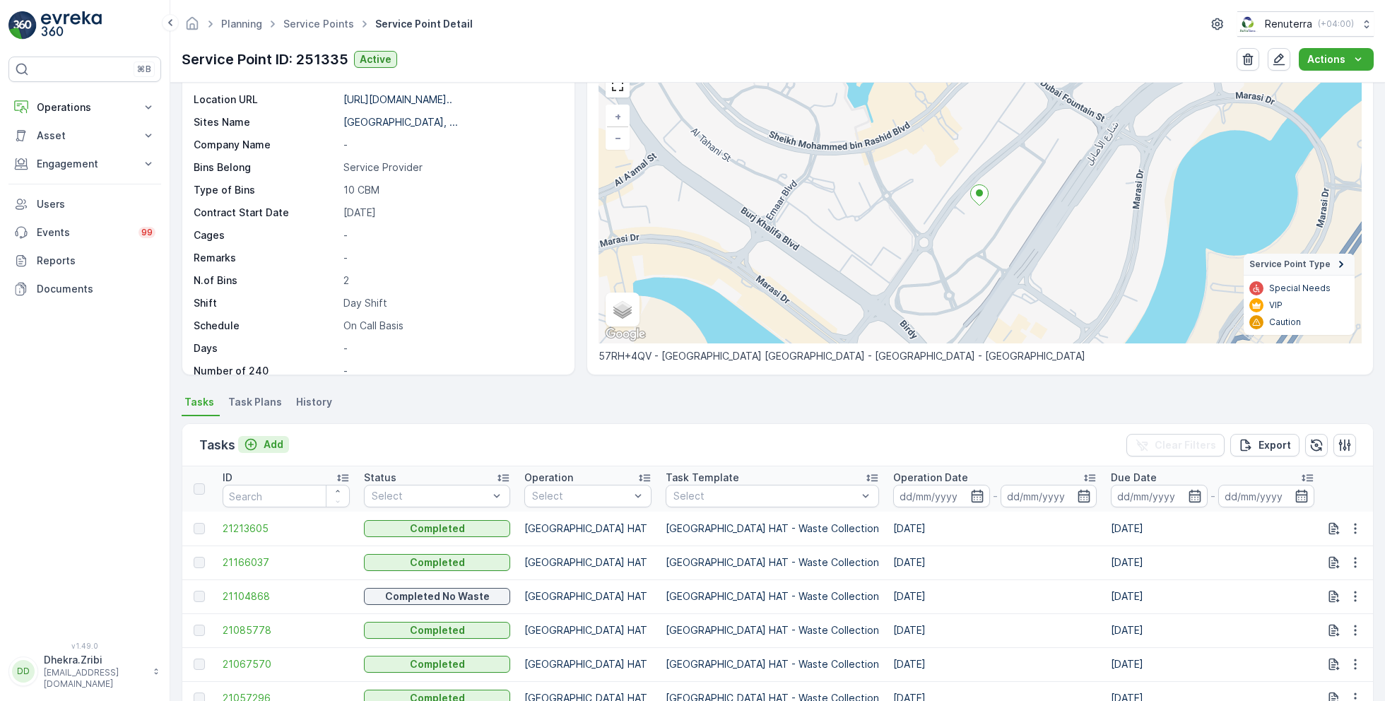
click at [264, 444] on p "Add" at bounding box center [274, 444] width 20 height 14
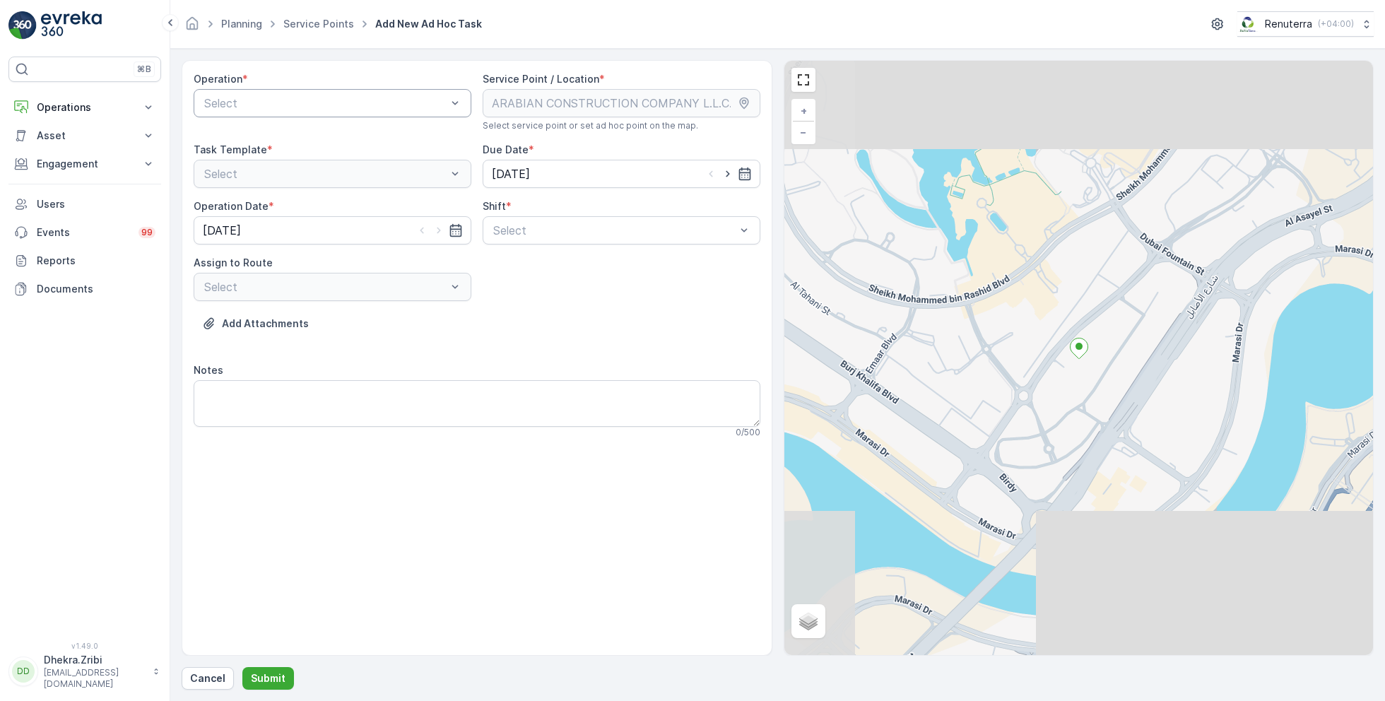
click at [385, 100] on div at bounding box center [325, 103] width 245 height 13
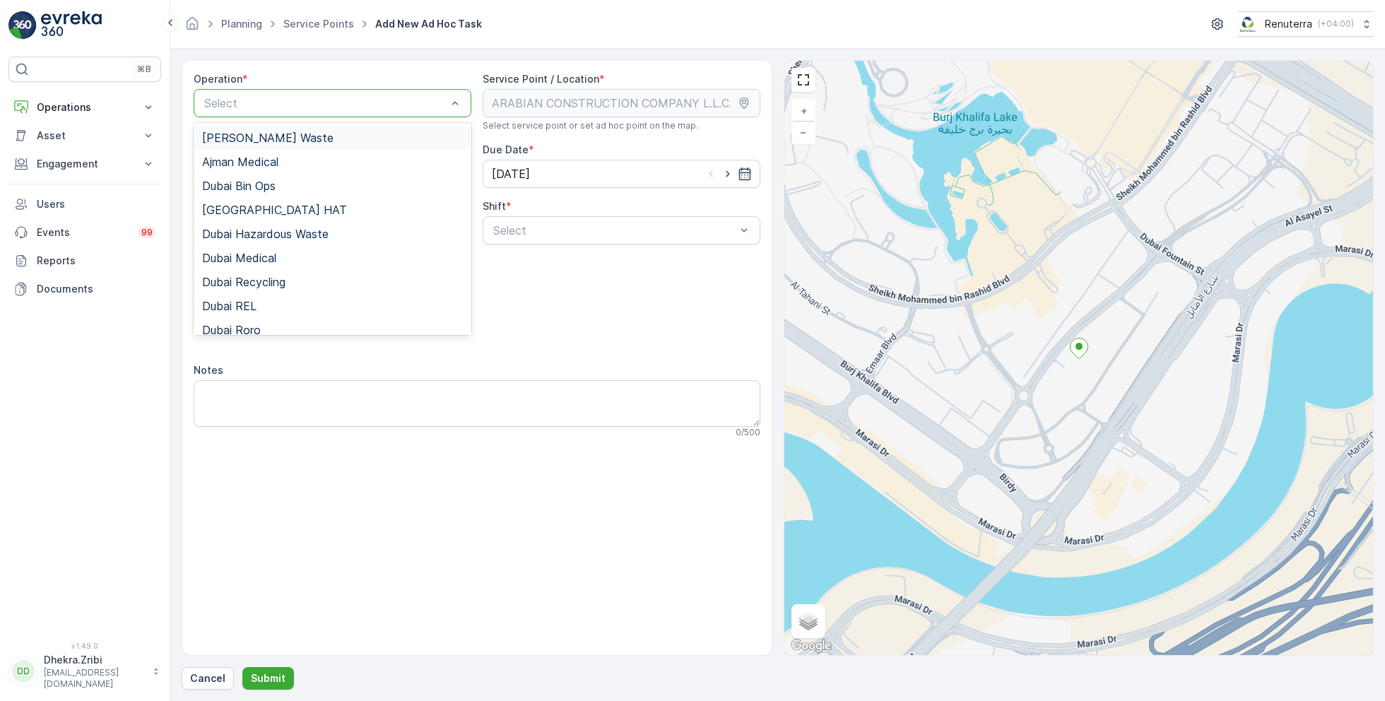
click at [601, 279] on div "Operation * [PERSON_NAME] Waste, 1 of 15. 15 results available. Use Up and Down…" at bounding box center [477, 260] width 567 height 377
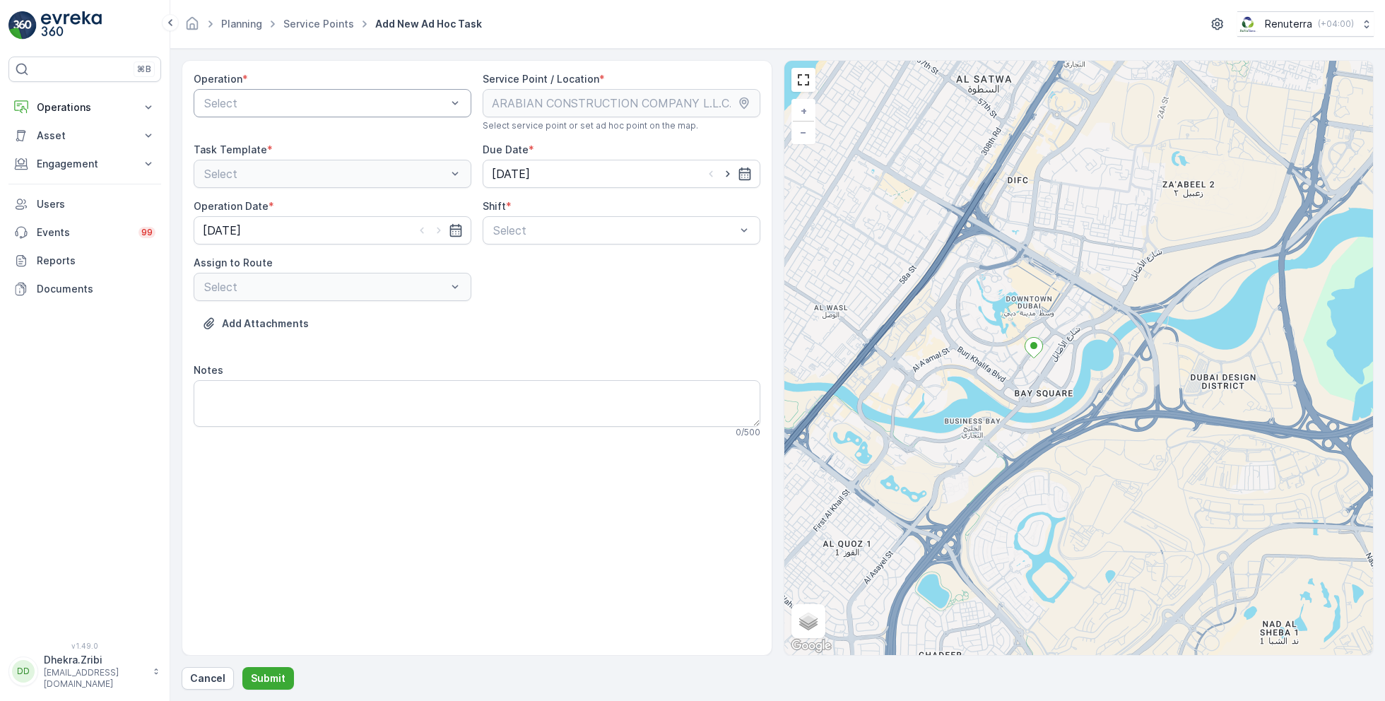
click at [380, 100] on div at bounding box center [325, 103] width 245 height 13
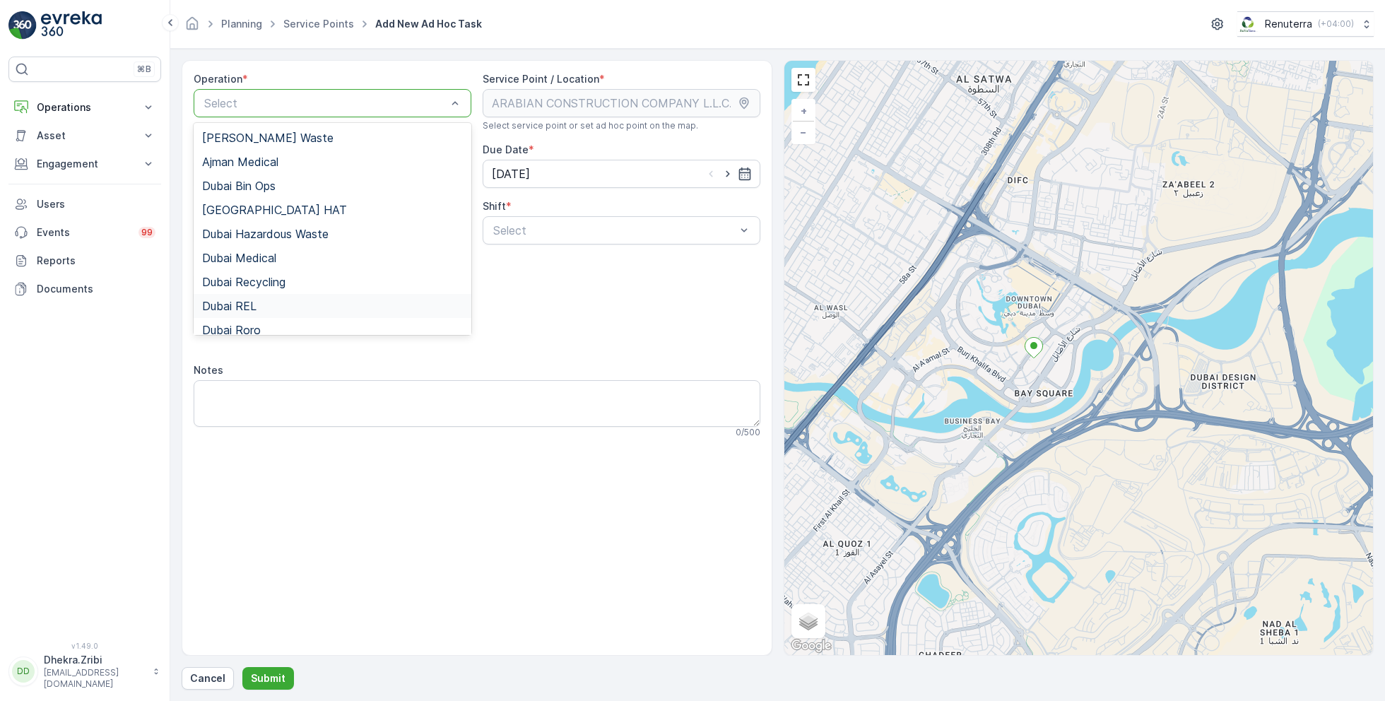
click at [271, 307] on div "Dubai REL" at bounding box center [332, 306] width 261 height 13
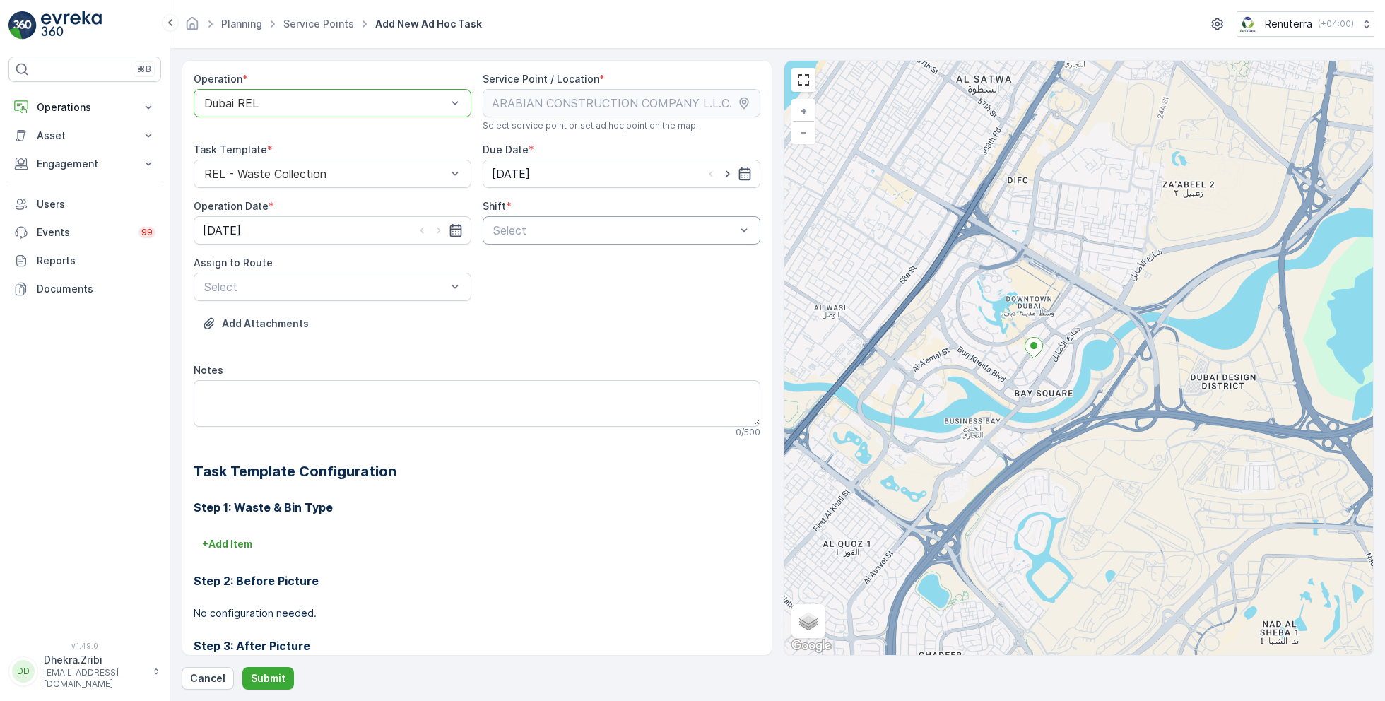
click at [572, 235] on div at bounding box center [614, 230] width 245 height 13
click at [529, 265] on span "Day Shift" at bounding box center [516, 265] width 50 height 13
click at [558, 225] on div at bounding box center [614, 230] width 245 height 13
click at [526, 285] on span "Night Shift" at bounding box center [519, 289] width 57 height 13
click at [415, 287] on div at bounding box center [325, 286] width 245 height 13
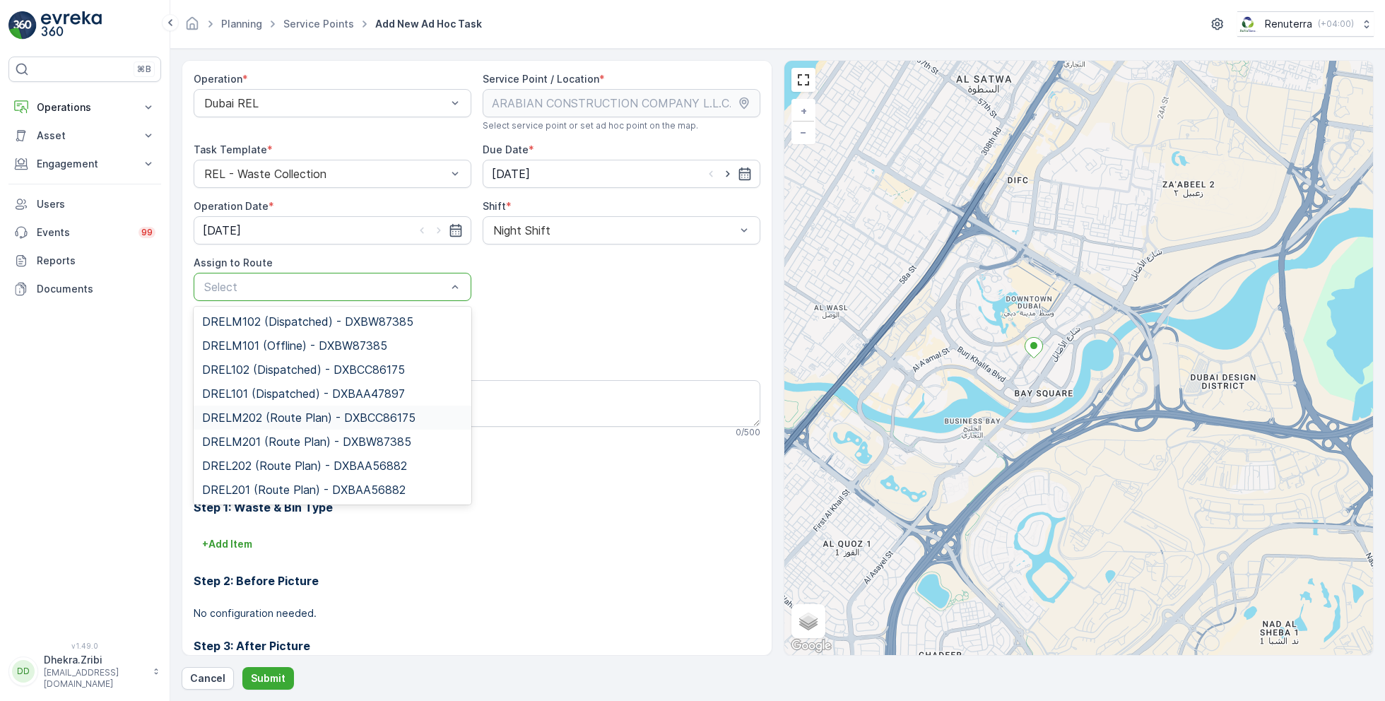
click at [291, 415] on span "DRELM202 (Route Plan) - DXBCC86175" at bounding box center [308, 417] width 213 height 13
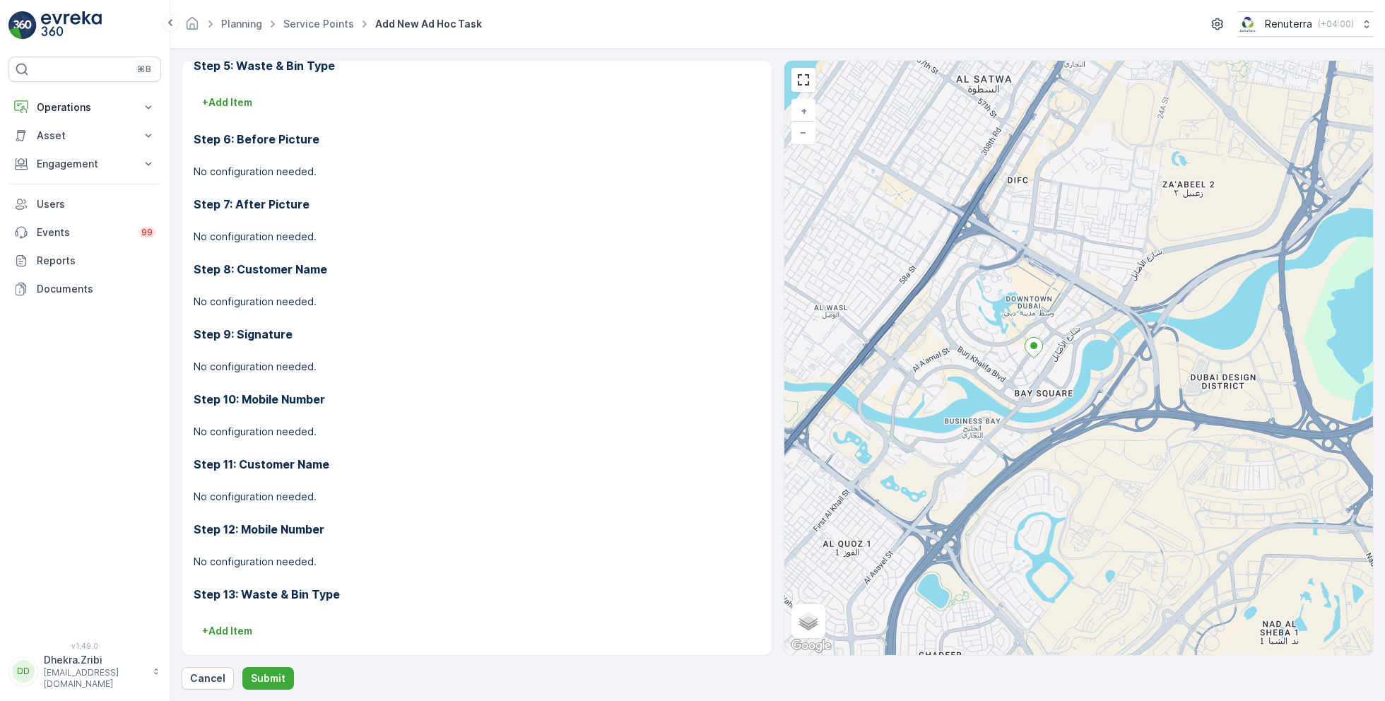
scroll to position [738, 0]
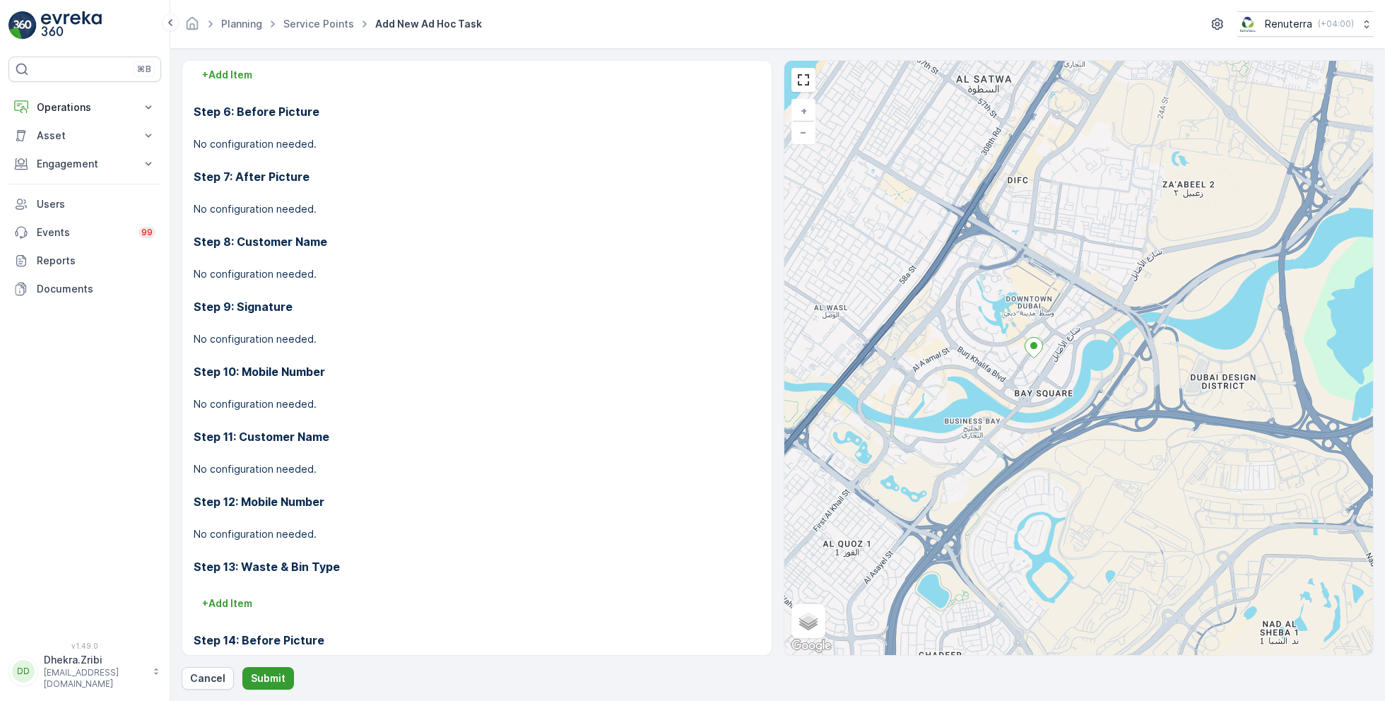
click at [268, 671] on p "Submit" at bounding box center [268, 678] width 35 height 14
